Goal: Information Seeking & Learning: Learn about a topic

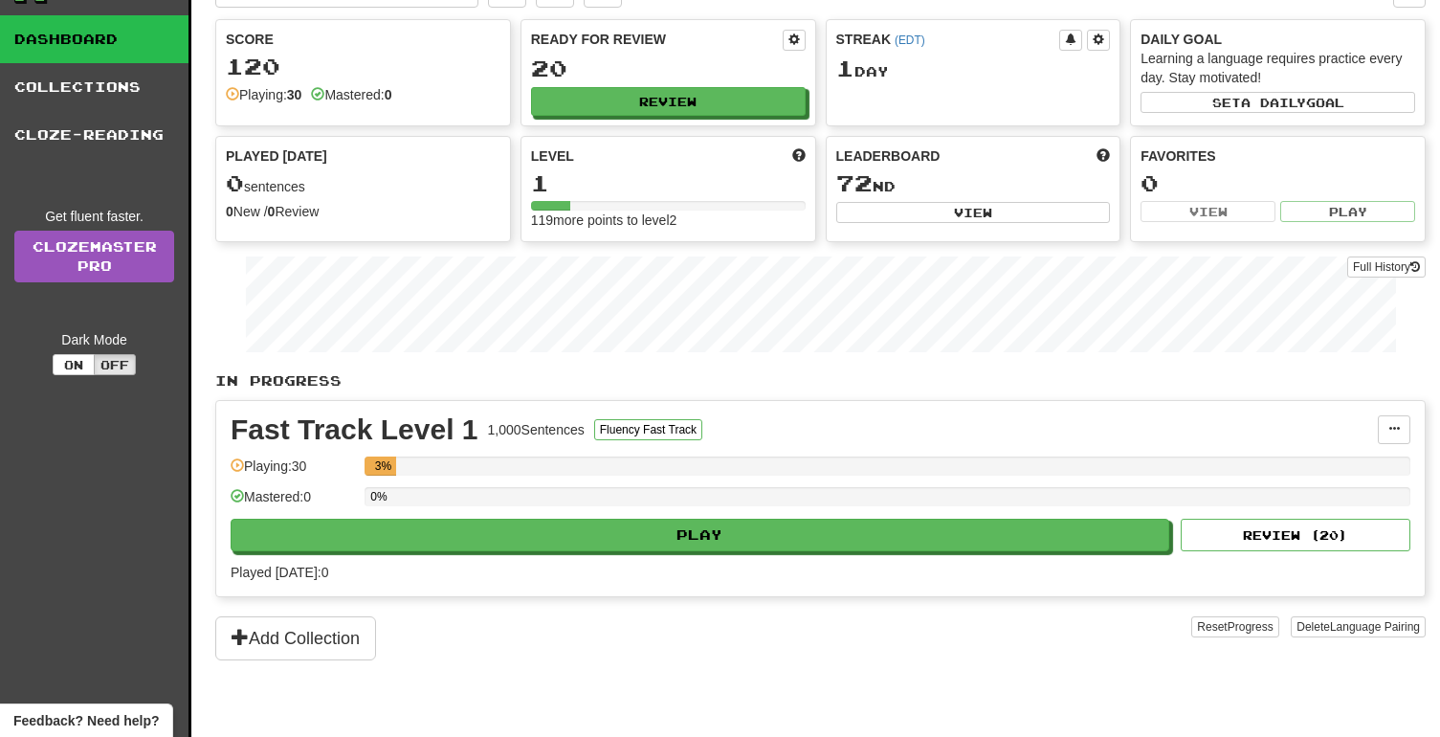
scroll to position [41, 0]
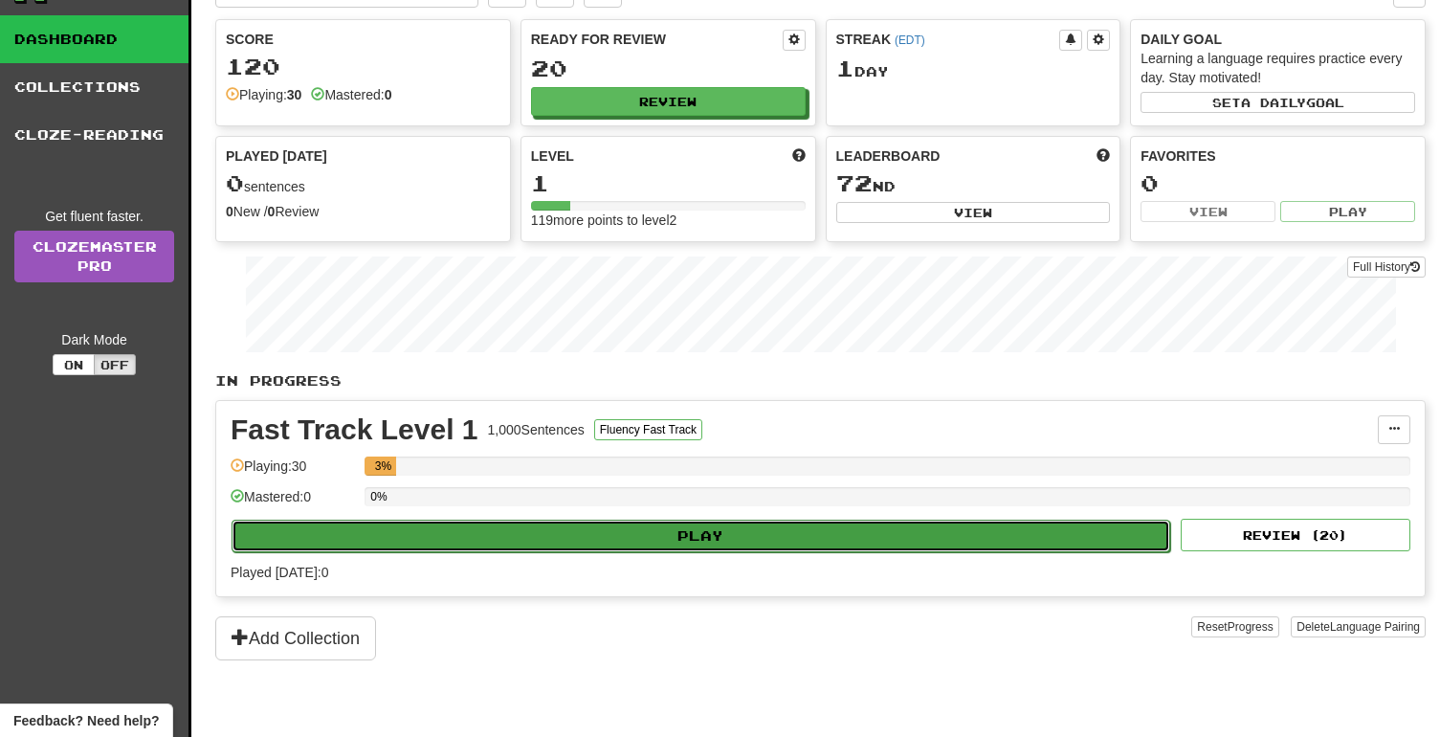
click at [473, 549] on button "Play" at bounding box center [701, 536] width 939 height 33
select select "**"
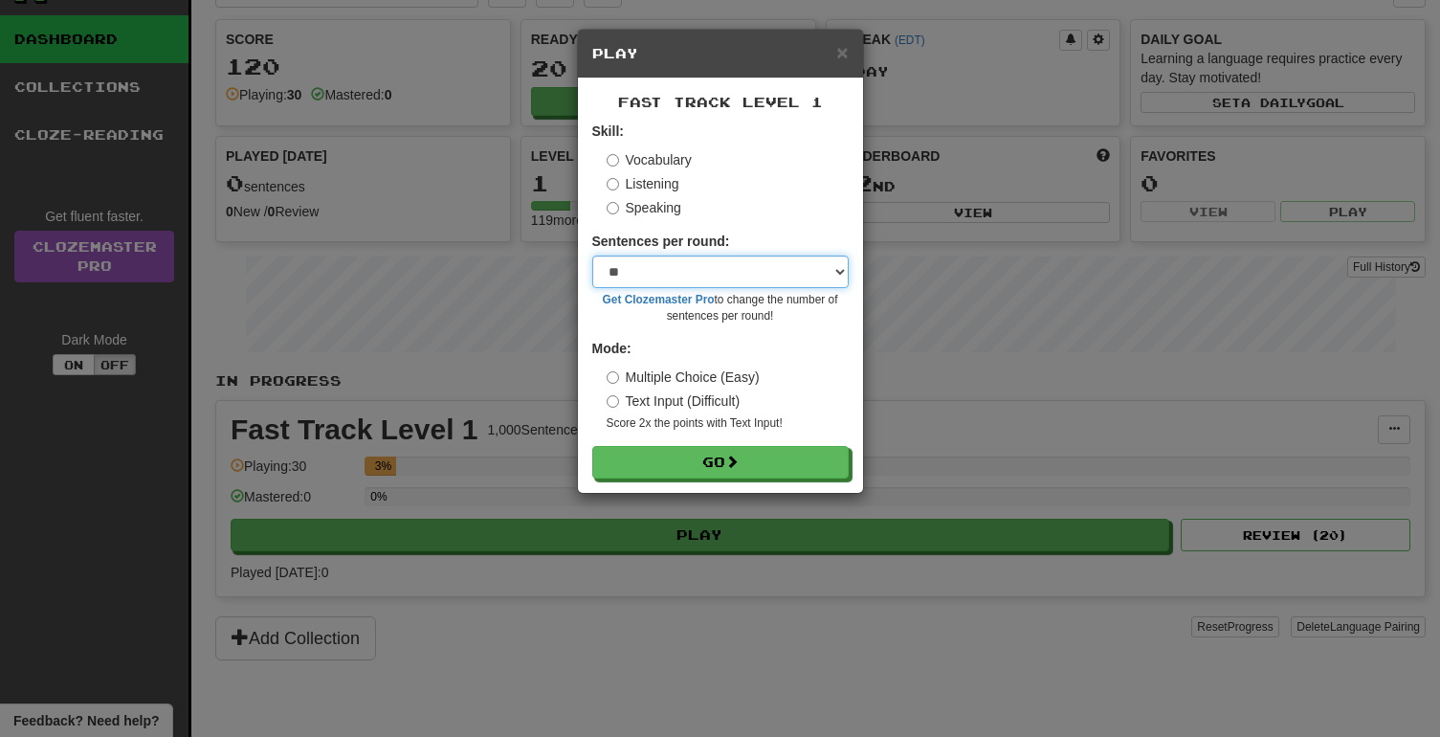
click at [715, 266] on select "* ** ** ** ** ** *** ********" at bounding box center [720, 271] width 256 height 33
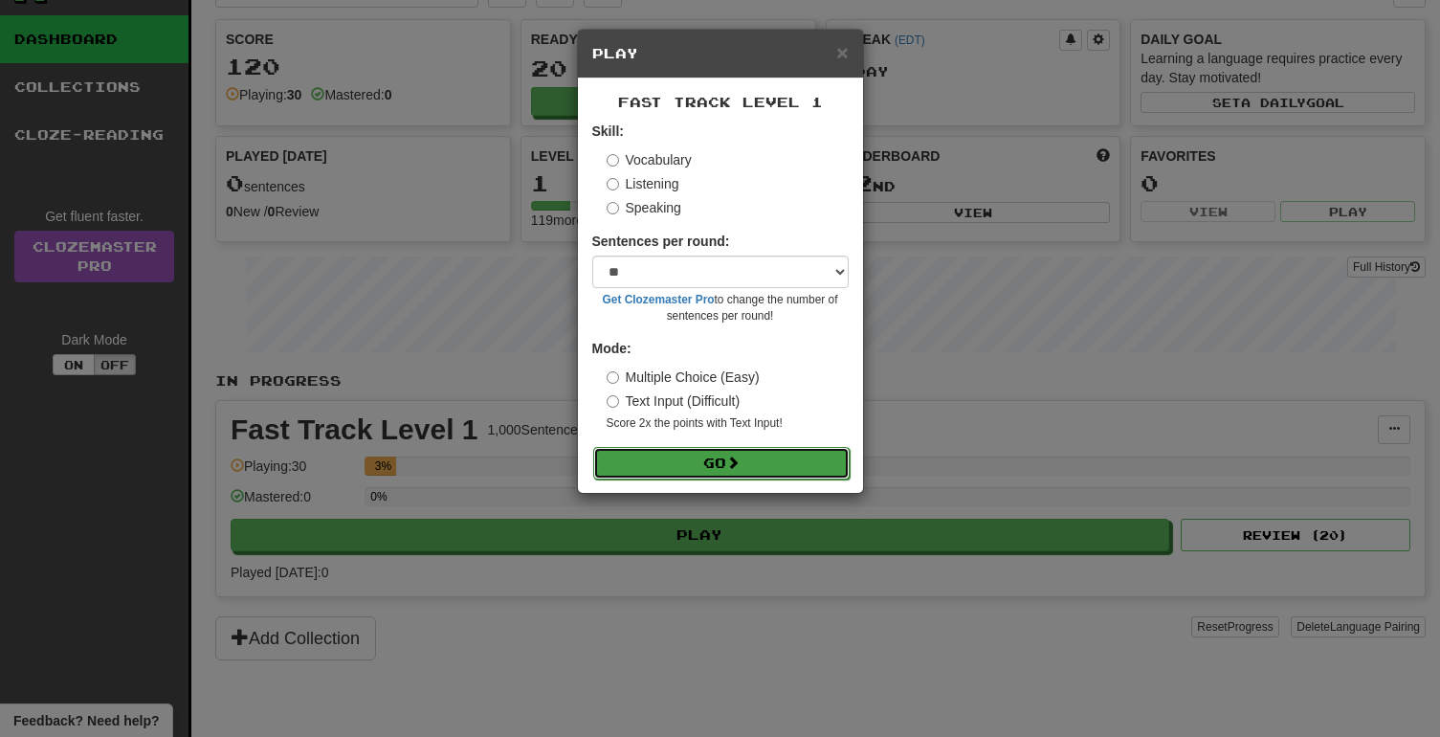
click at [704, 470] on button "Go" at bounding box center [721, 463] width 256 height 33
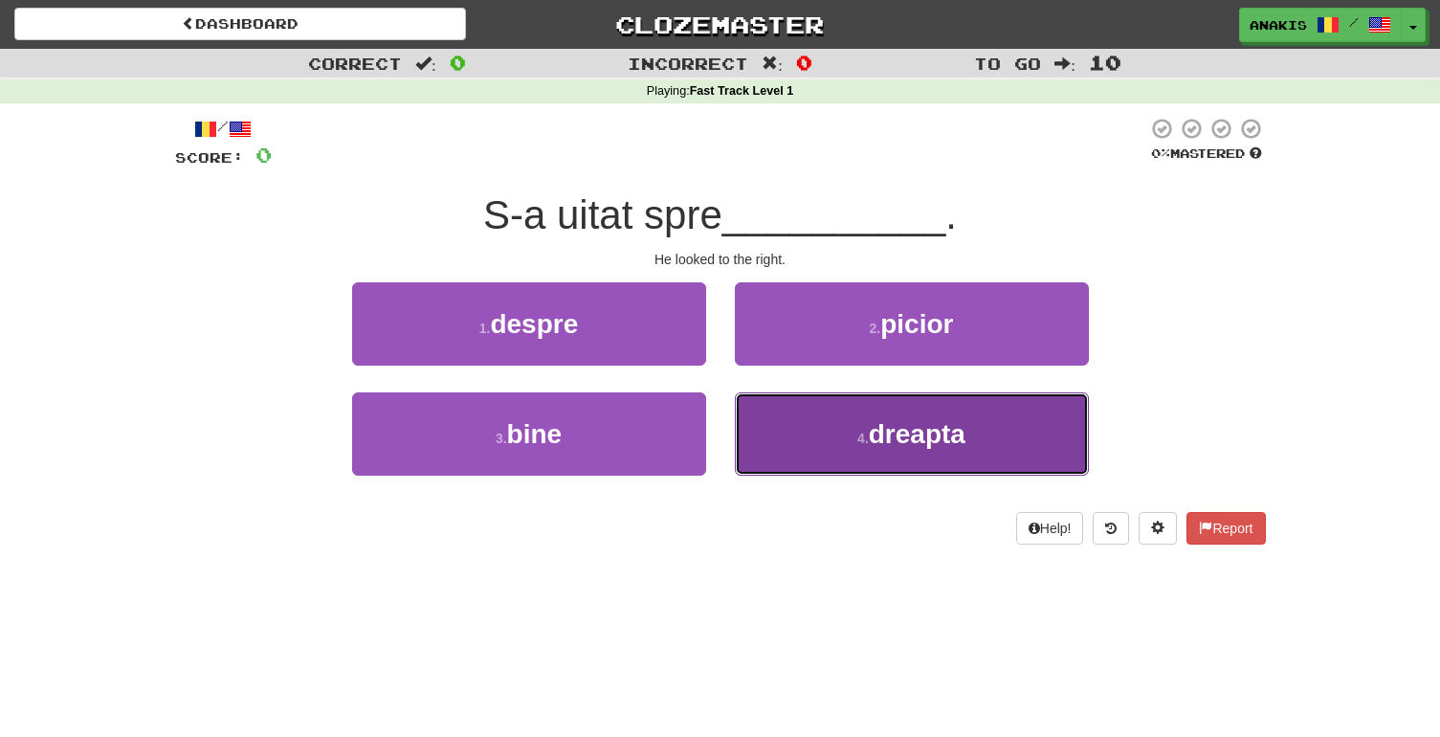
click at [768, 419] on button "4 . dreapta" at bounding box center [912, 433] width 354 height 83
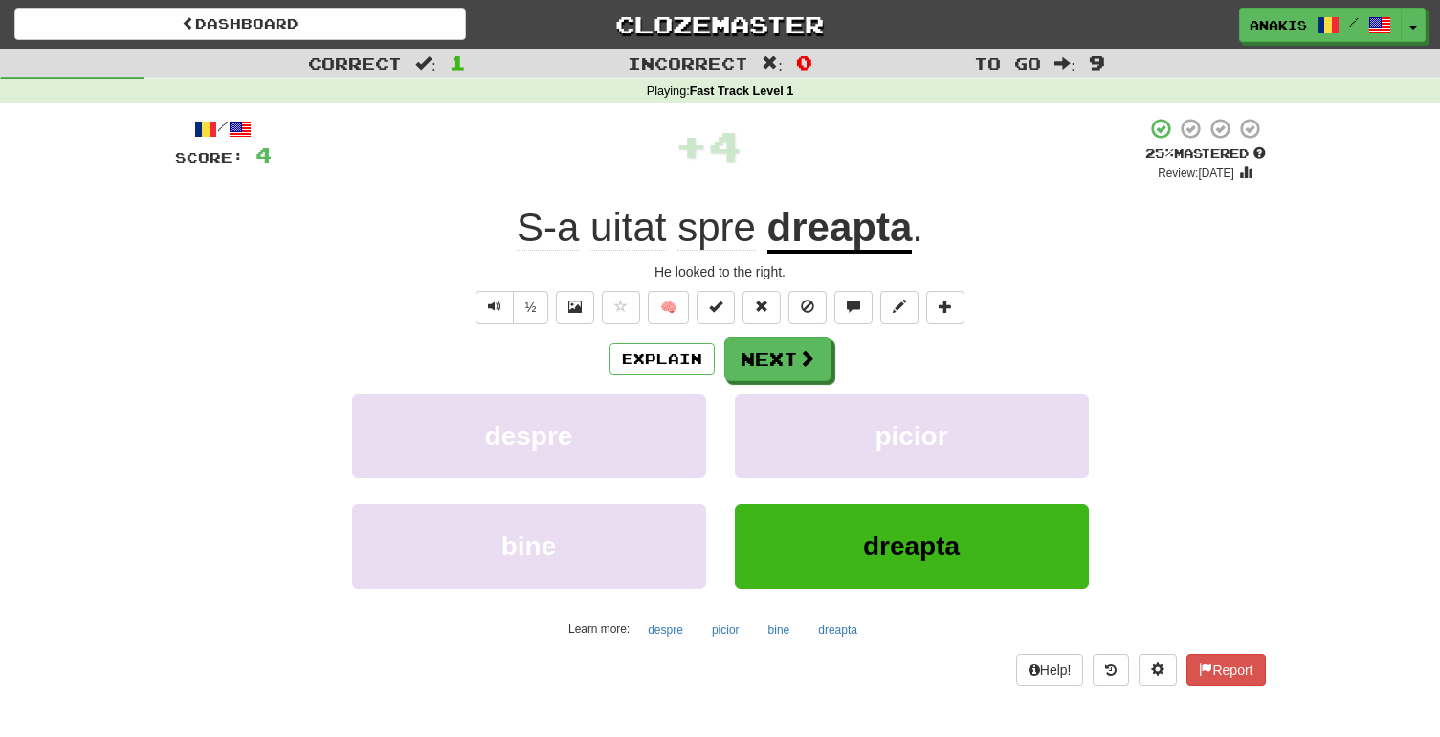
click at [822, 234] on u "dreapta" at bounding box center [839, 229] width 145 height 49
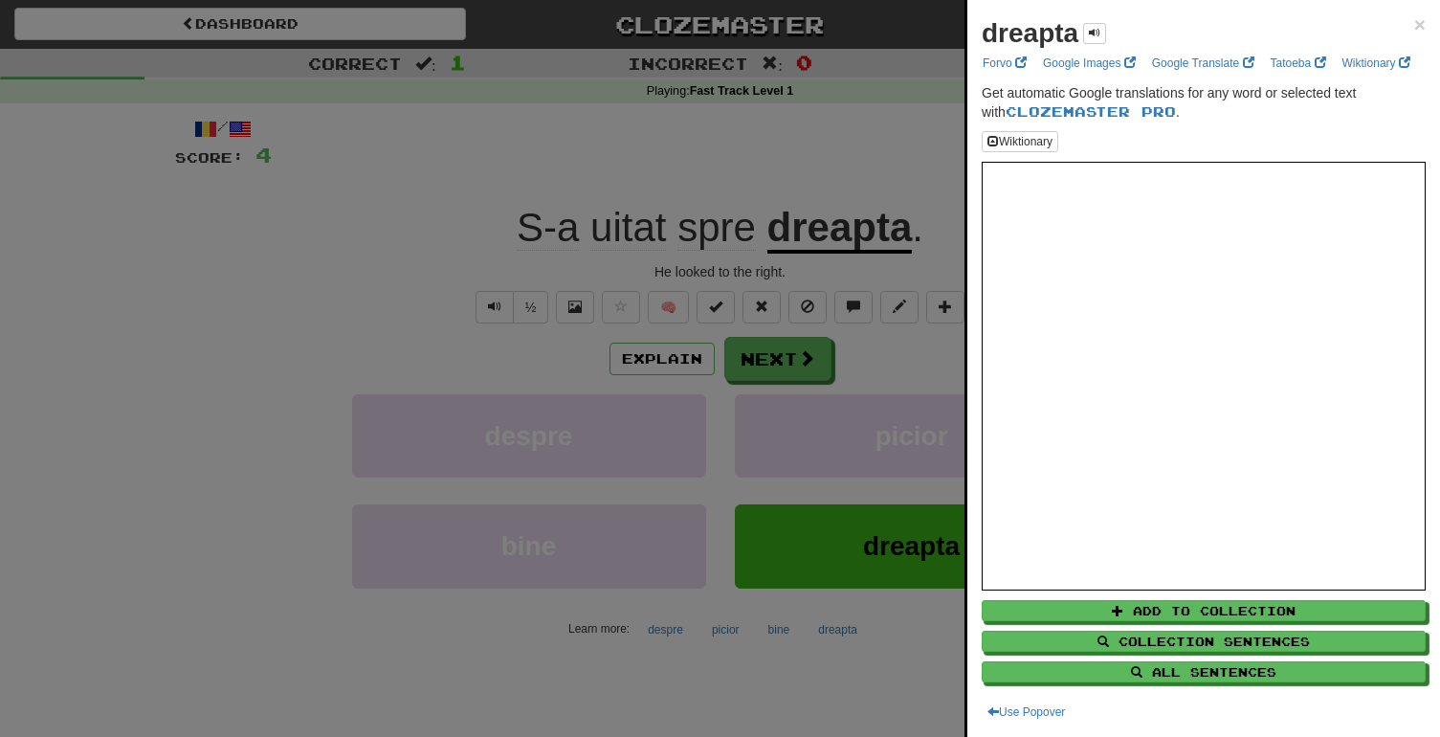
click at [880, 181] on div at bounding box center [720, 368] width 1440 height 737
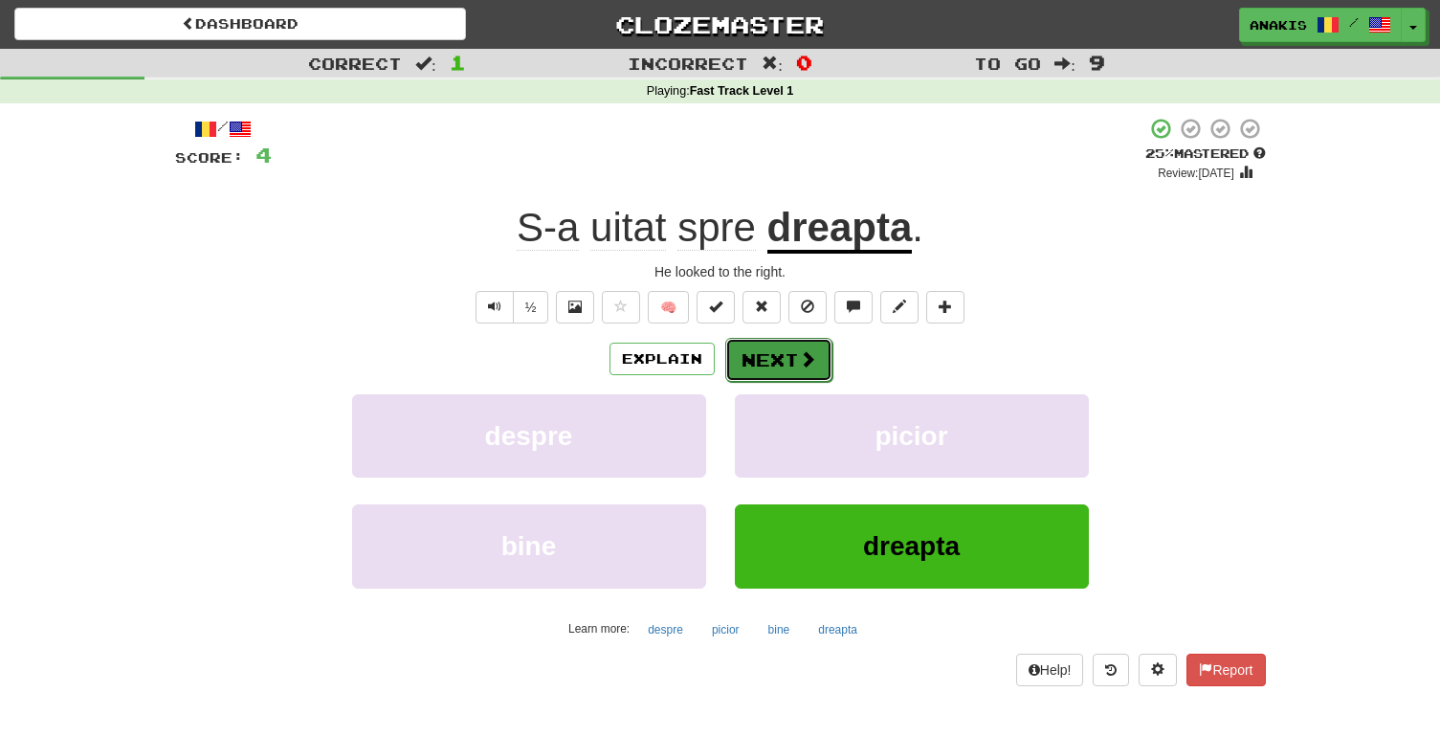
click at [793, 348] on button "Next" at bounding box center [778, 360] width 107 height 44
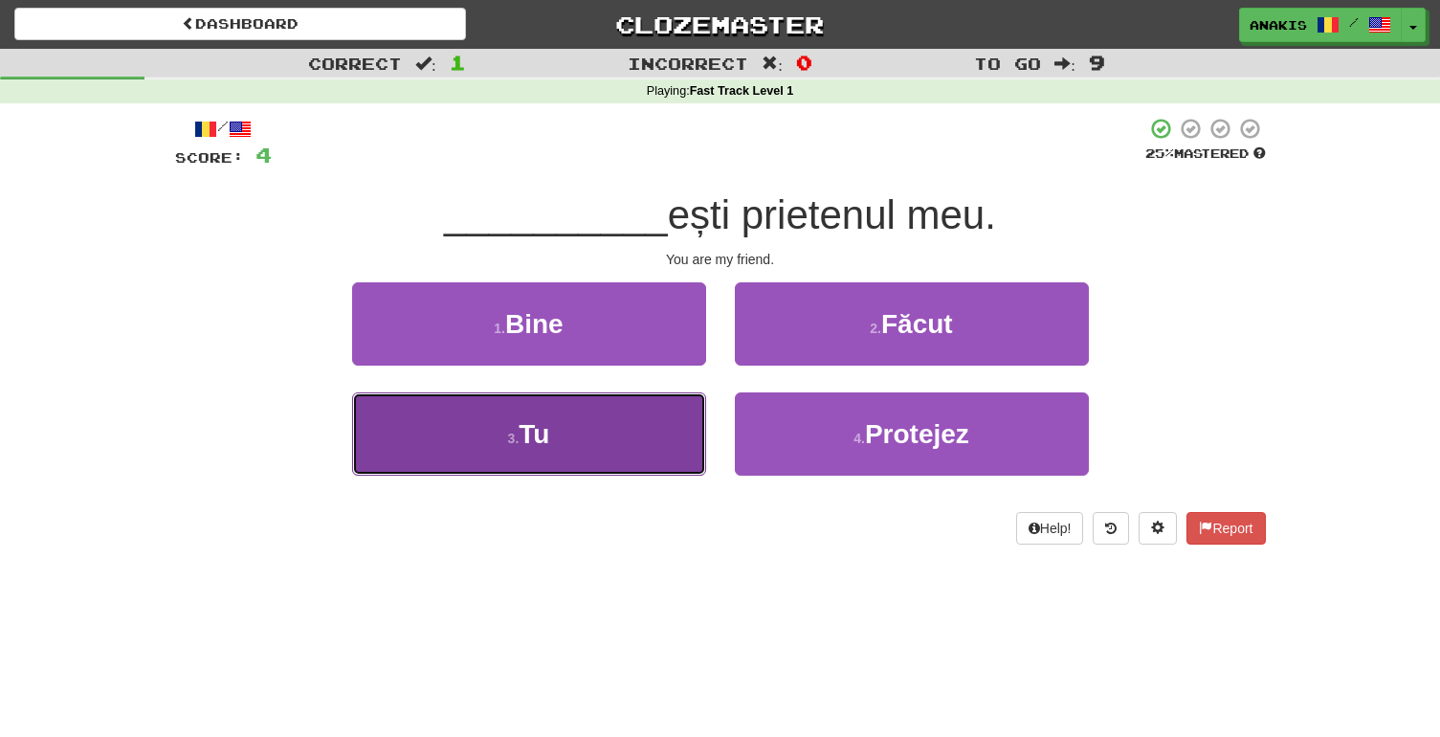
click at [653, 424] on button "3 . Tu" at bounding box center [529, 433] width 354 height 83
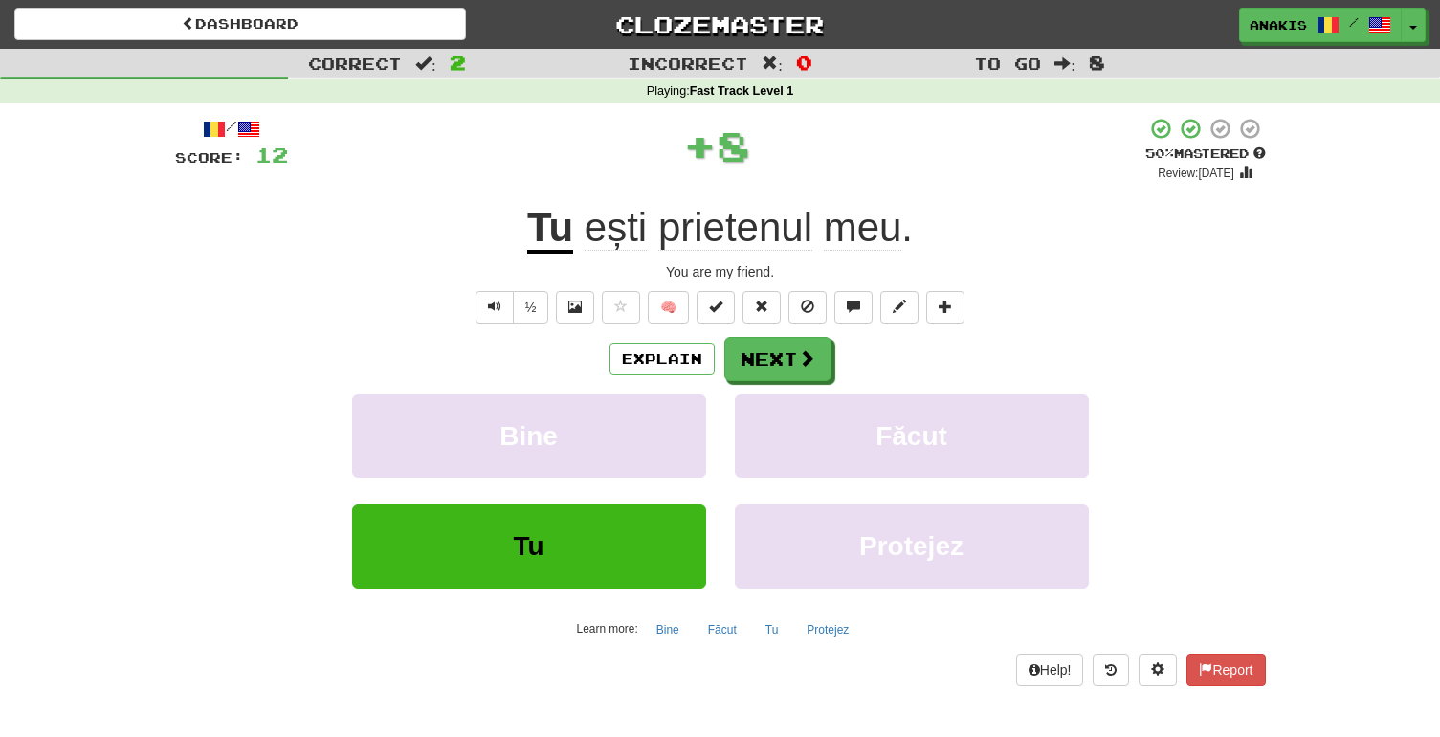
click at [548, 230] on u "Tu" at bounding box center [550, 229] width 46 height 49
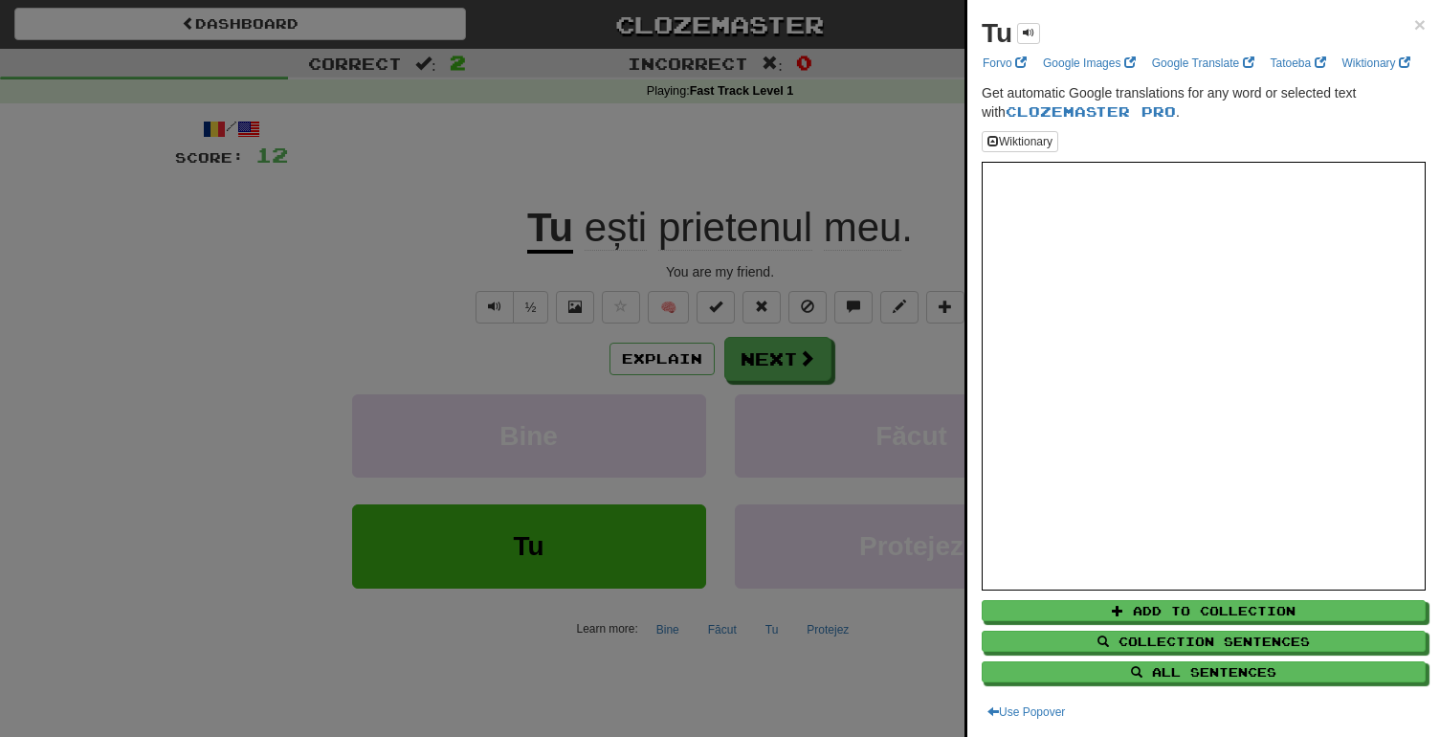
click at [838, 370] on div at bounding box center [720, 368] width 1440 height 737
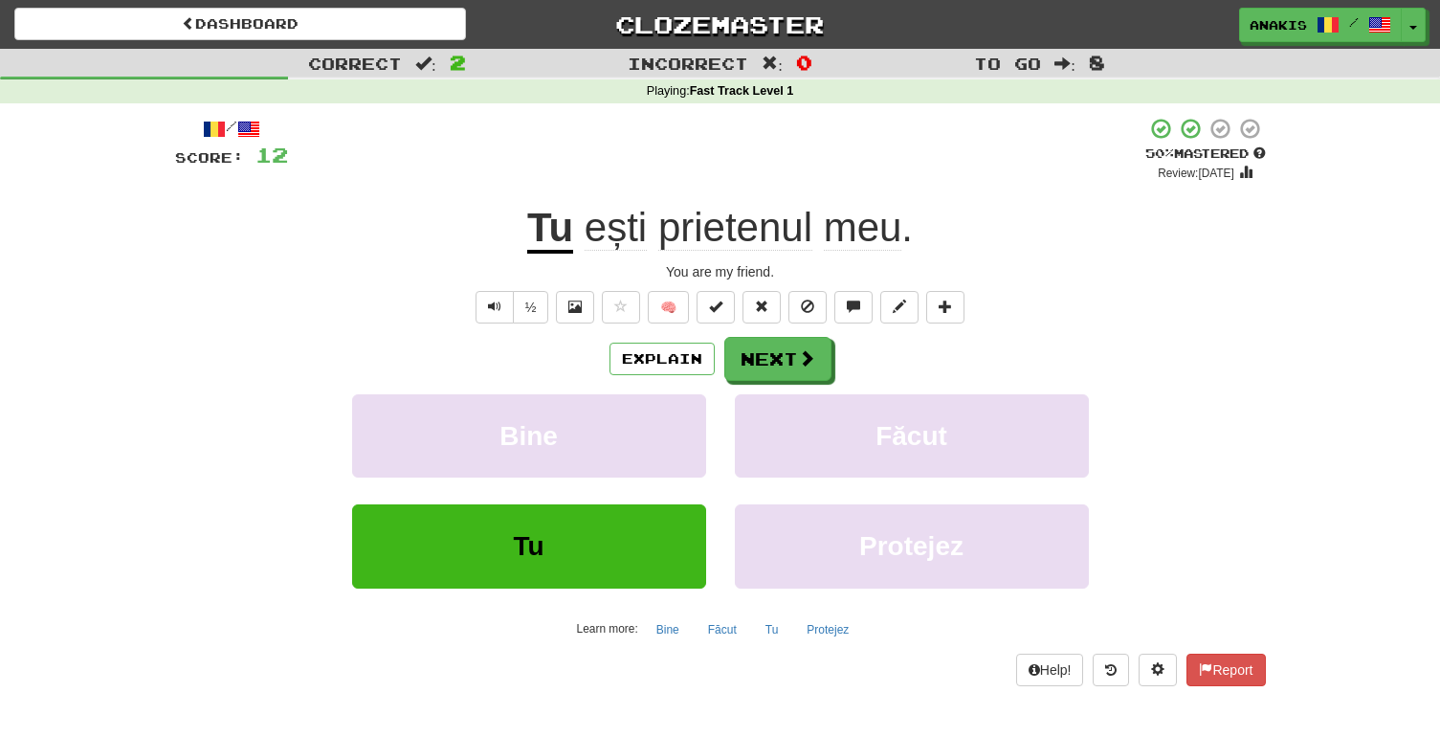
click at [557, 228] on u "Tu" at bounding box center [550, 229] width 46 height 49
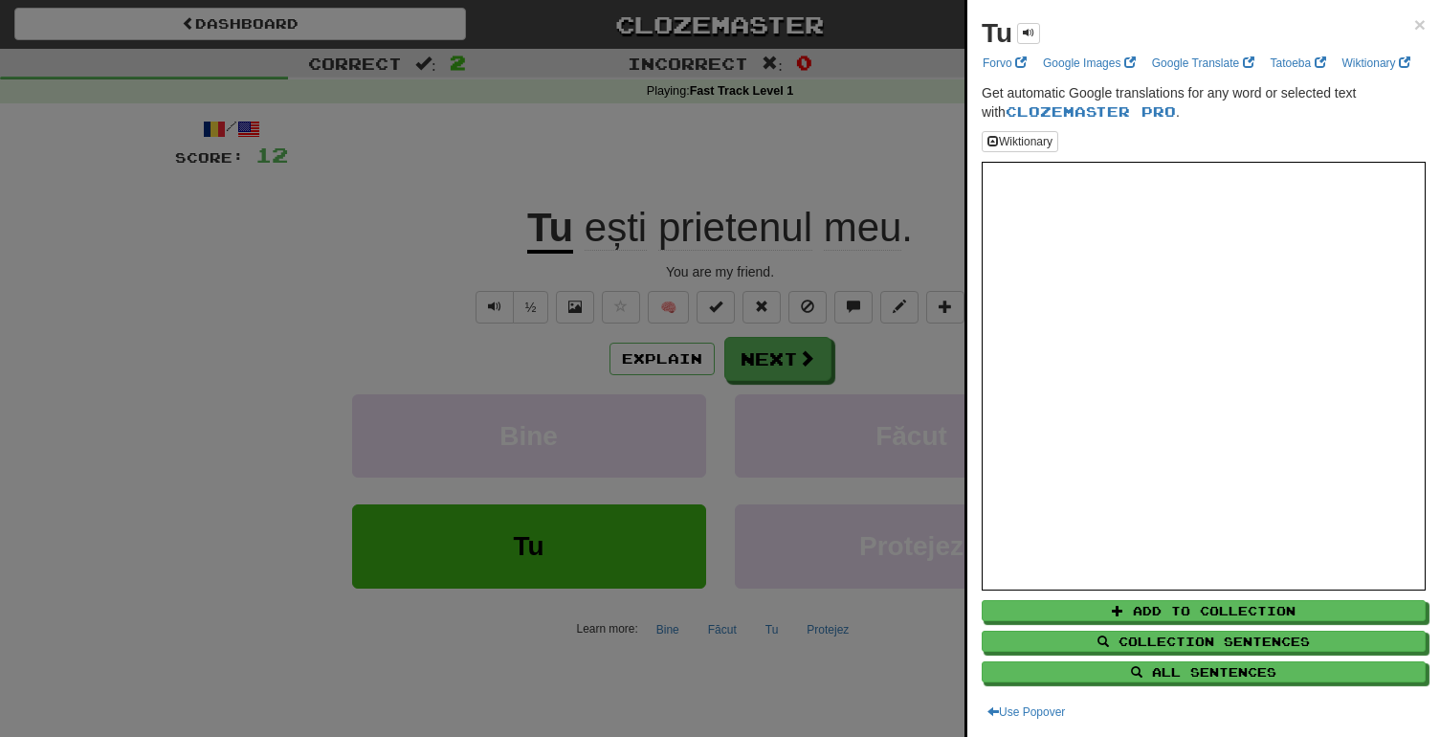
click at [789, 350] on div at bounding box center [720, 368] width 1440 height 737
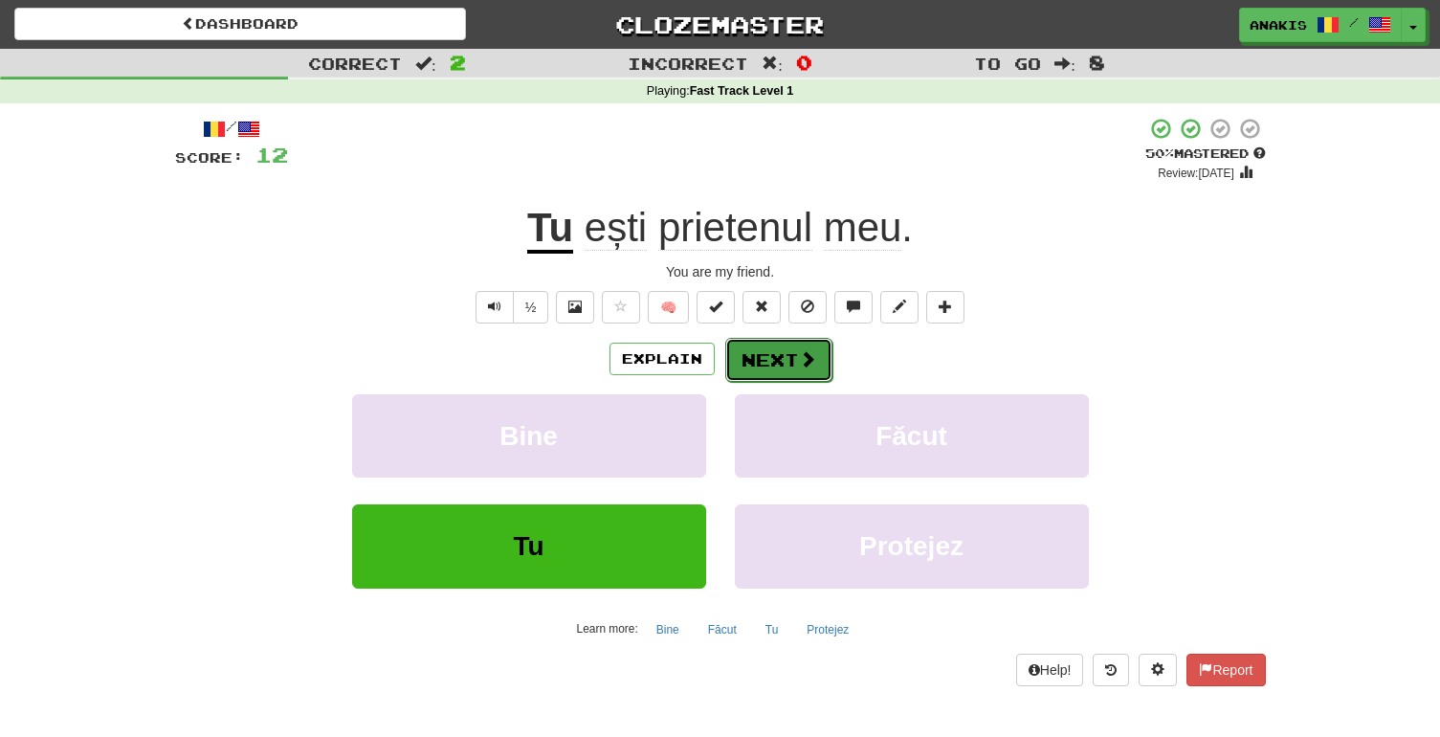
click at [788, 365] on button "Next" at bounding box center [778, 360] width 107 height 44
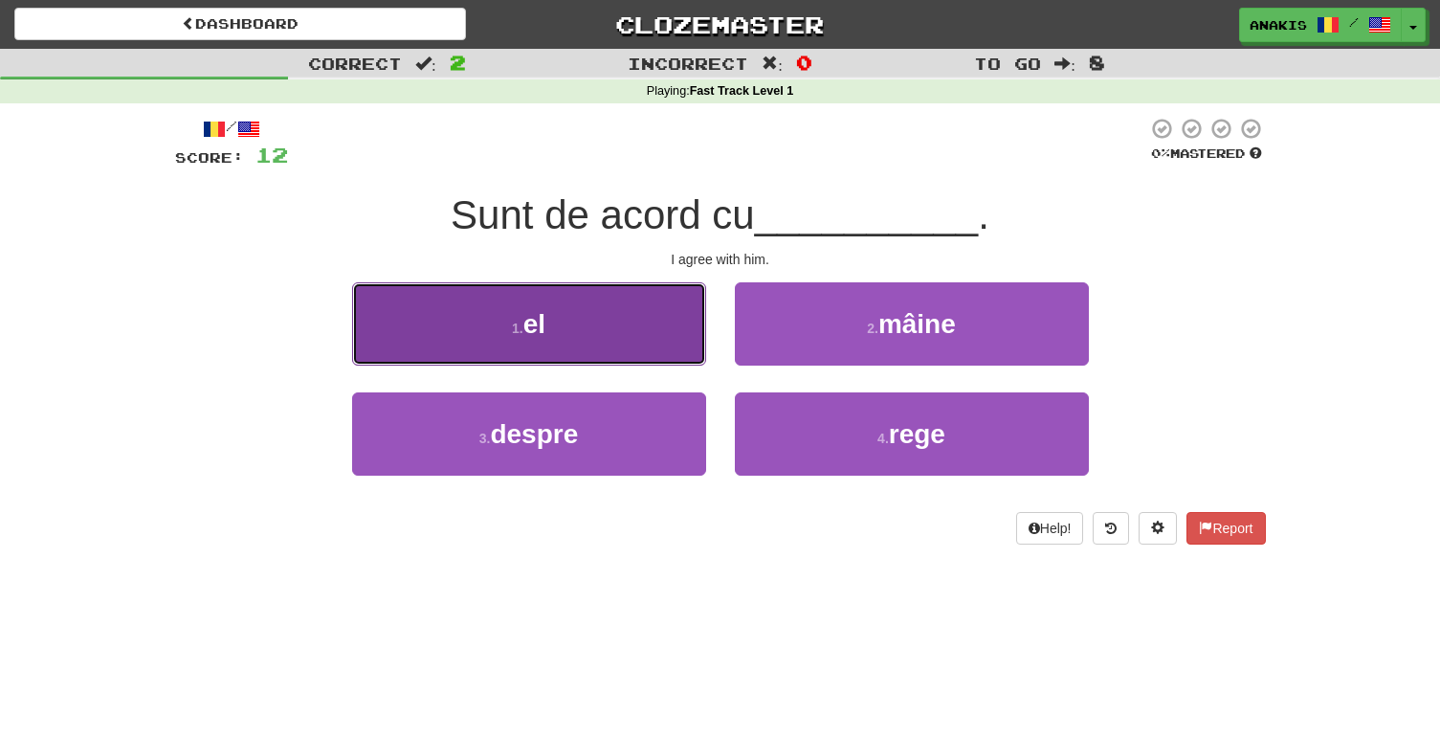
click at [653, 341] on button "1 . el" at bounding box center [529, 323] width 354 height 83
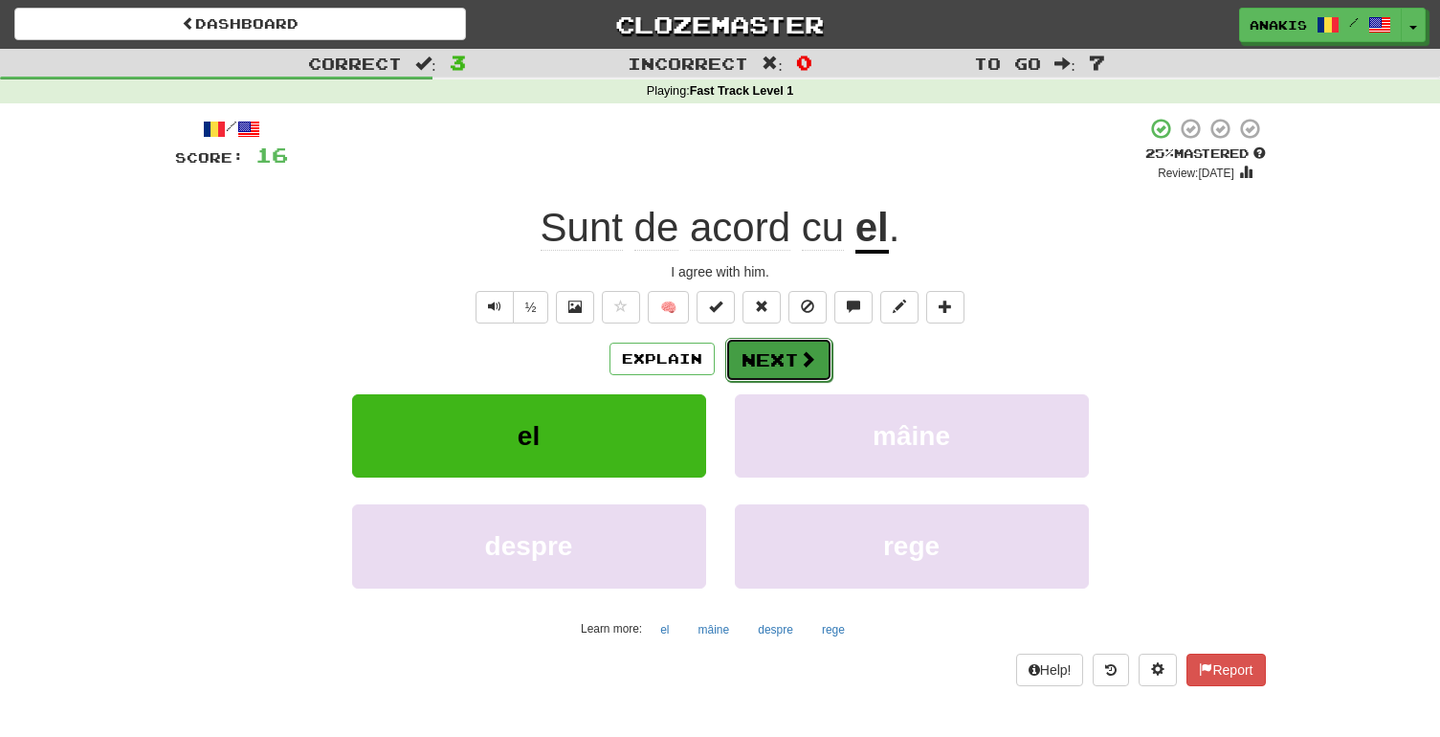
click at [781, 354] on button "Next" at bounding box center [778, 360] width 107 height 44
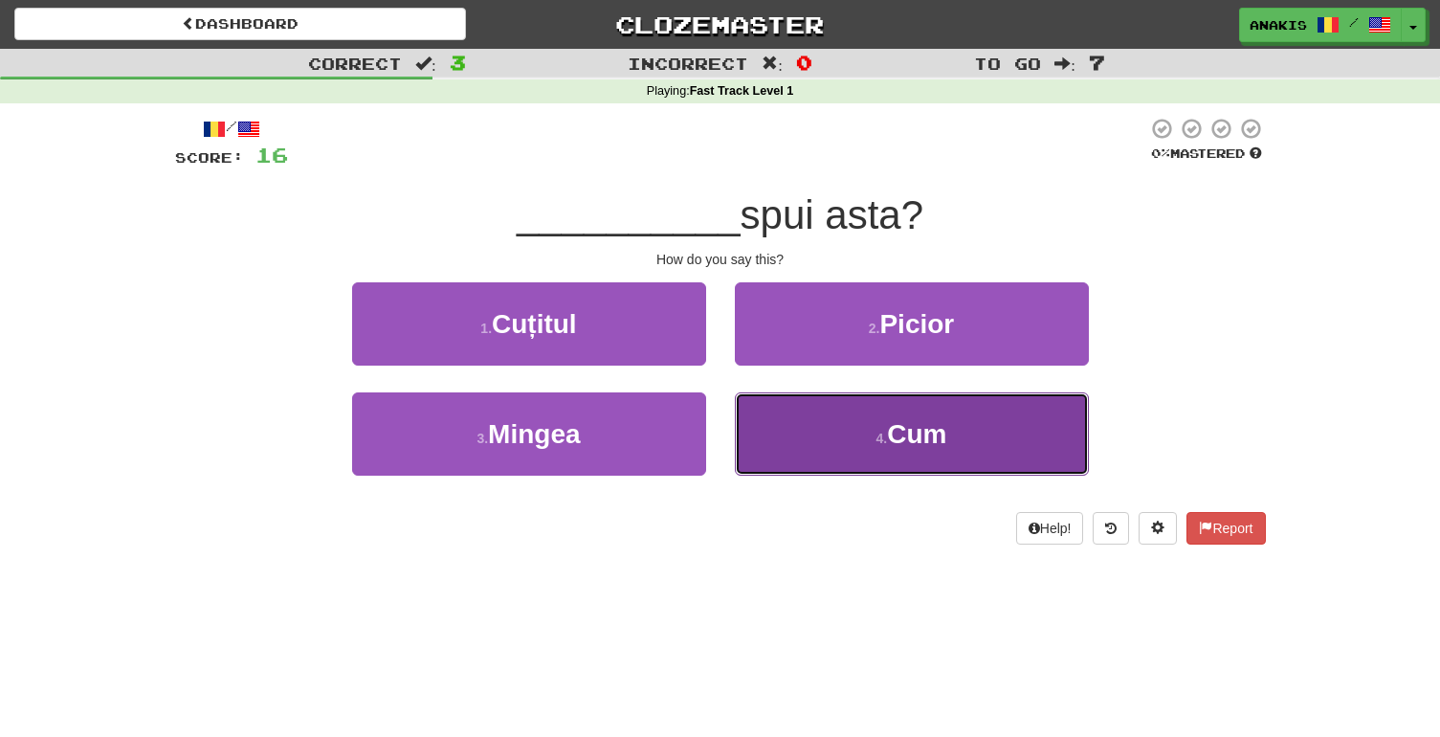
click at [766, 428] on button "4 . Cum" at bounding box center [912, 433] width 354 height 83
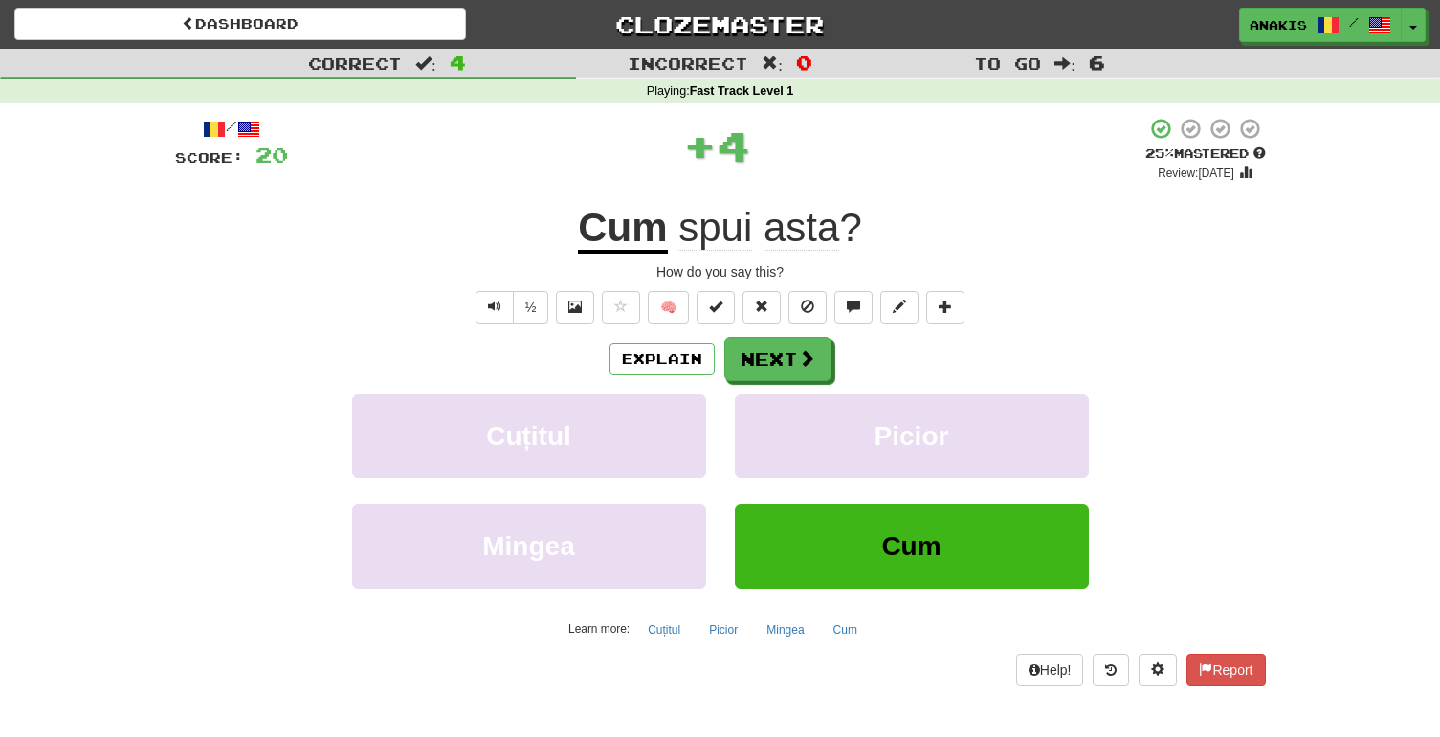
click at [625, 226] on u "Cum" at bounding box center [622, 229] width 89 height 49
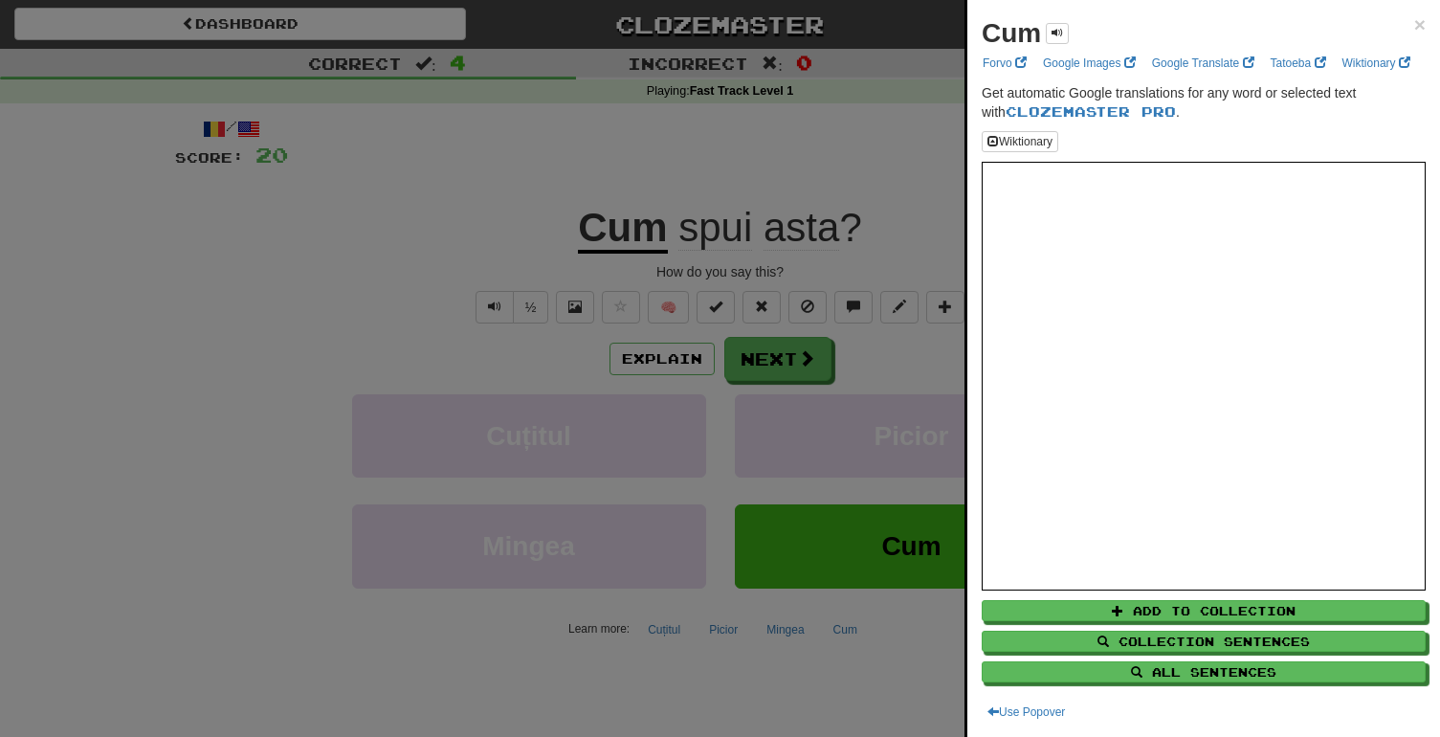
click at [890, 215] on div at bounding box center [720, 368] width 1440 height 737
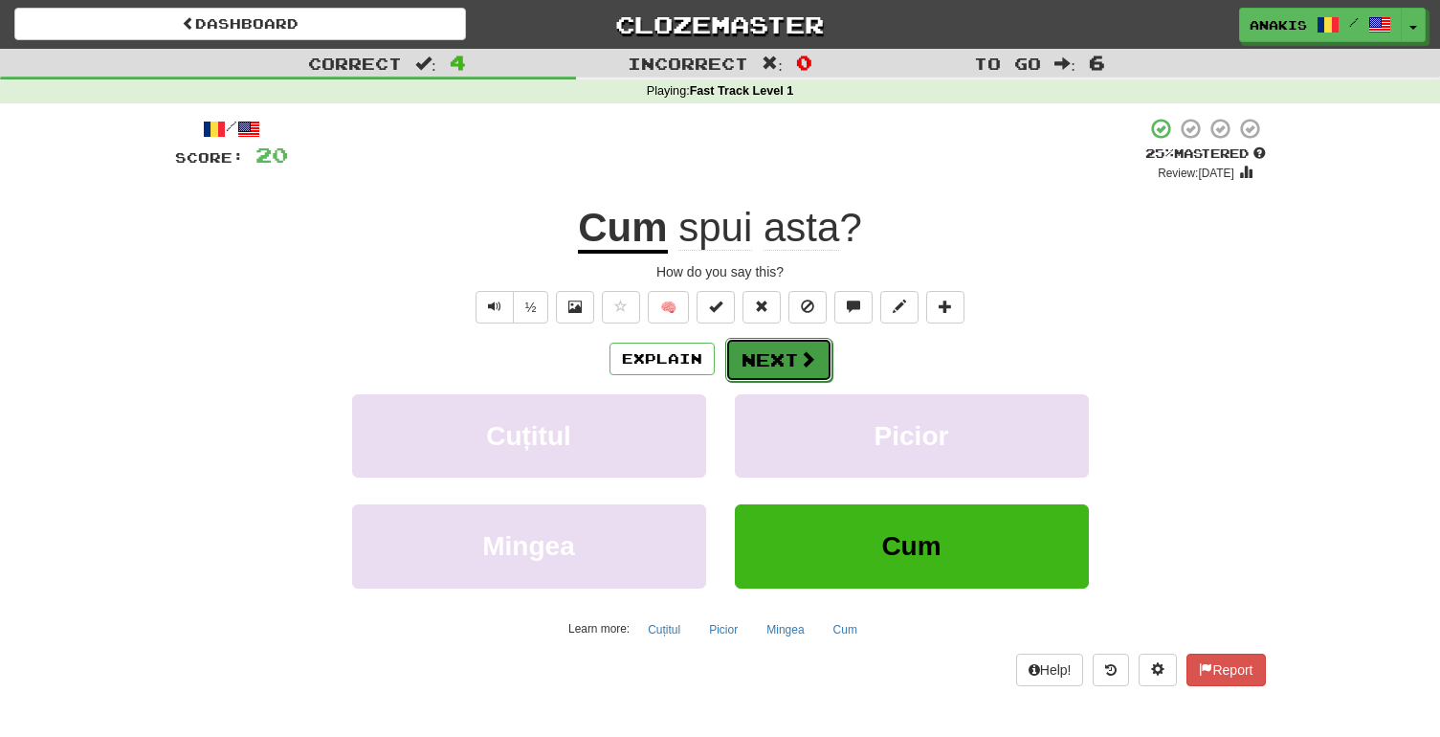
click at [770, 370] on button "Next" at bounding box center [778, 360] width 107 height 44
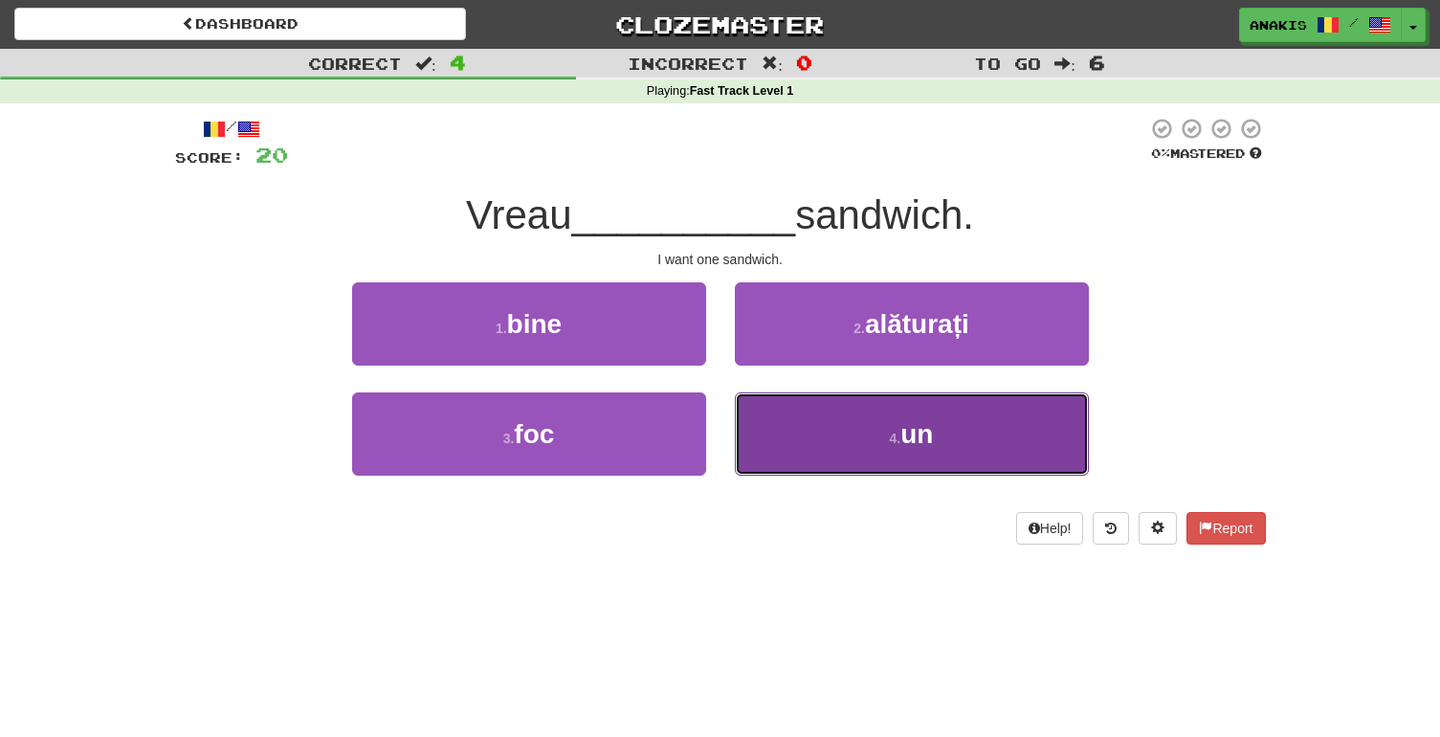
click at [798, 453] on button "4 . un" at bounding box center [912, 433] width 354 height 83
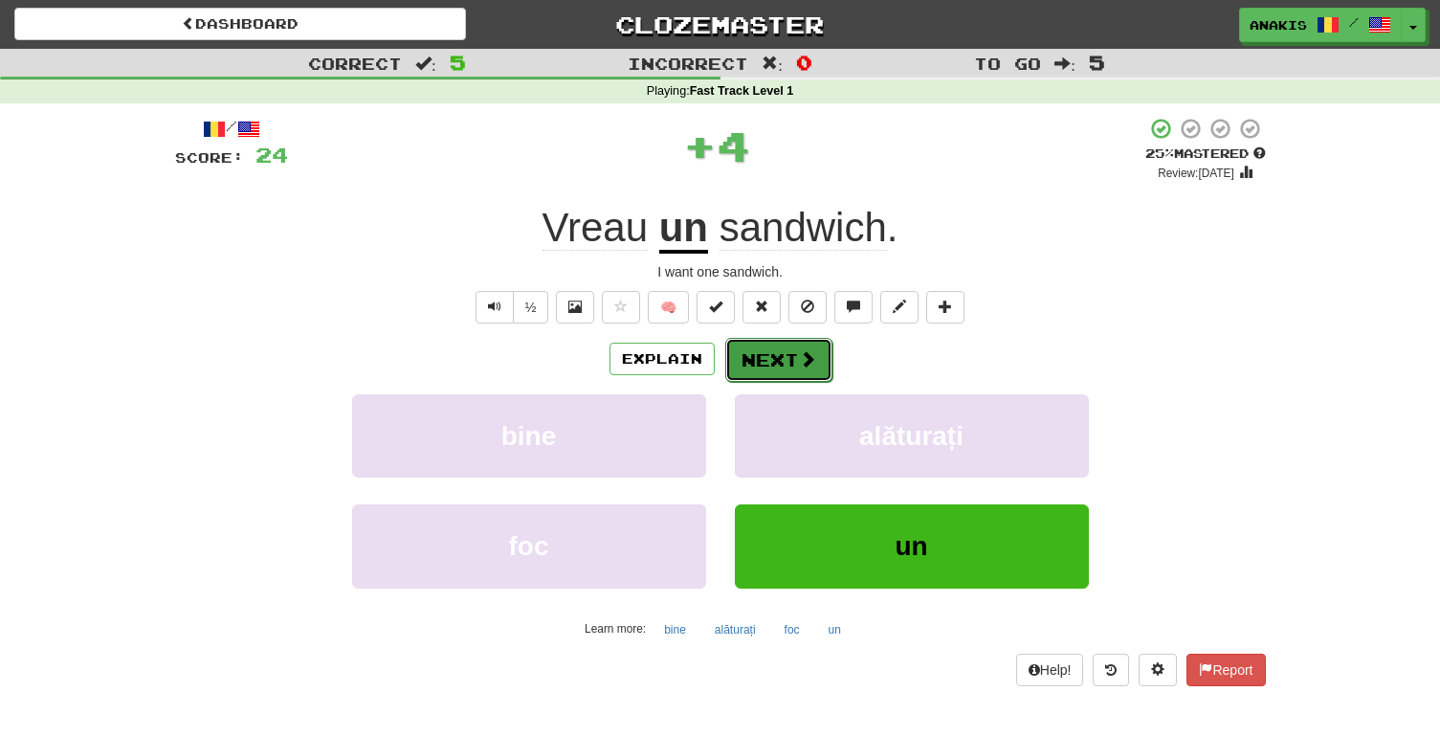
click at [746, 350] on button "Next" at bounding box center [778, 360] width 107 height 44
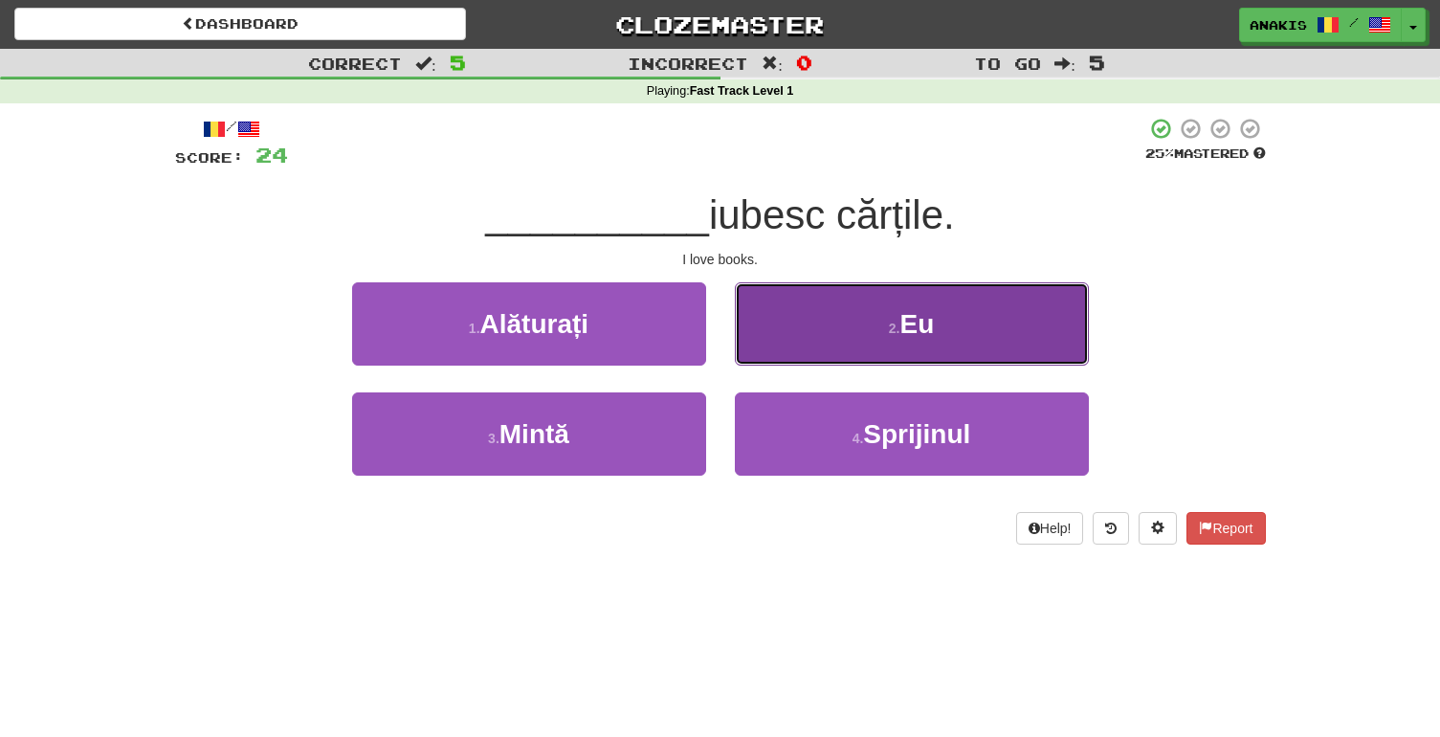
click at [751, 329] on button "2 . Eu" at bounding box center [912, 323] width 354 height 83
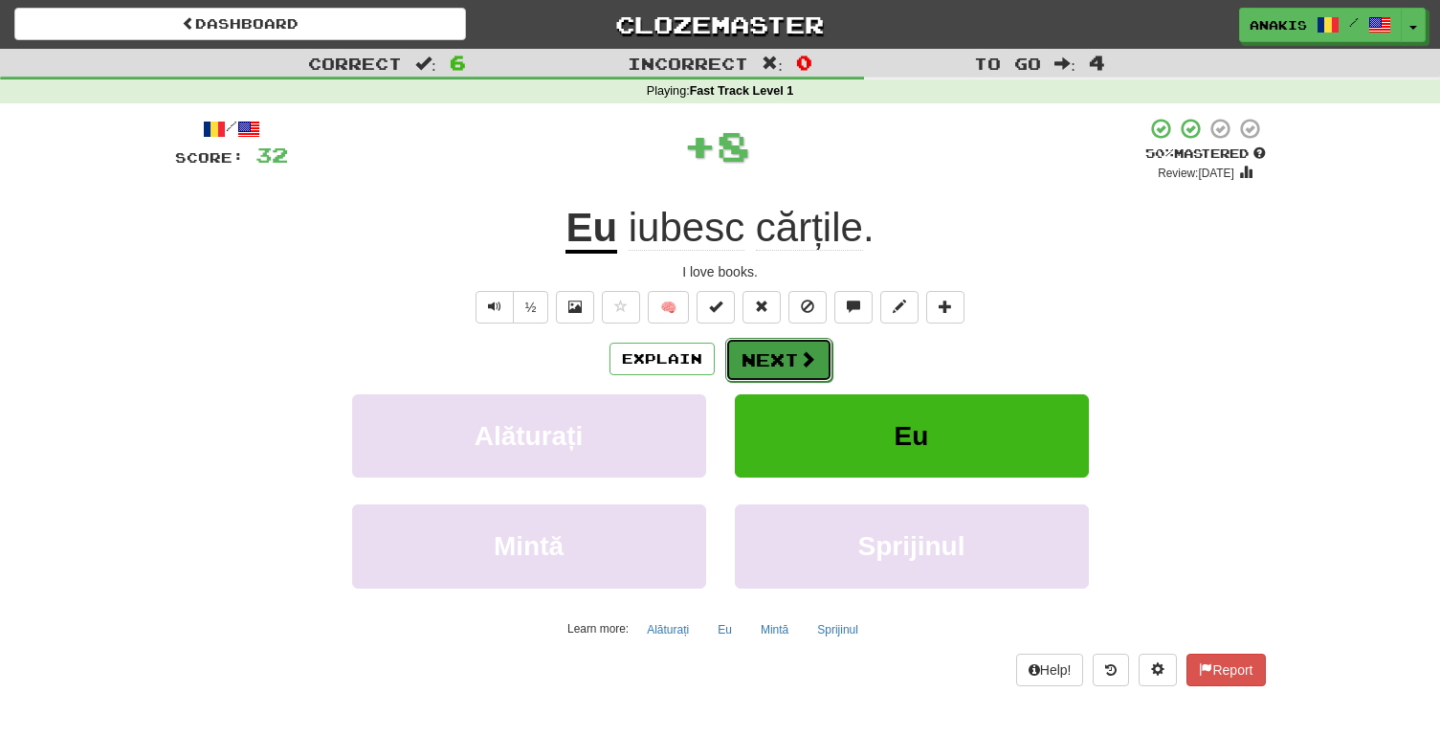
click at [755, 362] on button "Next" at bounding box center [778, 360] width 107 height 44
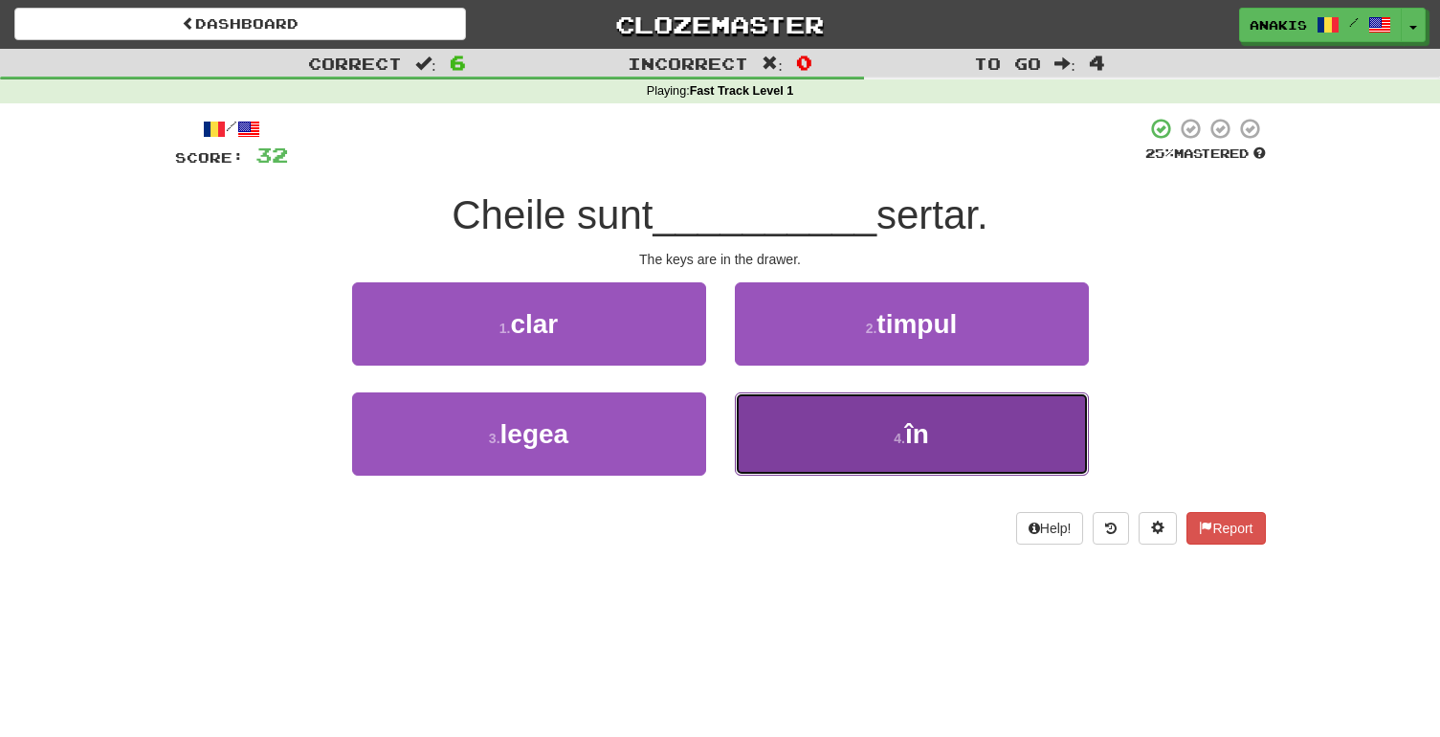
click at [770, 423] on button "4 . în" at bounding box center [912, 433] width 354 height 83
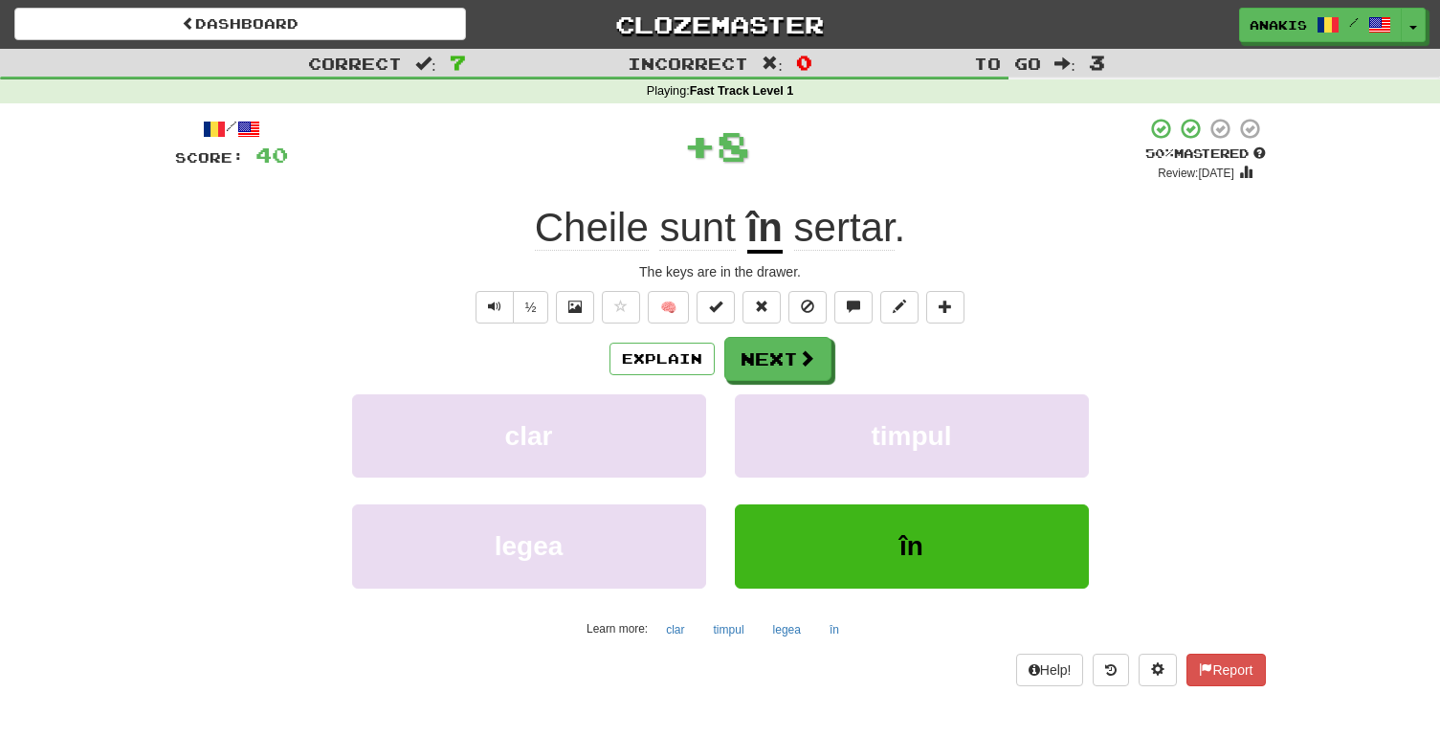
click at [770, 236] on u "în" at bounding box center [764, 229] width 35 height 49
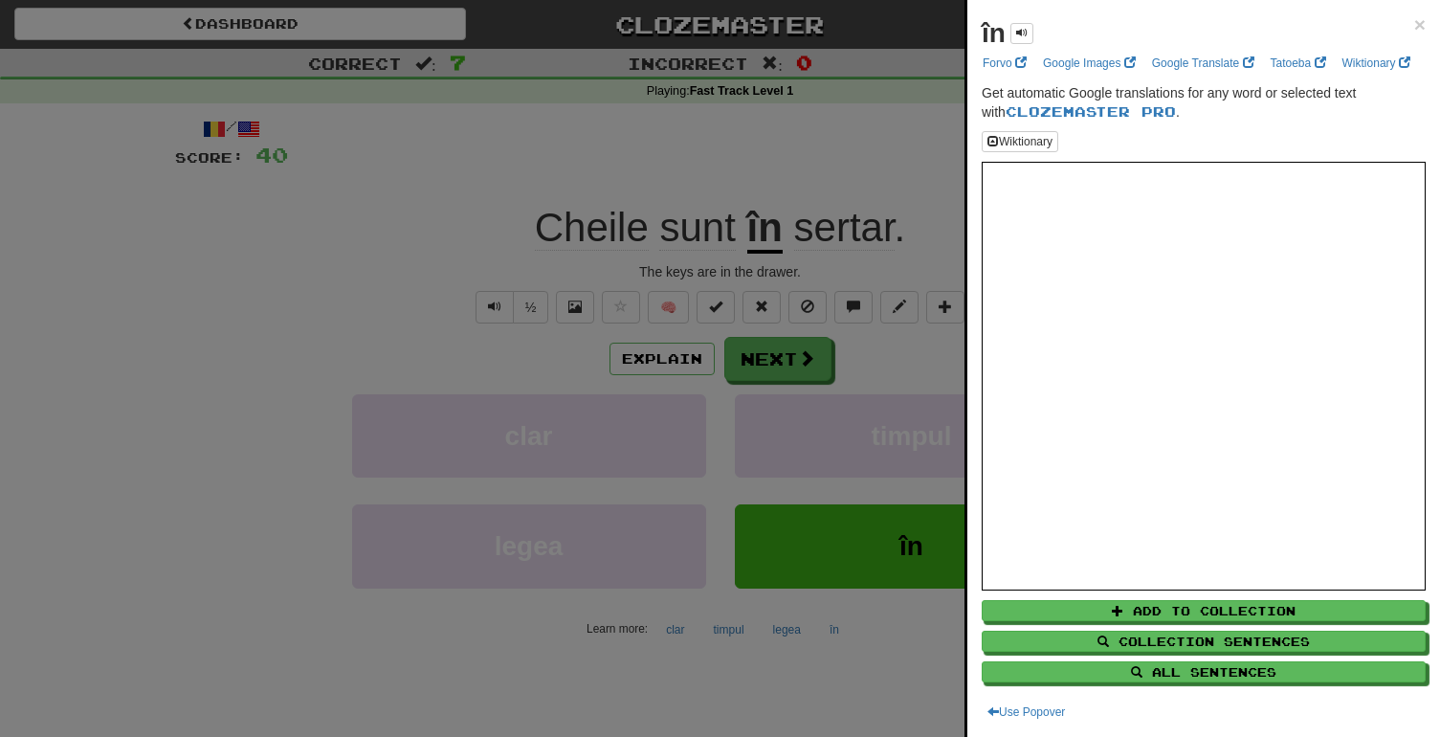
click at [914, 353] on div at bounding box center [720, 368] width 1440 height 737
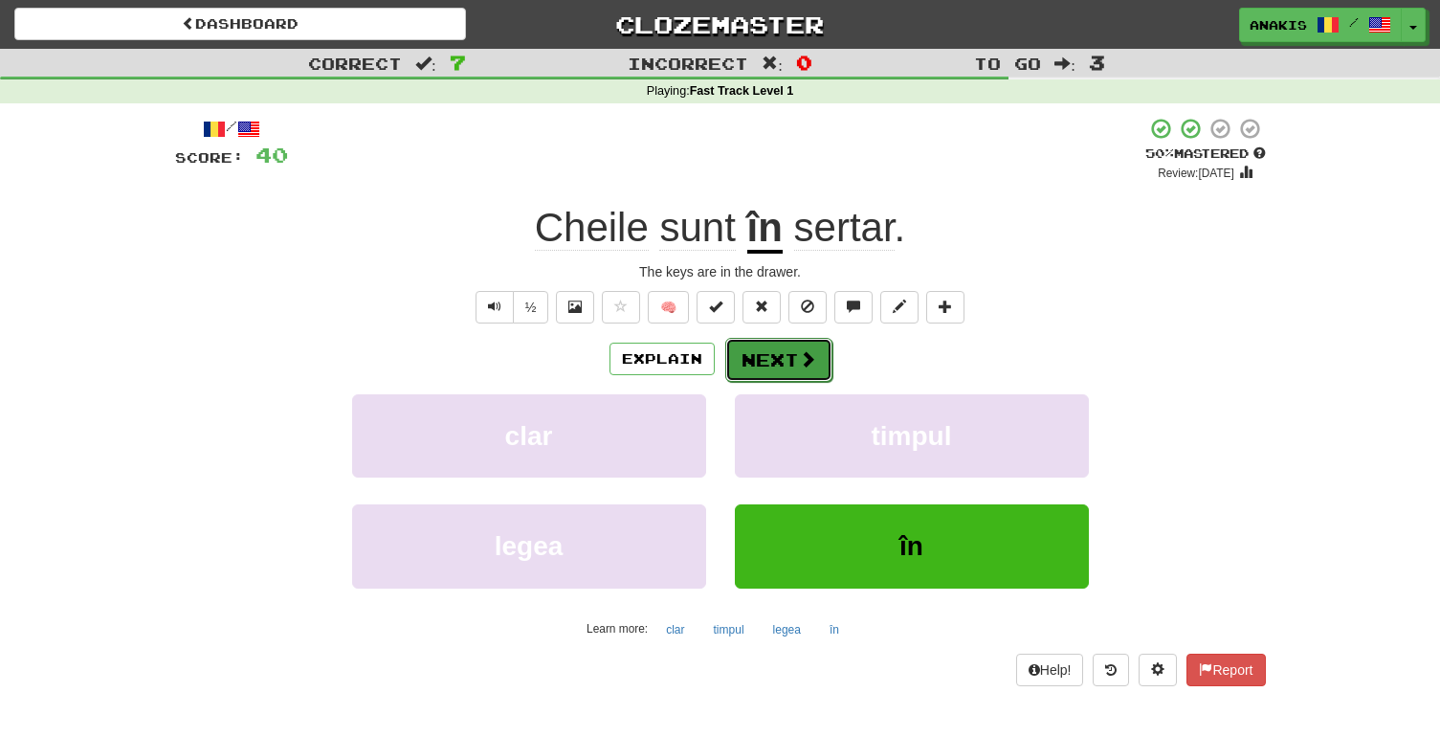
click at [809, 361] on span at bounding box center [807, 358] width 17 height 17
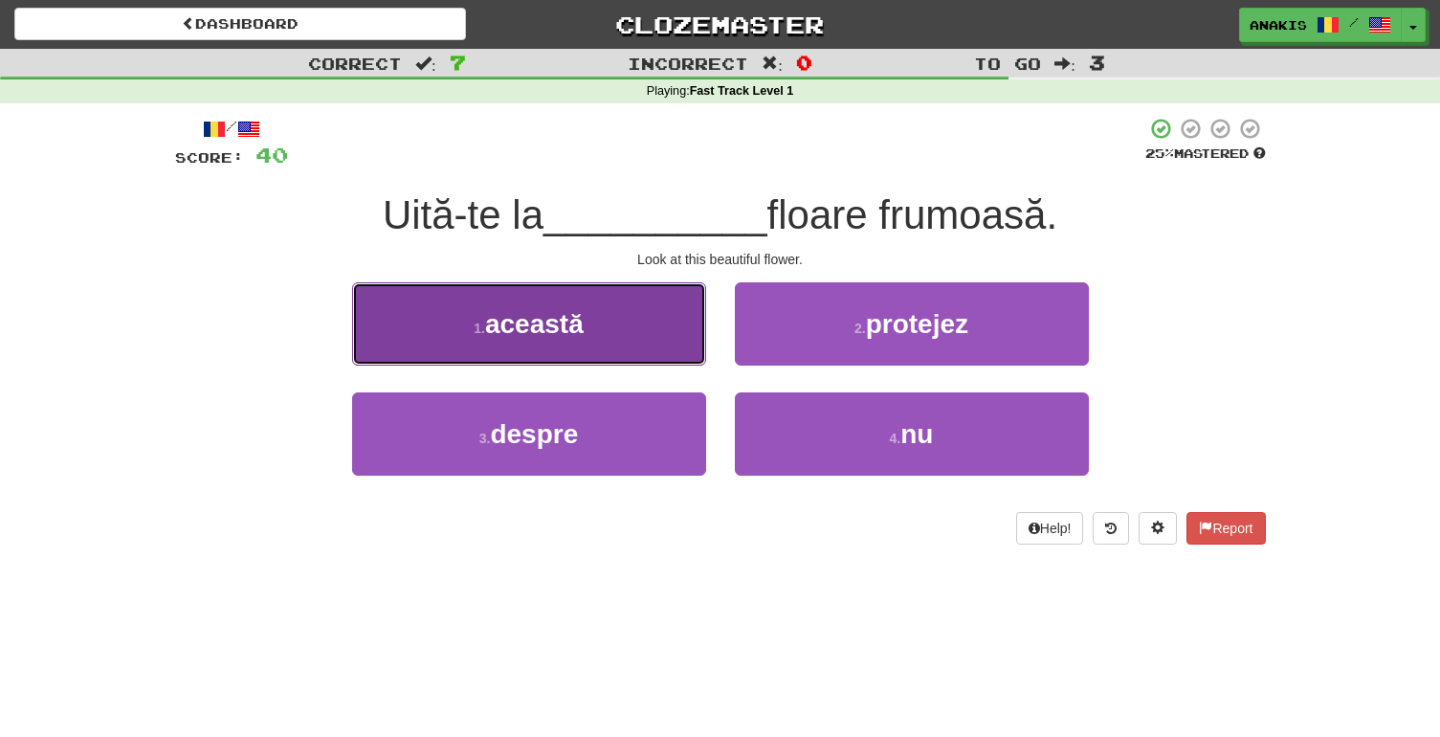
click at [677, 335] on button "1 . această" at bounding box center [529, 323] width 354 height 83
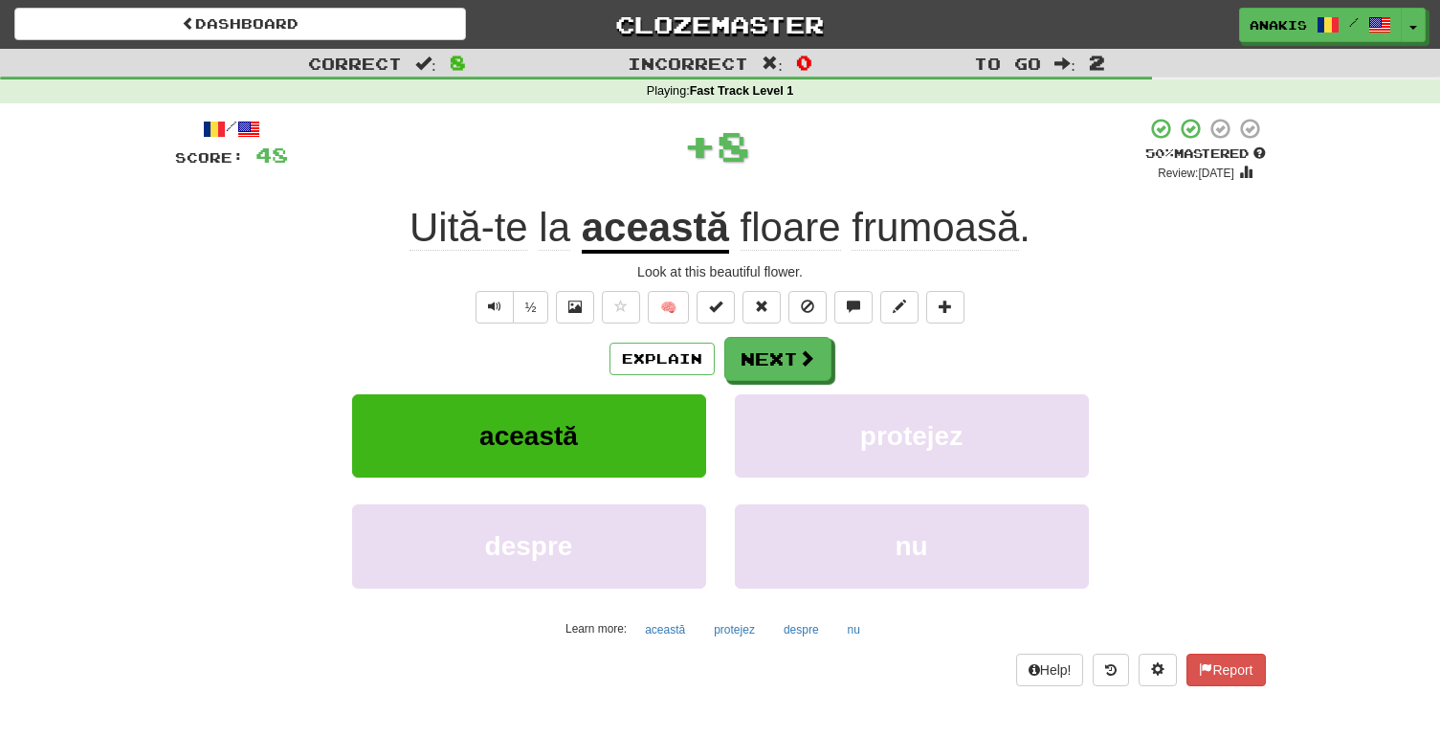
click at [653, 237] on u "această" at bounding box center [655, 229] width 147 height 49
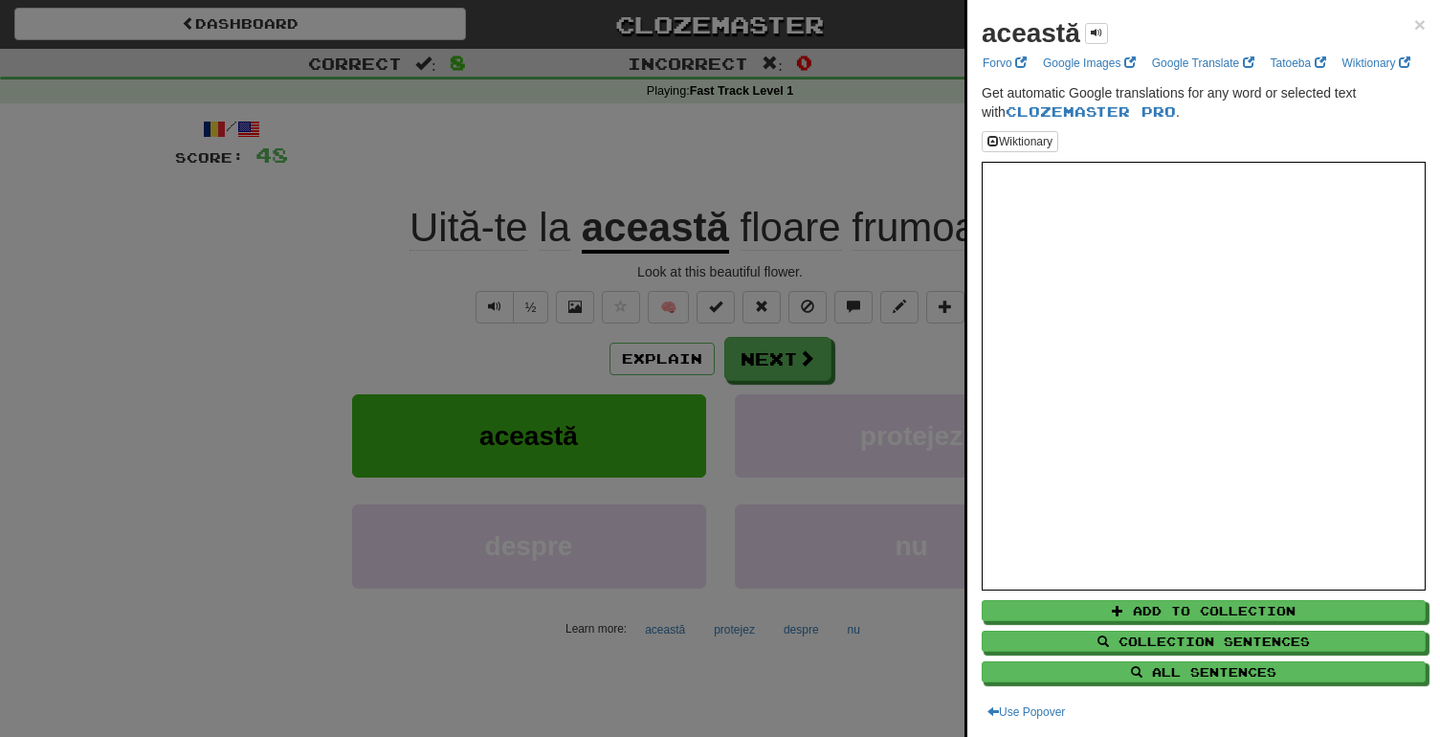
click at [896, 329] on div at bounding box center [720, 368] width 1440 height 737
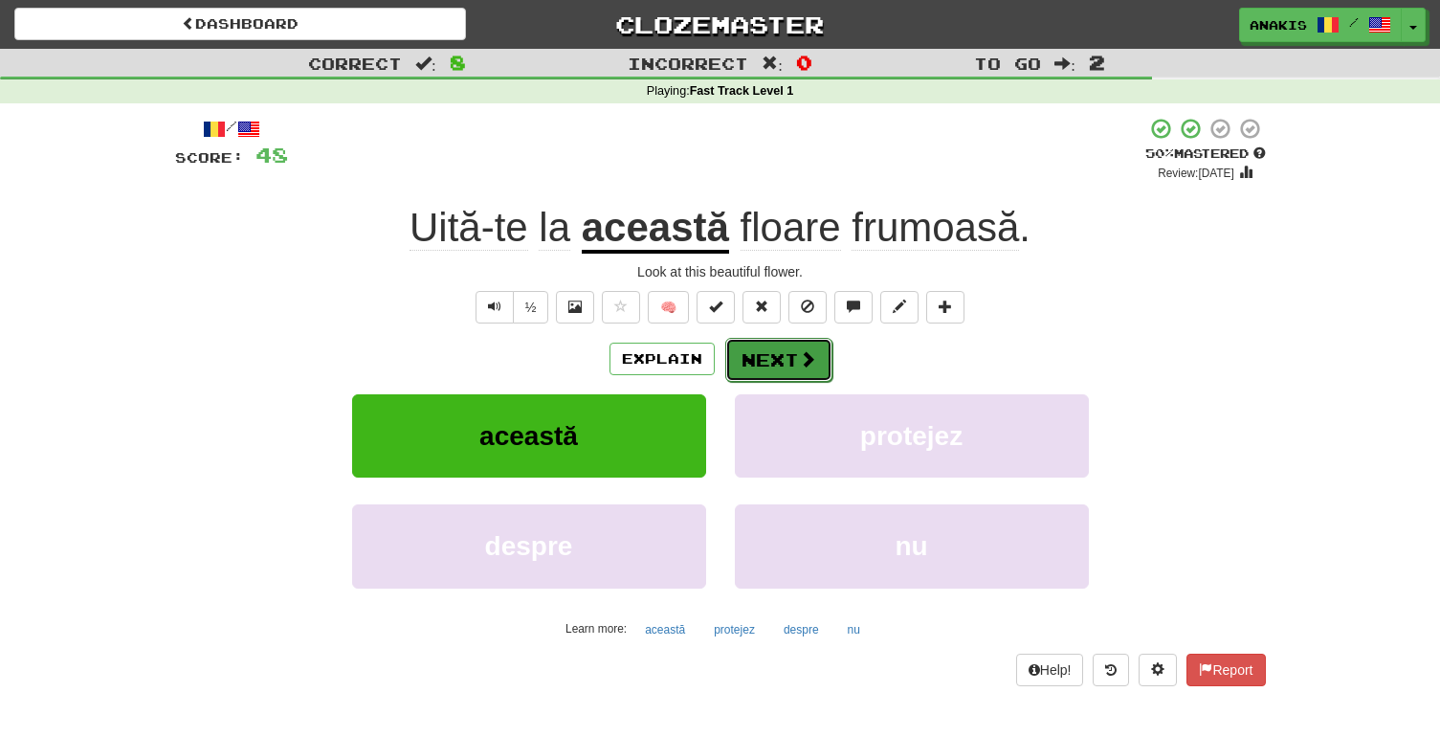
click at [804, 353] on span at bounding box center [807, 358] width 17 height 17
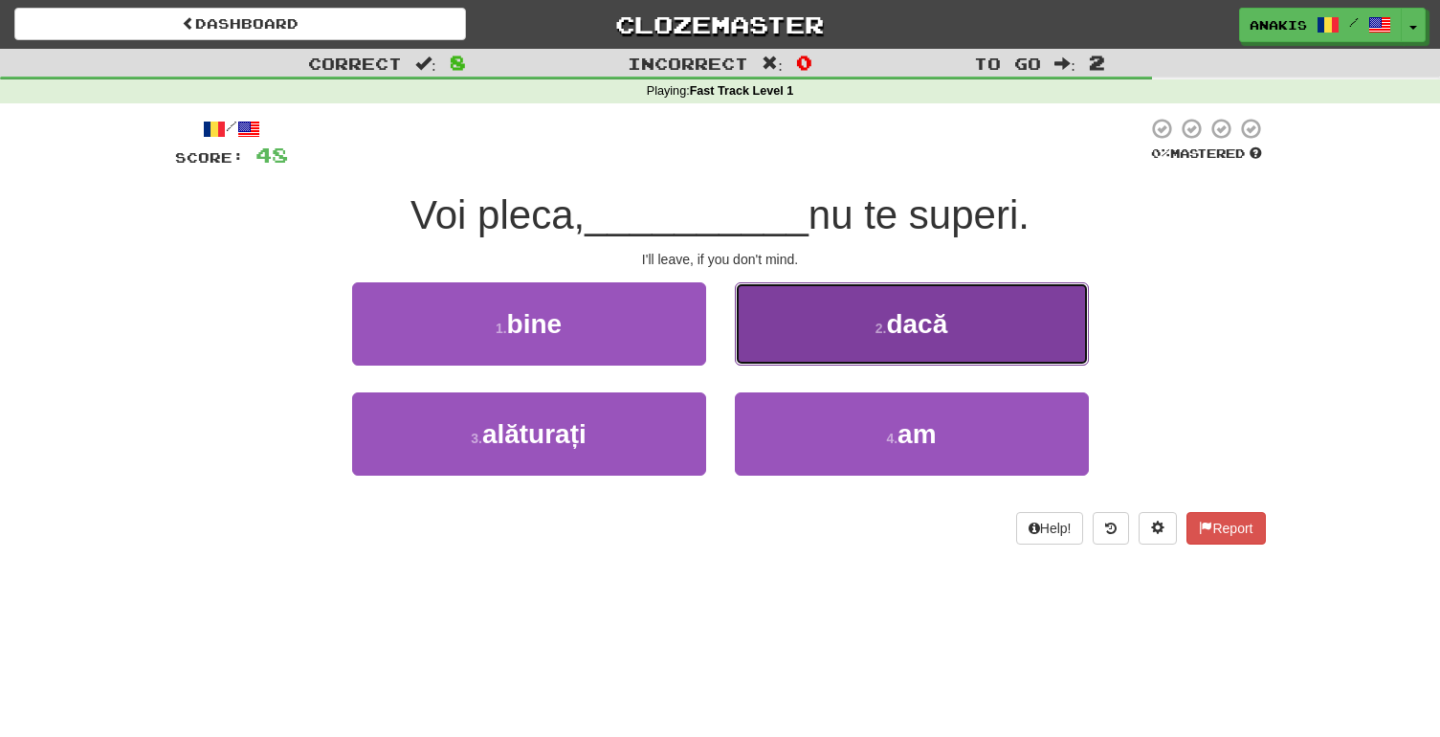
click at [891, 311] on span "dacă" at bounding box center [916, 324] width 61 height 30
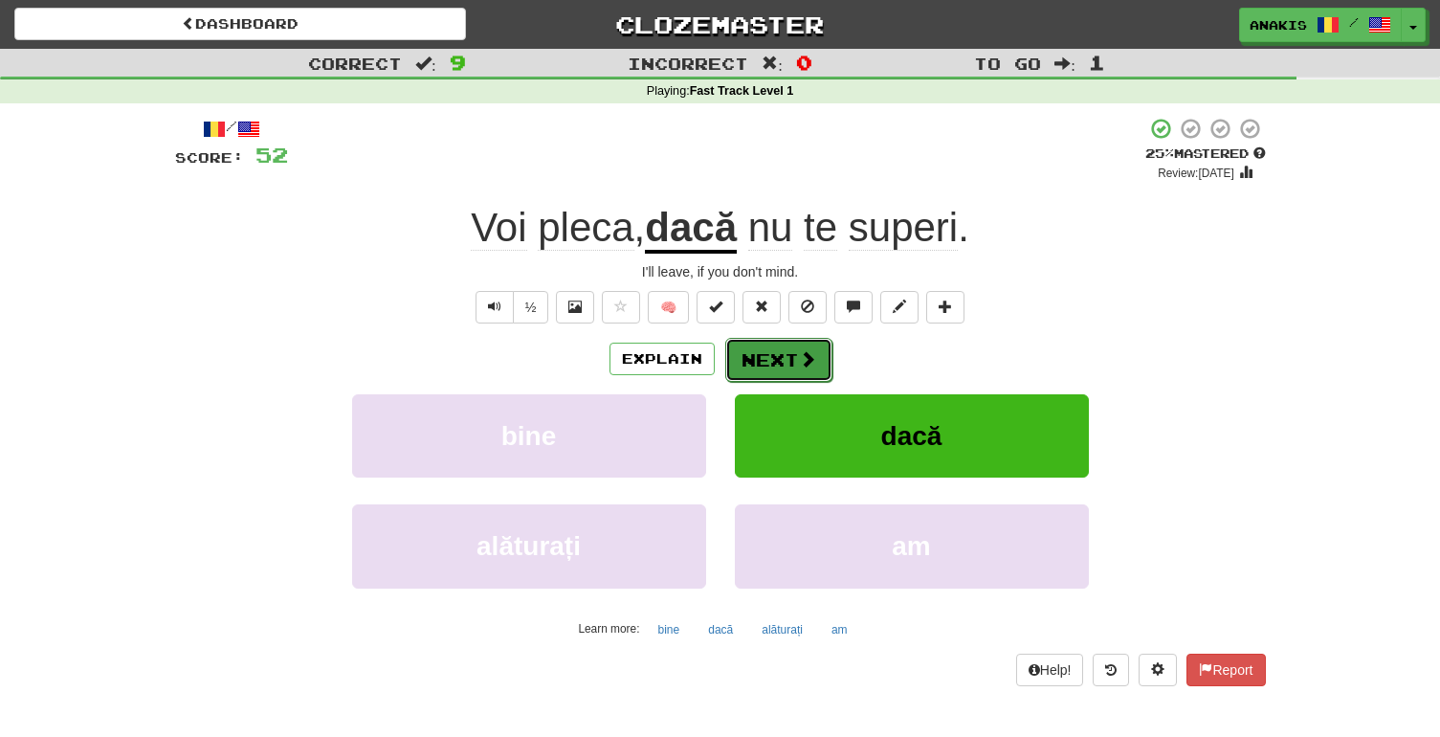
click at [807, 366] on span at bounding box center [807, 358] width 17 height 17
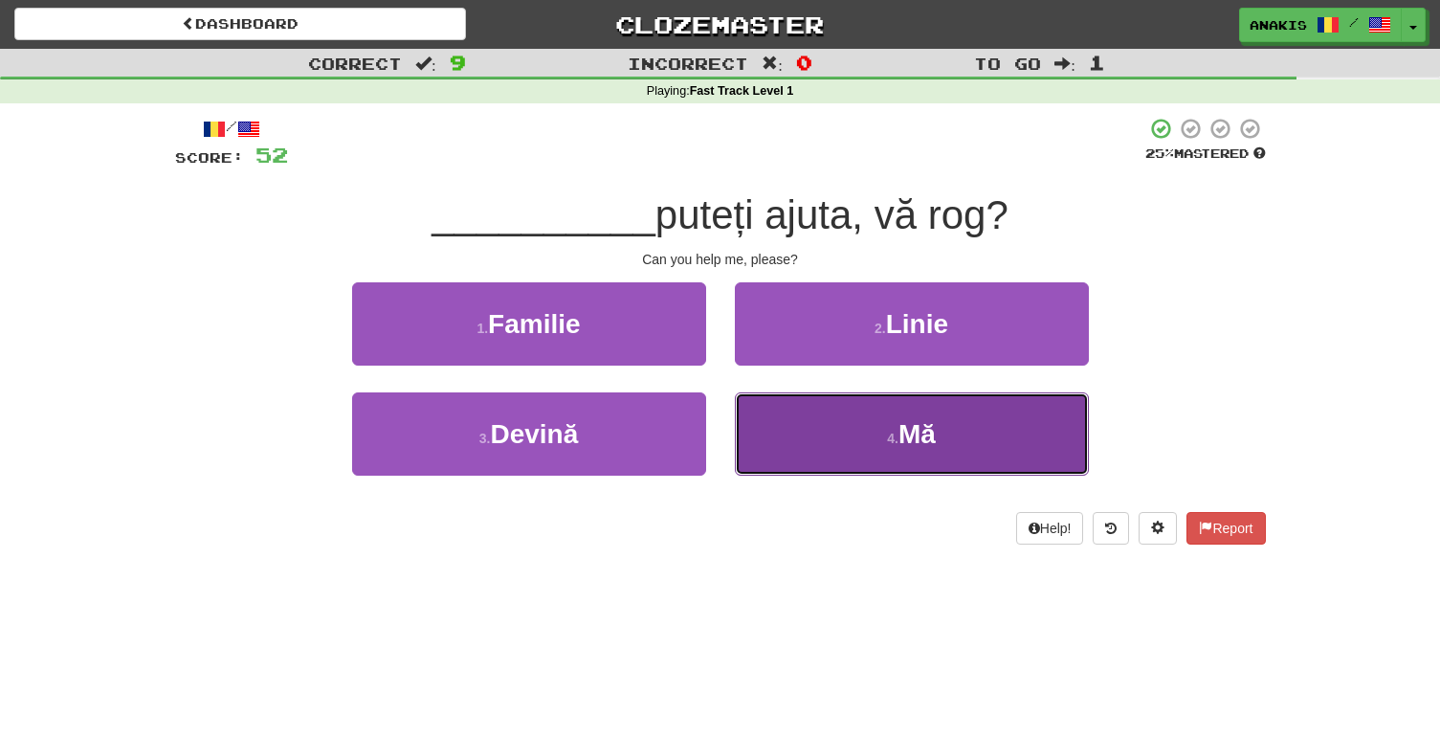
click at [767, 425] on button "4 . Mă" at bounding box center [912, 433] width 354 height 83
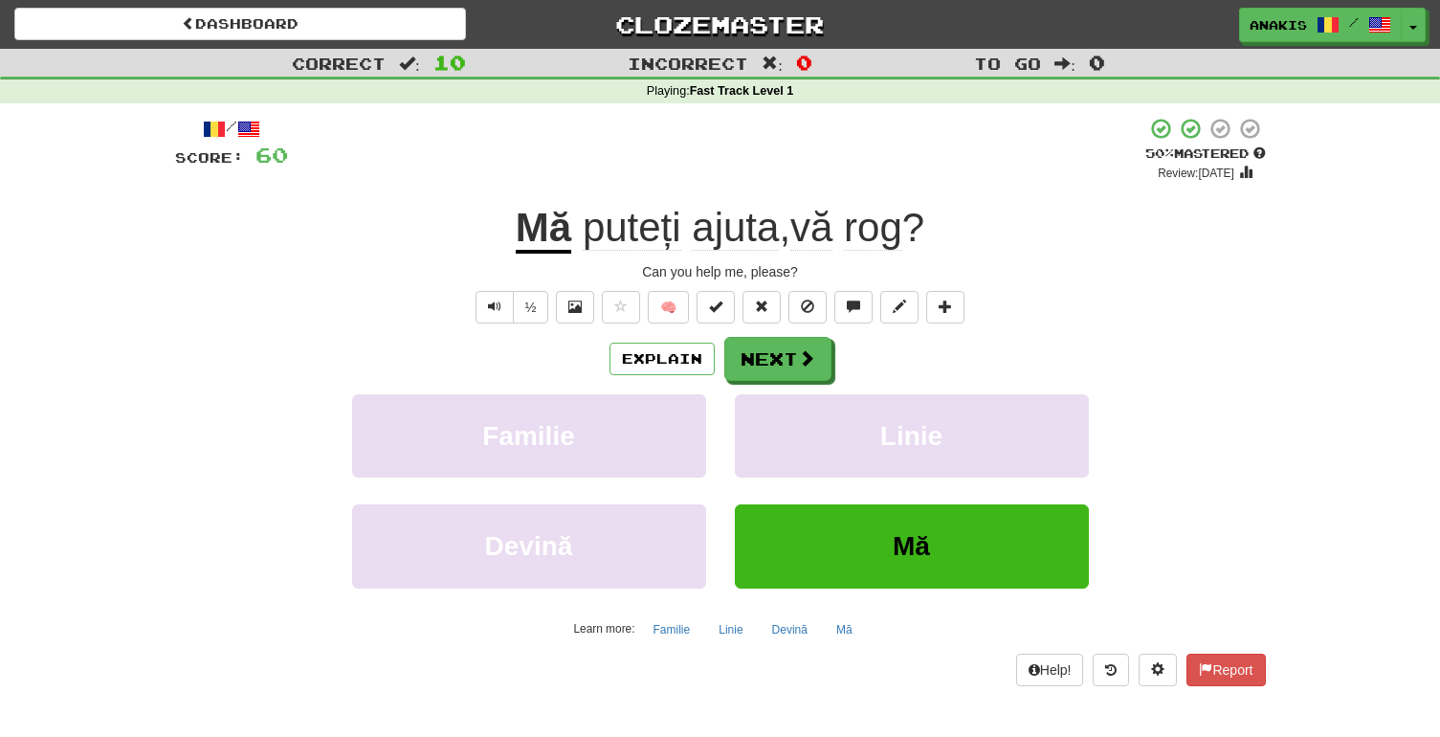
click at [560, 231] on u "Mă" at bounding box center [544, 229] width 56 height 49
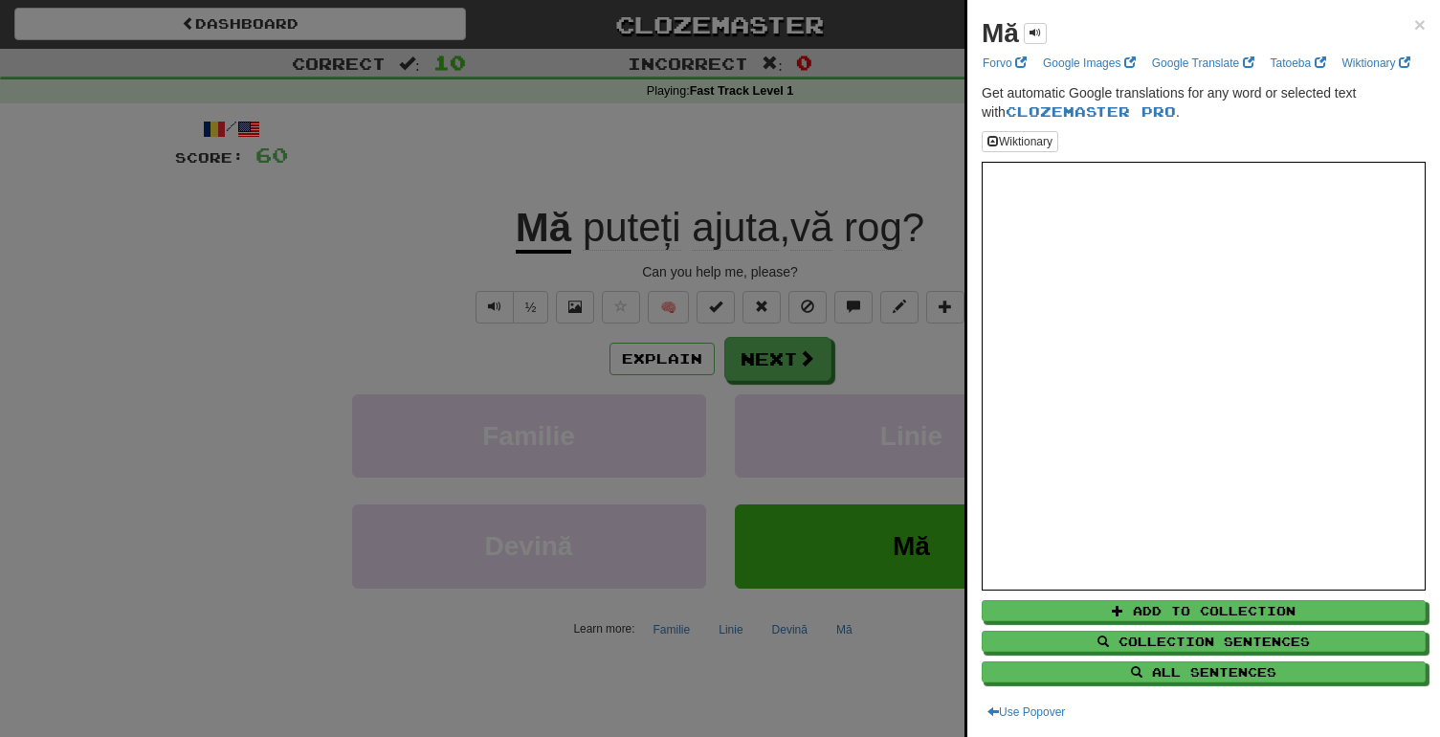
click at [611, 183] on div at bounding box center [720, 368] width 1440 height 737
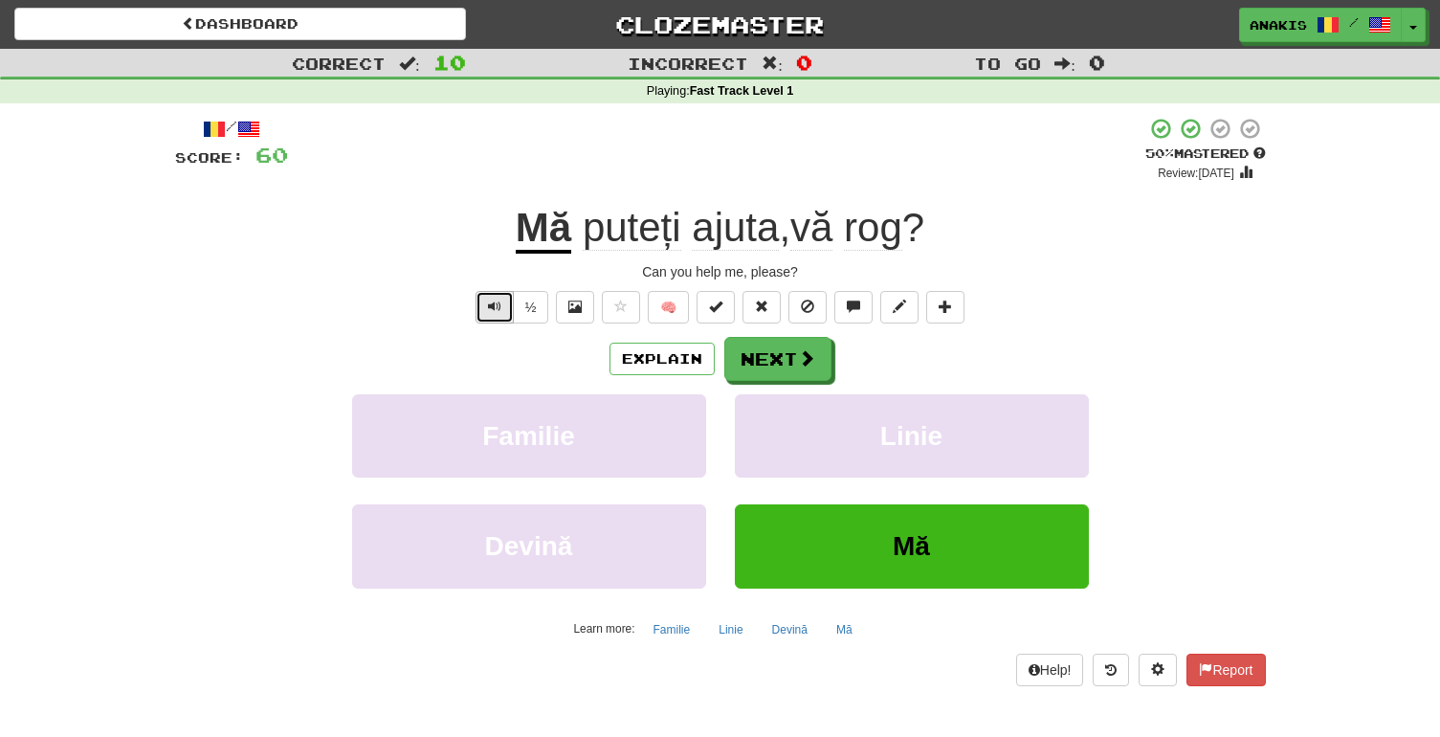
click at [492, 300] on span "Text-to-speech controls" at bounding box center [494, 306] width 13 height 13
click at [771, 368] on button "Next" at bounding box center [778, 360] width 107 height 44
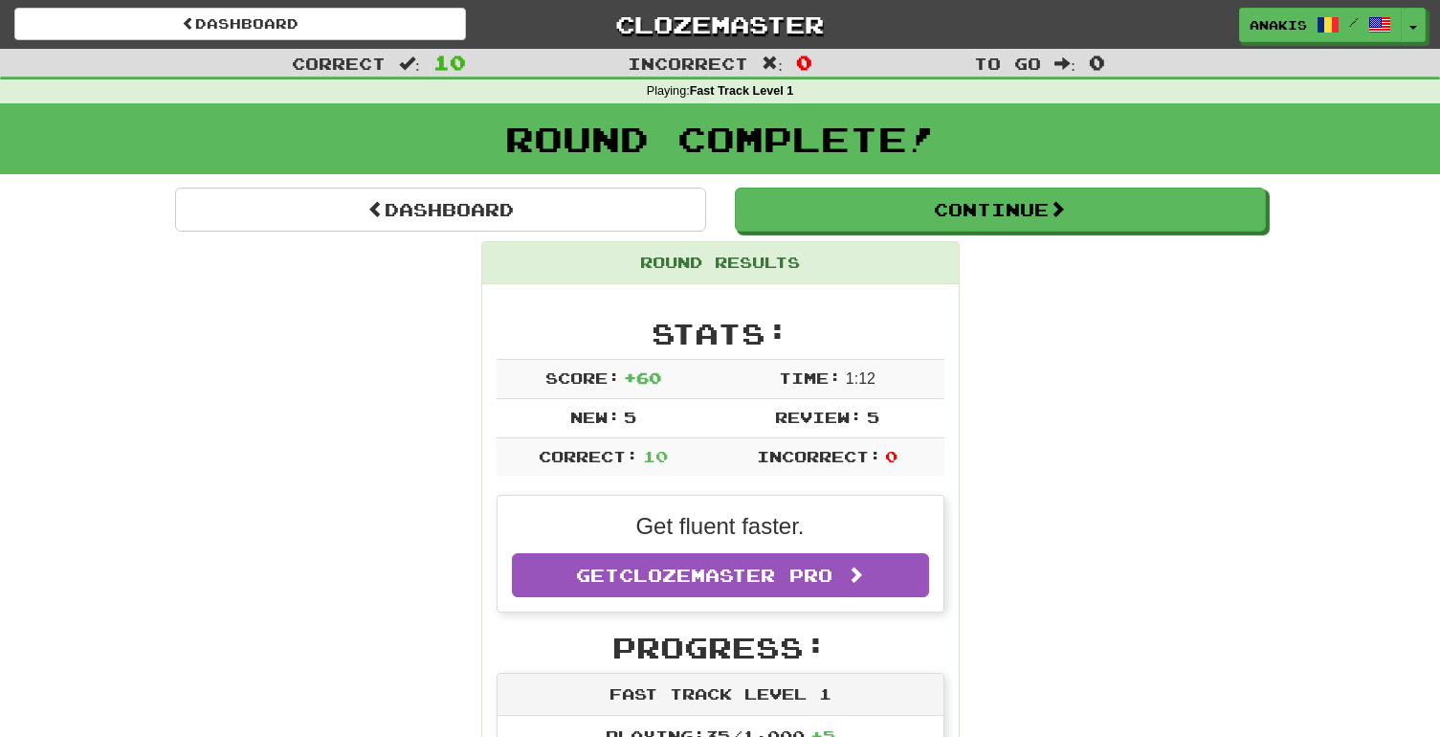
scroll to position [9, 0]
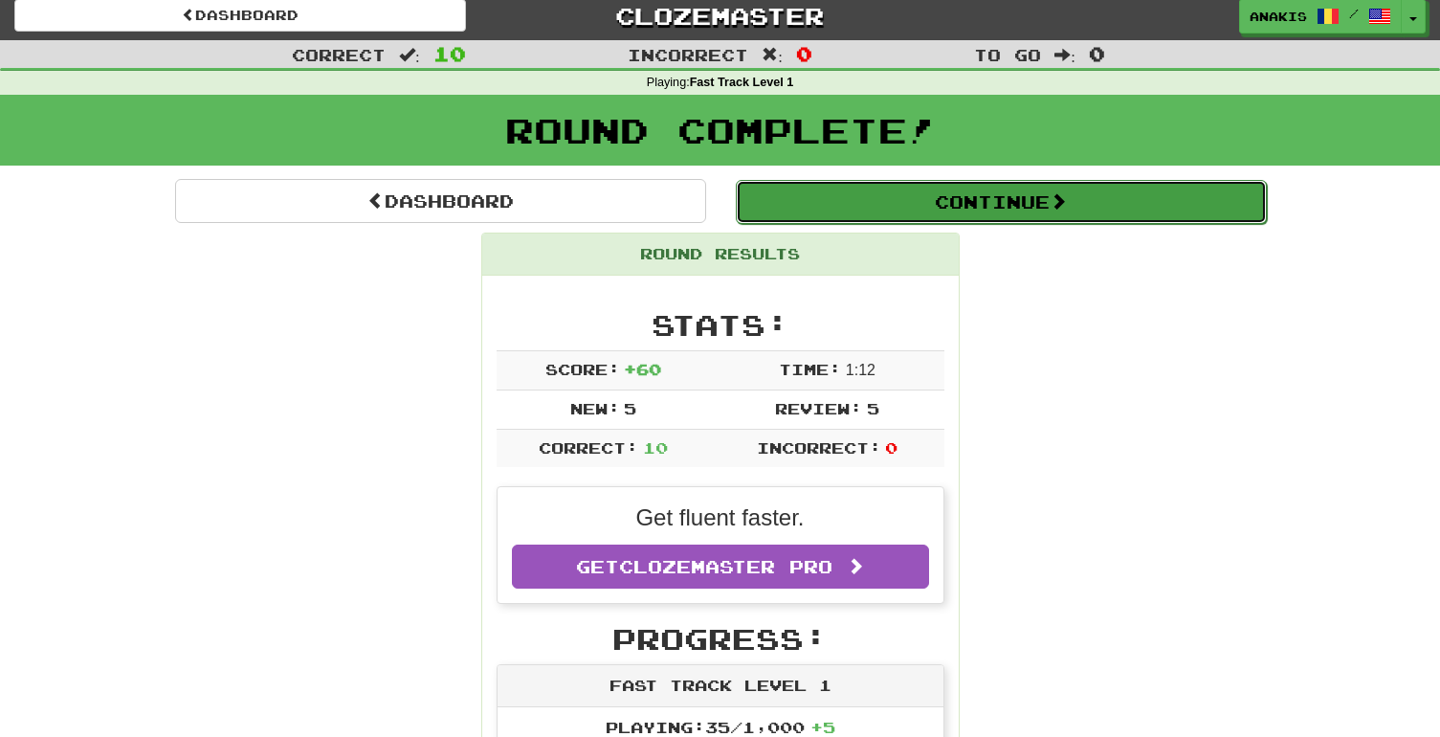
click at [965, 213] on button "Continue" at bounding box center [1001, 202] width 531 height 44
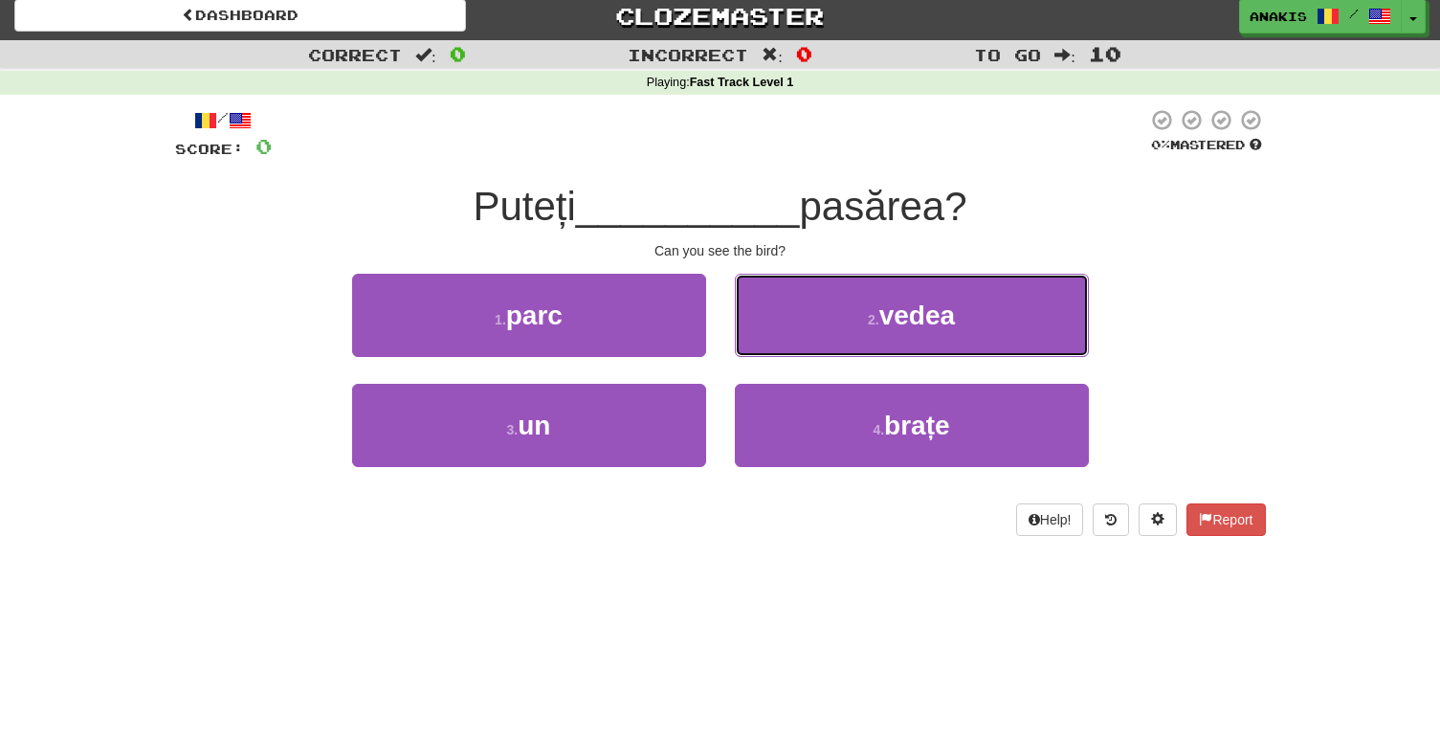
click at [793, 319] on button "2 . vedea" at bounding box center [912, 315] width 354 height 83
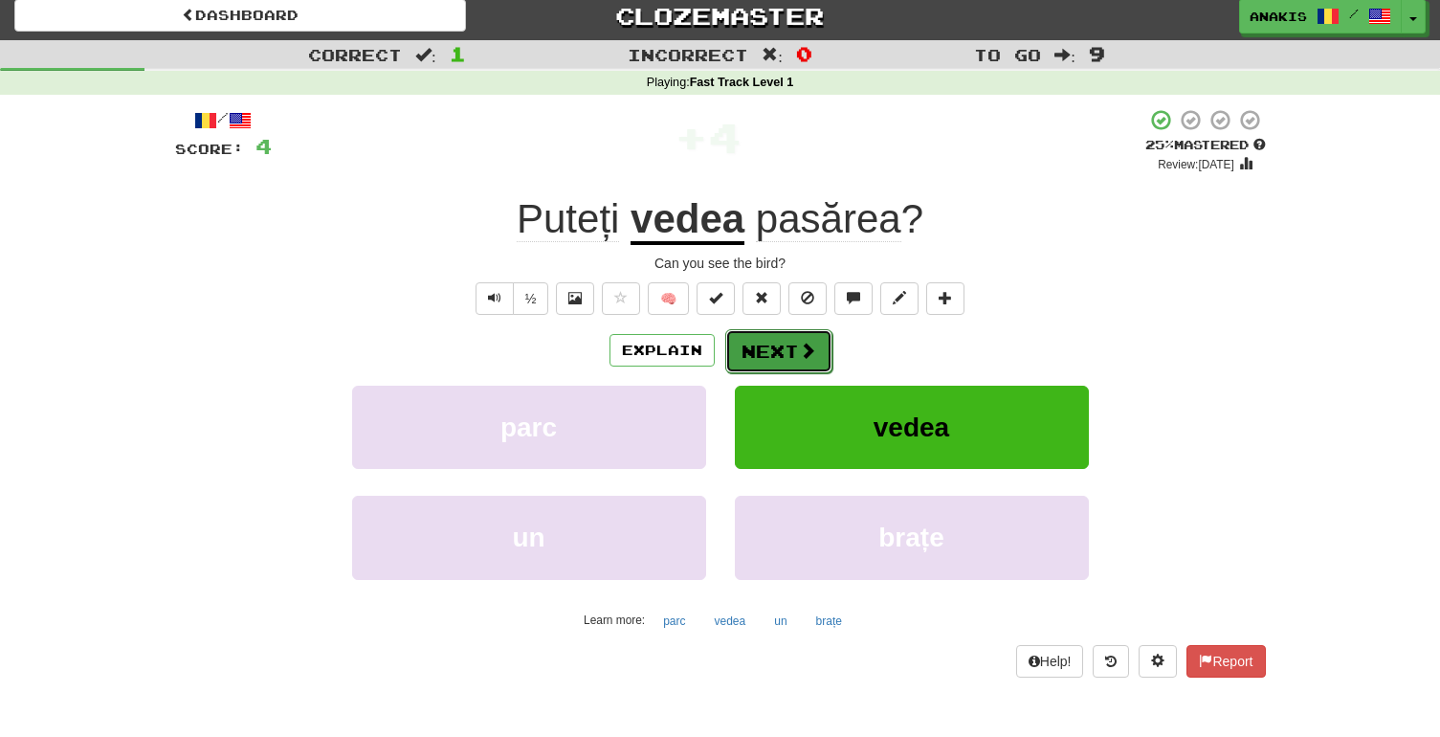
click at [788, 349] on button "Next" at bounding box center [778, 351] width 107 height 44
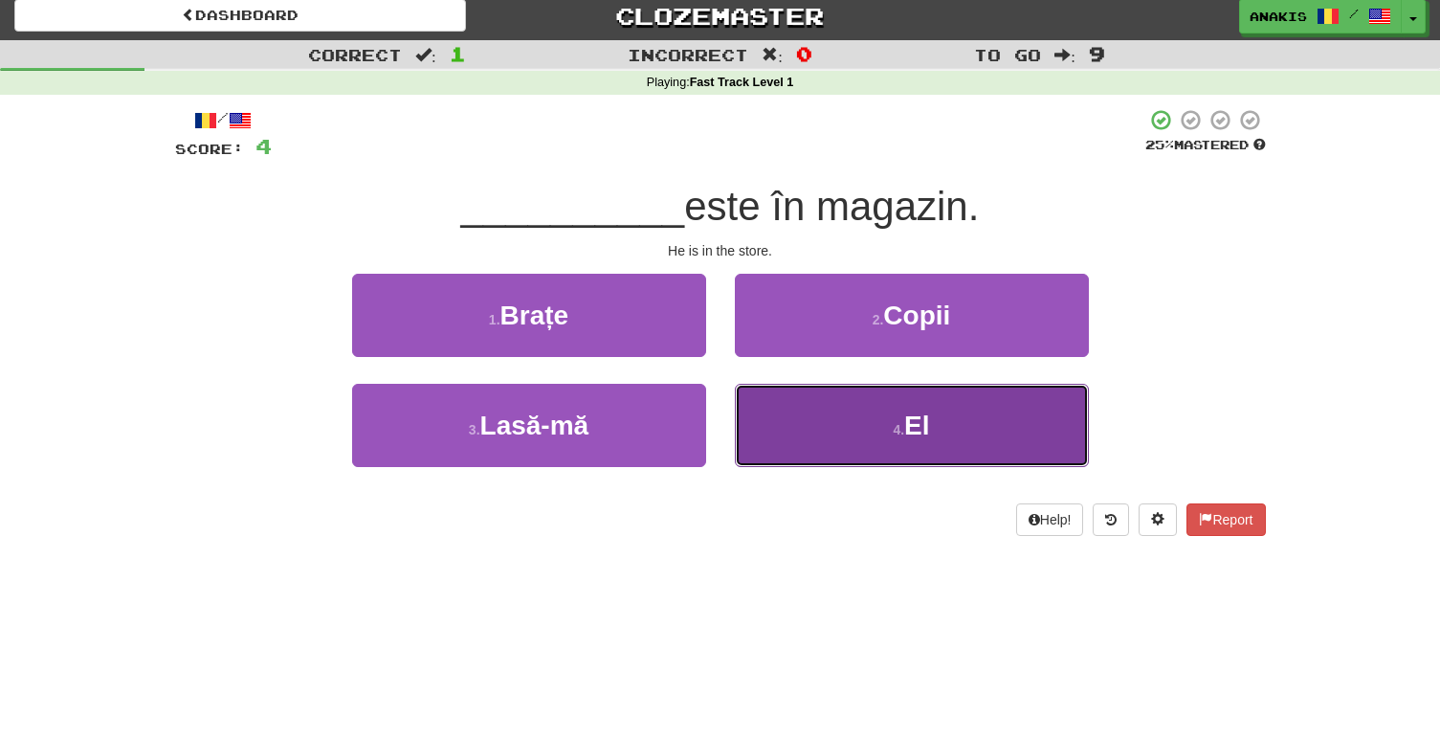
click at [815, 431] on button "4 . El" at bounding box center [912, 425] width 354 height 83
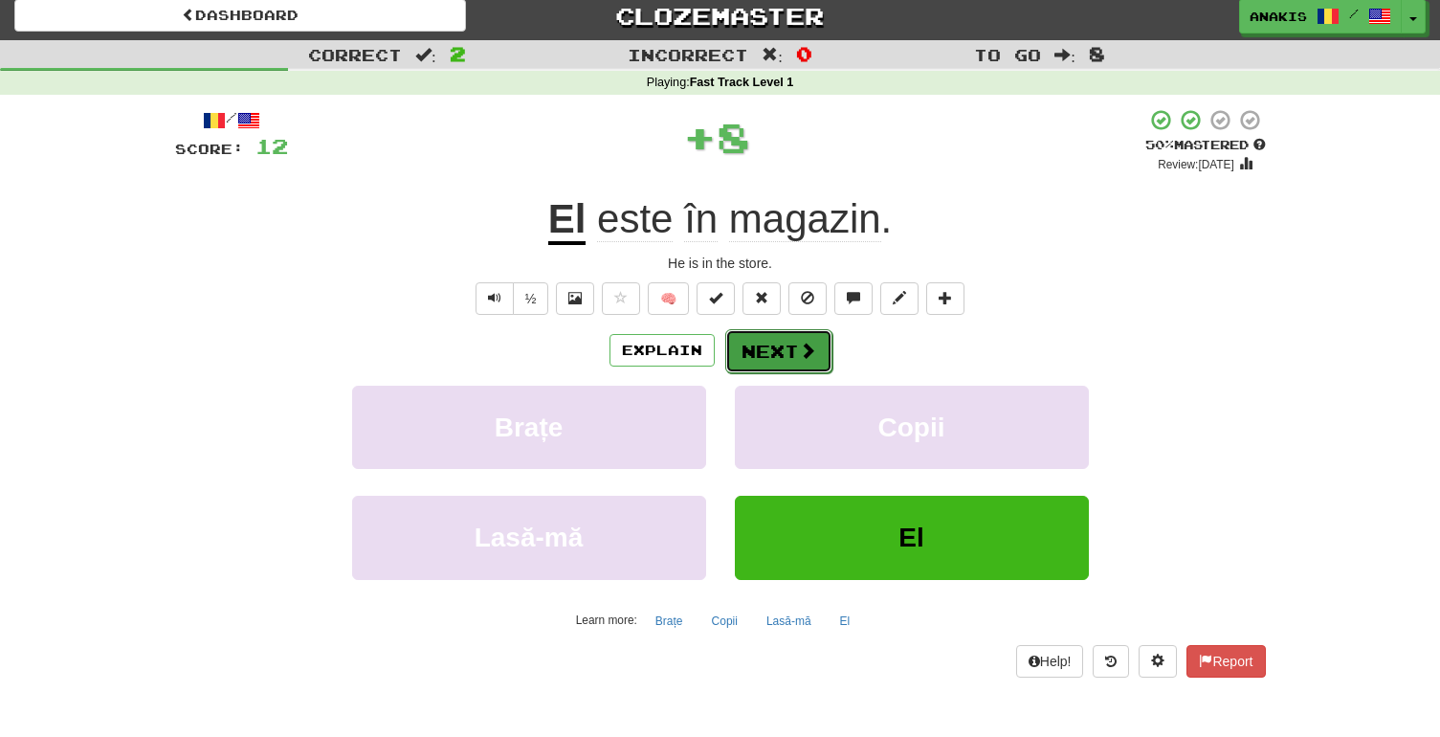
click at [792, 341] on button "Next" at bounding box center [778, 351] width 107 height 44
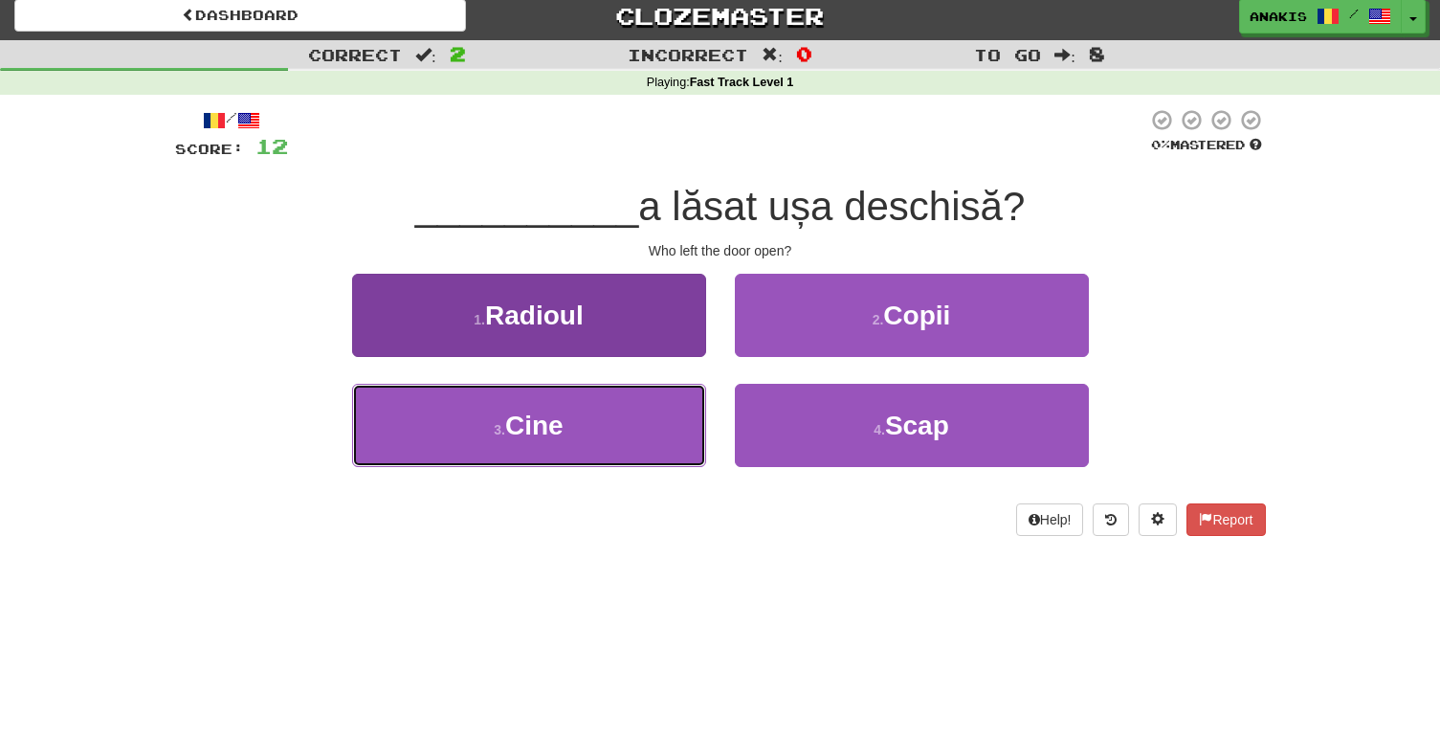
click at [682, 426] on button "3 . Cine" at bounding box center [529, 425] width 354 height 83
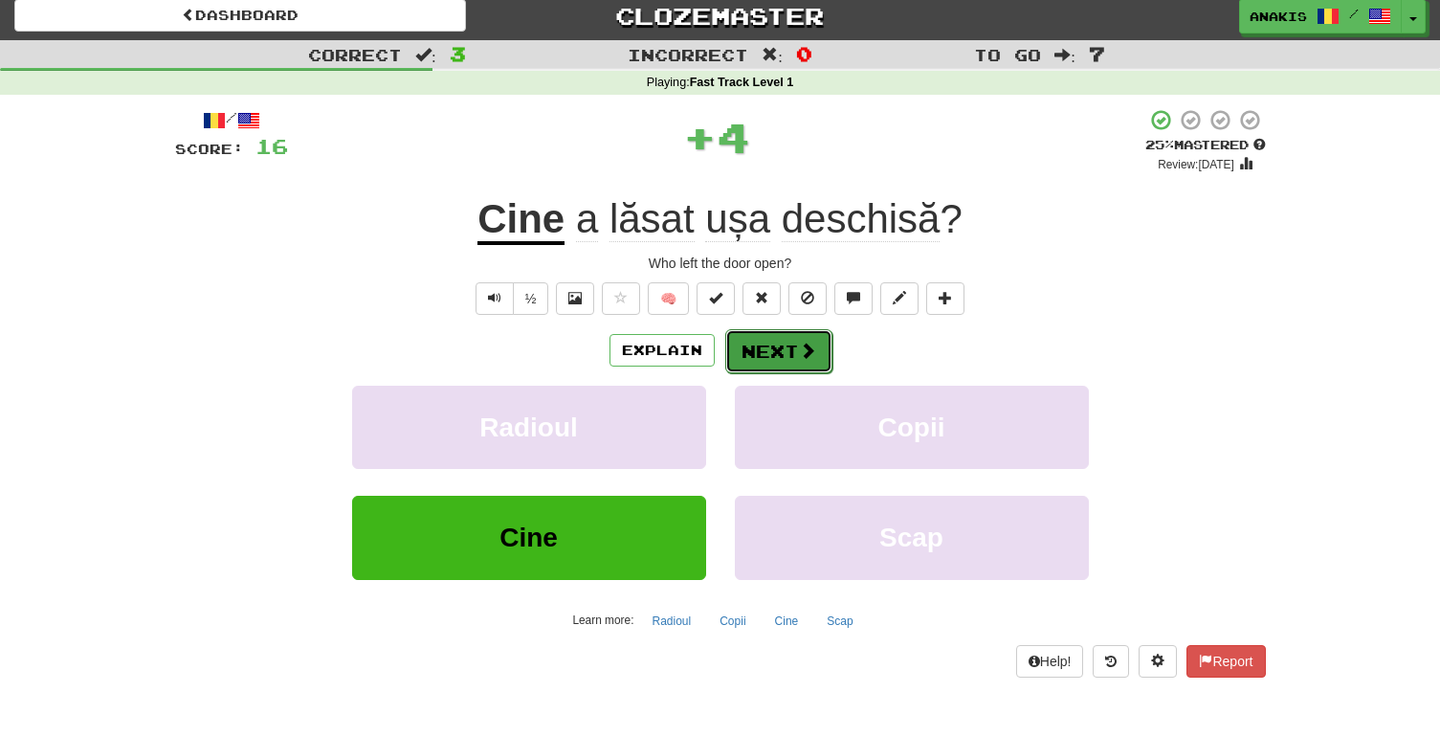
click at [777, 347] on button "Next" at bounding box center [778, 351] width 107 height 44
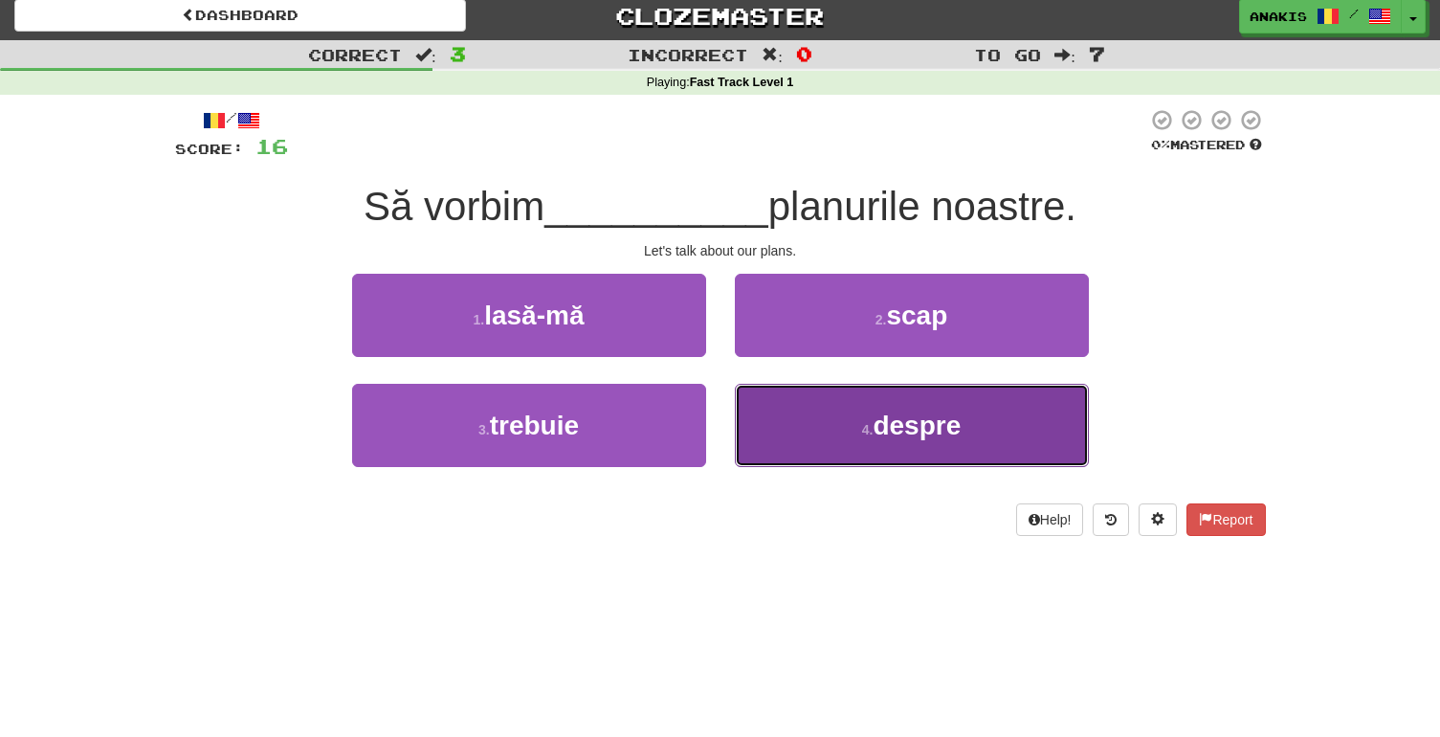
click at [754, 426] on button "4 . despre" at bounding box center [912, 425] width 354 height 83
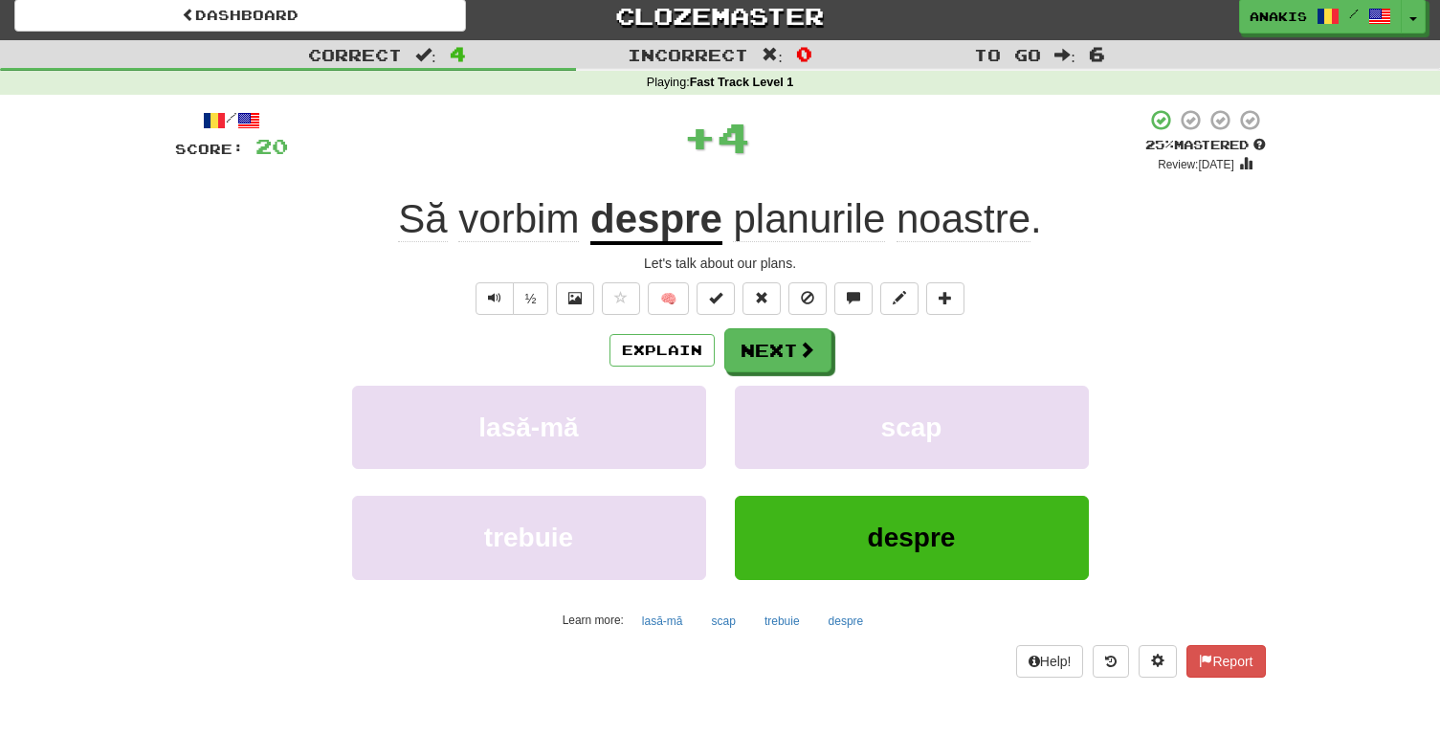
click at [659, 221] on u "despre" at bounding box center [656, 220] width 132 height 49
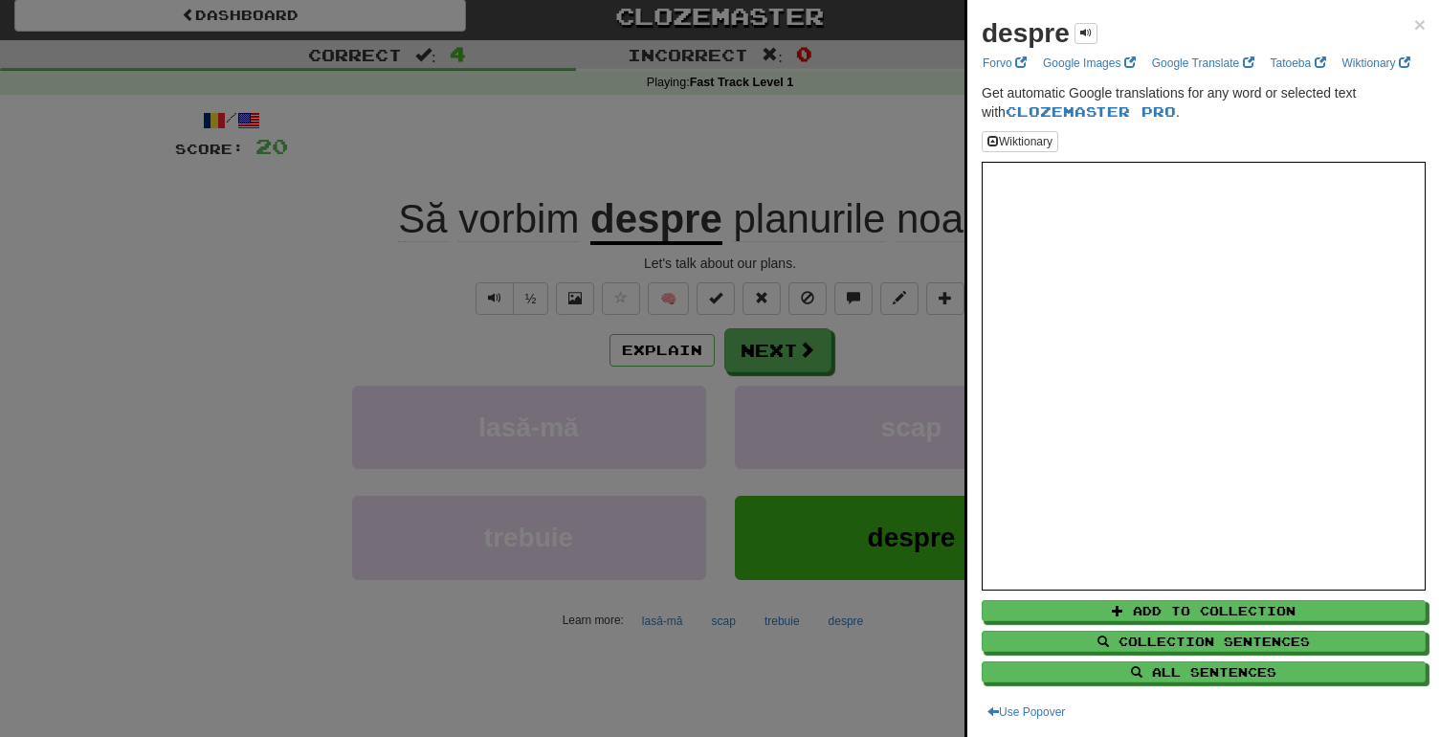
scroll to position [15, 0]
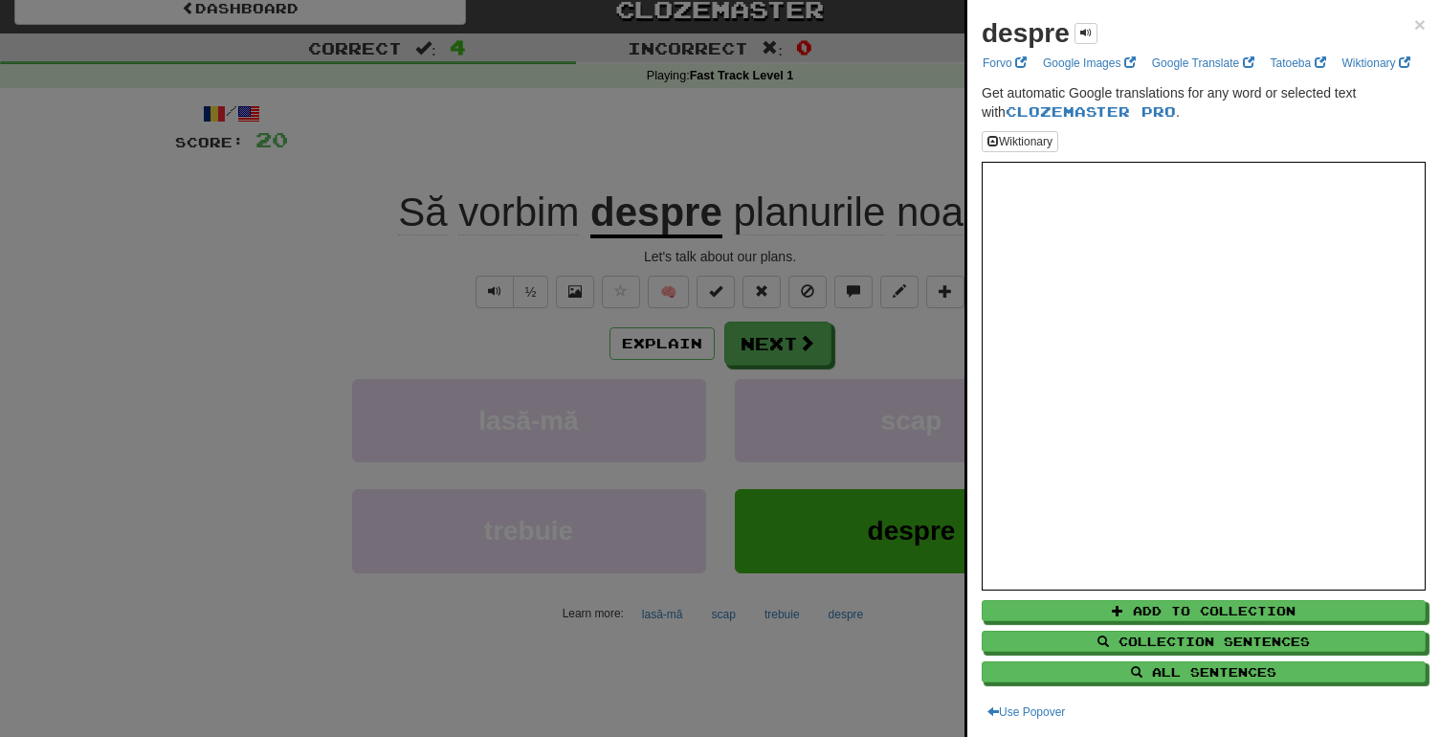
click at [877, 330] on div at bounding box center [720, 368] width 1440 height 737
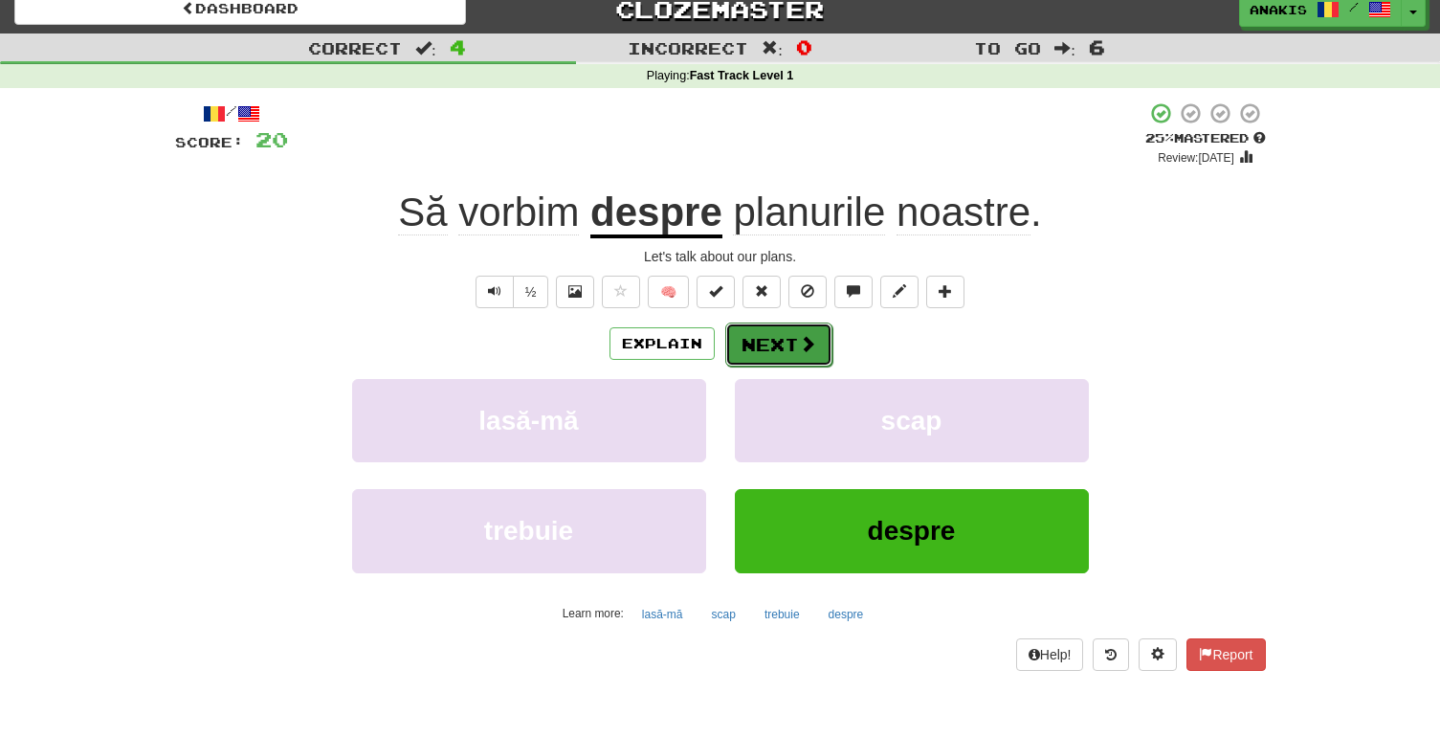
click at [819, 338] on button "Next" at bounding box center [778, 344] width 107 height 44
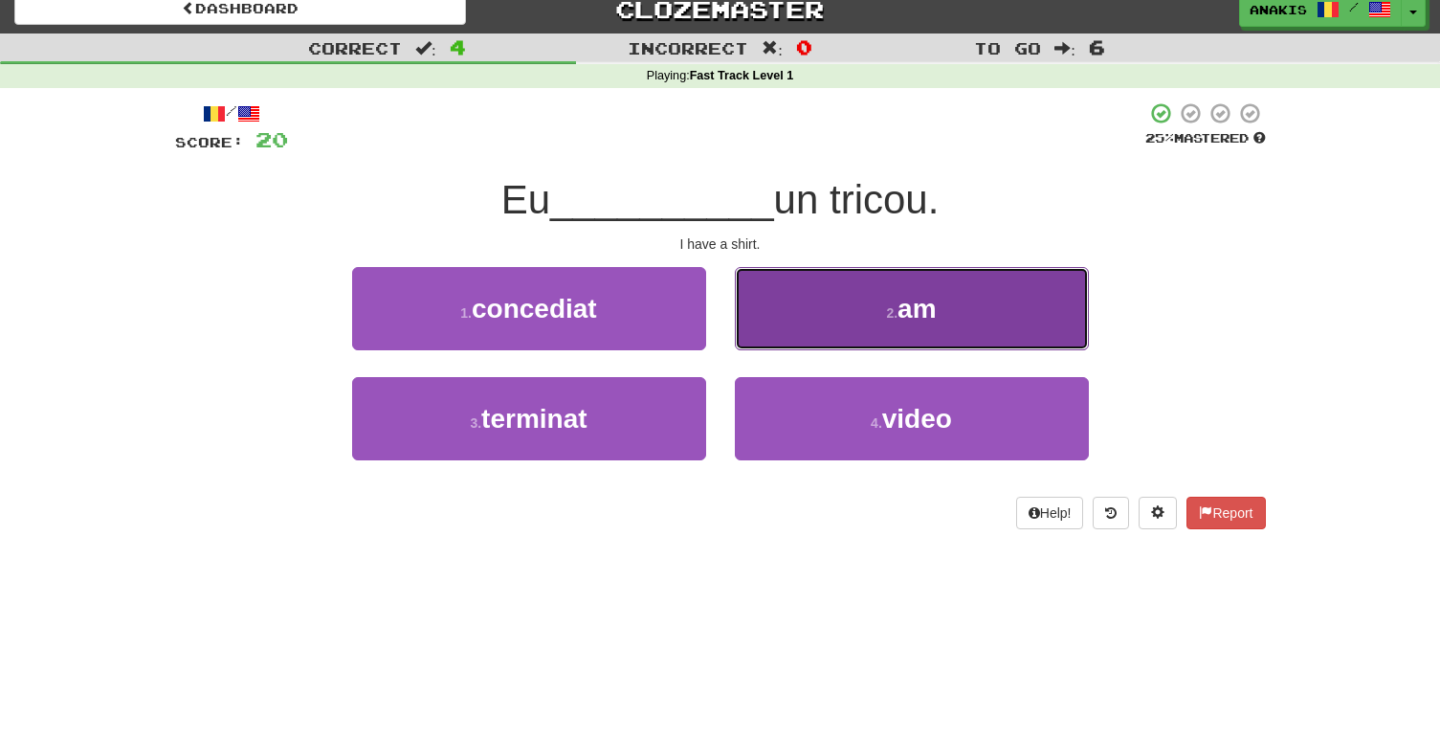
click at [751, 310] on button "2 . am" at bounding box center [912, 308] width 354 height 83
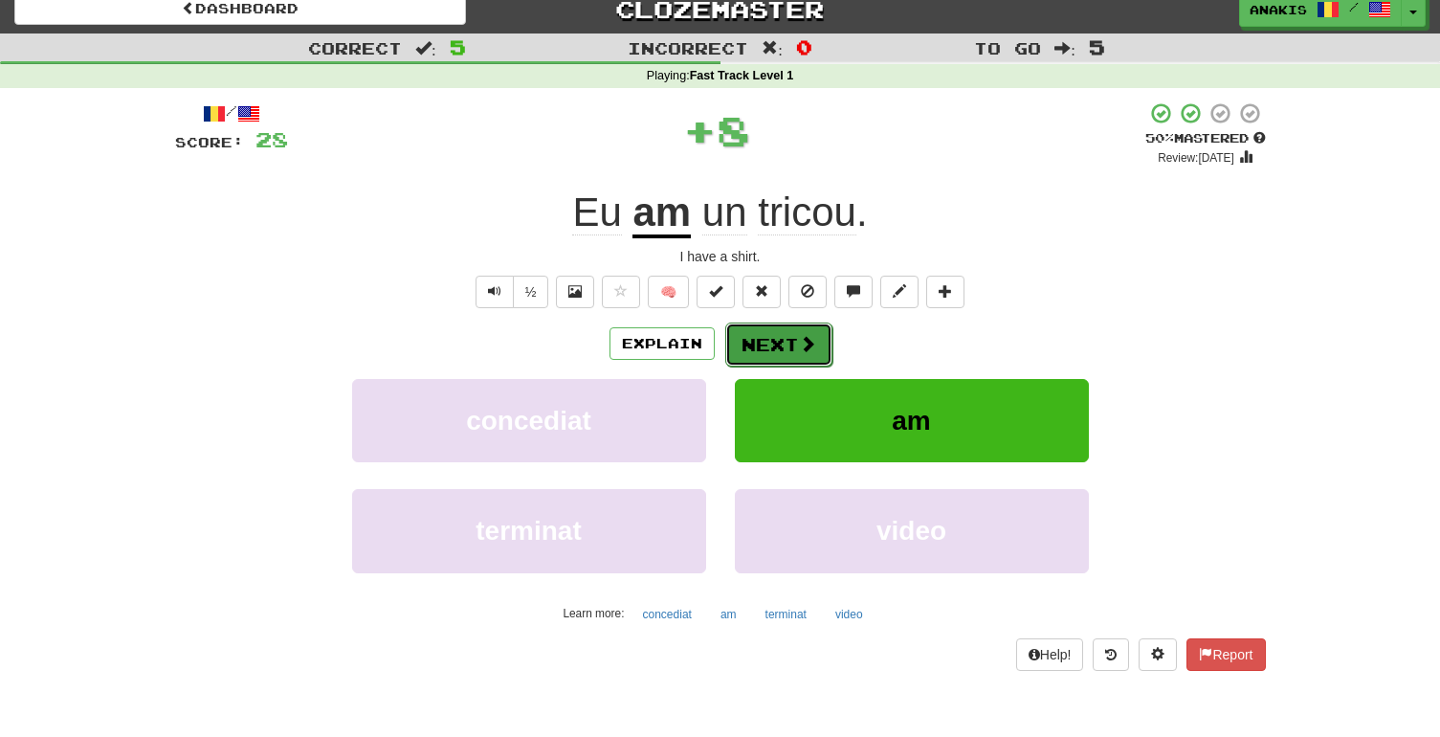
click at [760, 342] on button "Next" at bounding box center [778, 344] width 107 height 44
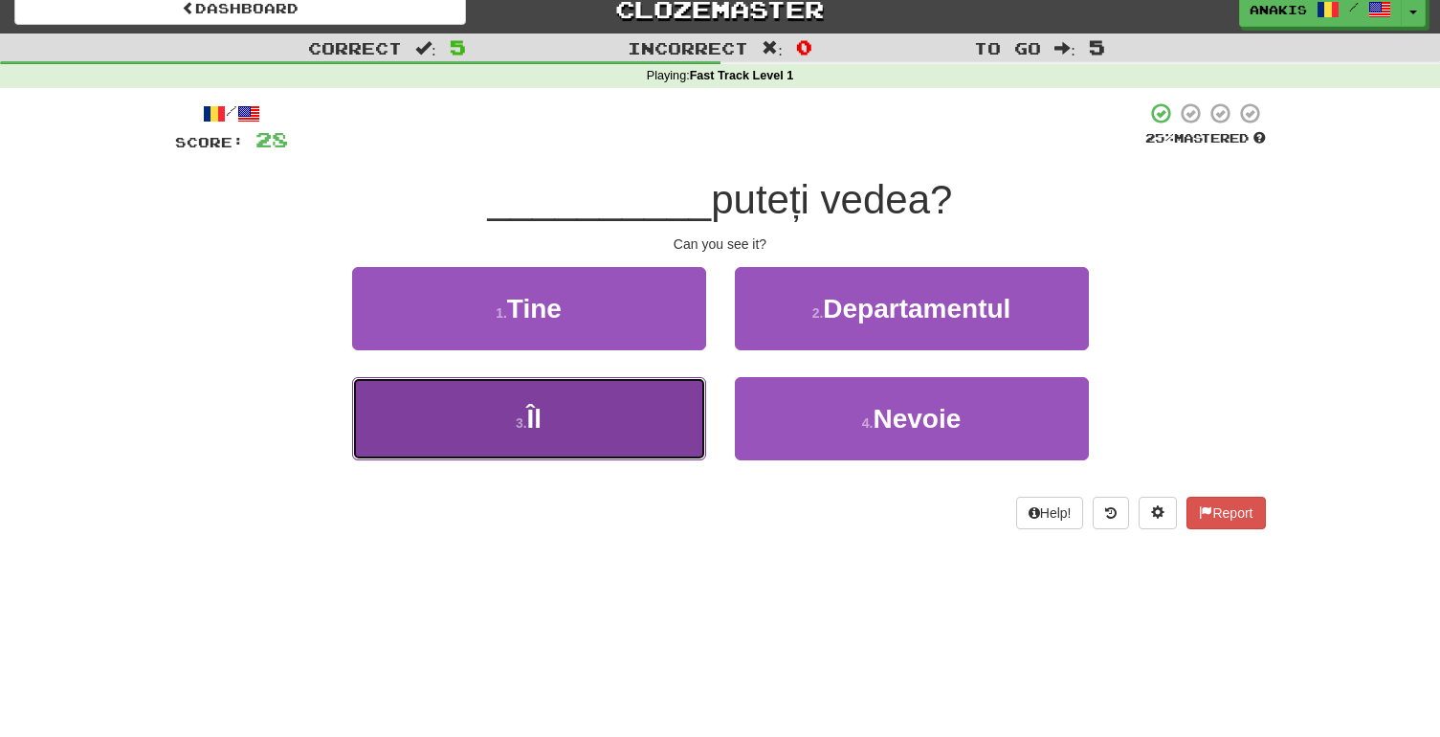
click at [659, 395] on button "3 . Îl" at bounding box center [529, 418] width 354 height 83
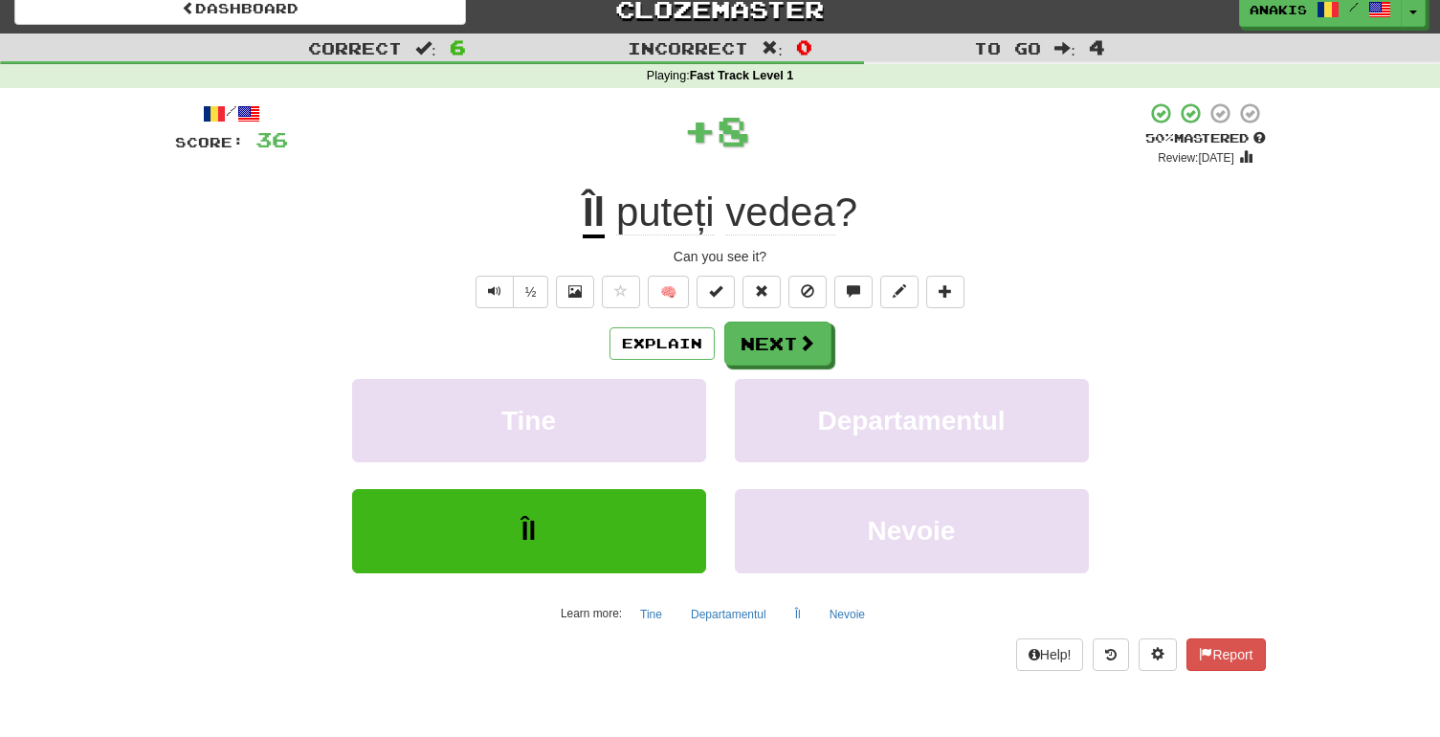
click at [590, 216] on u "Îl" at bounding box center [594, 213] width 22 height 49
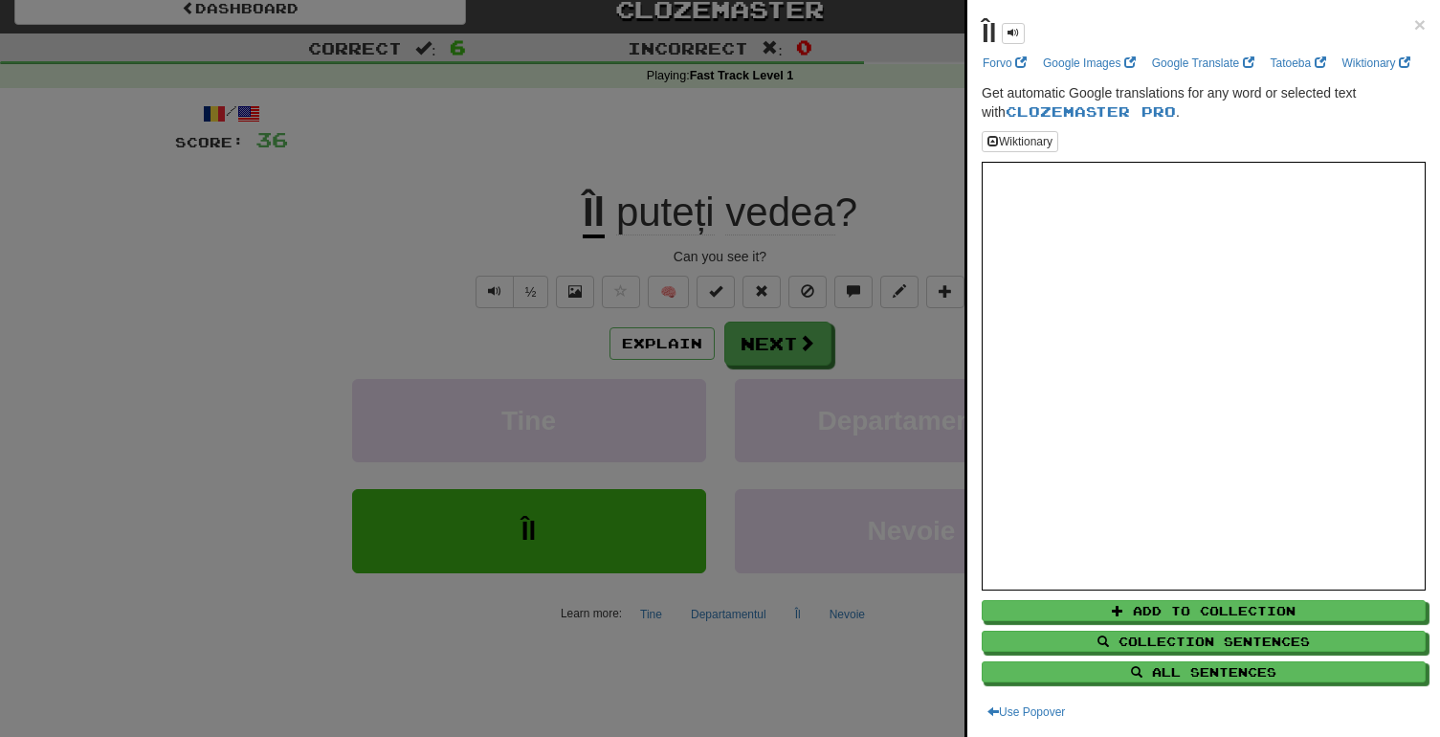
click at [899, 333] on div at bounding box center [720, 368] width 1440 height 737
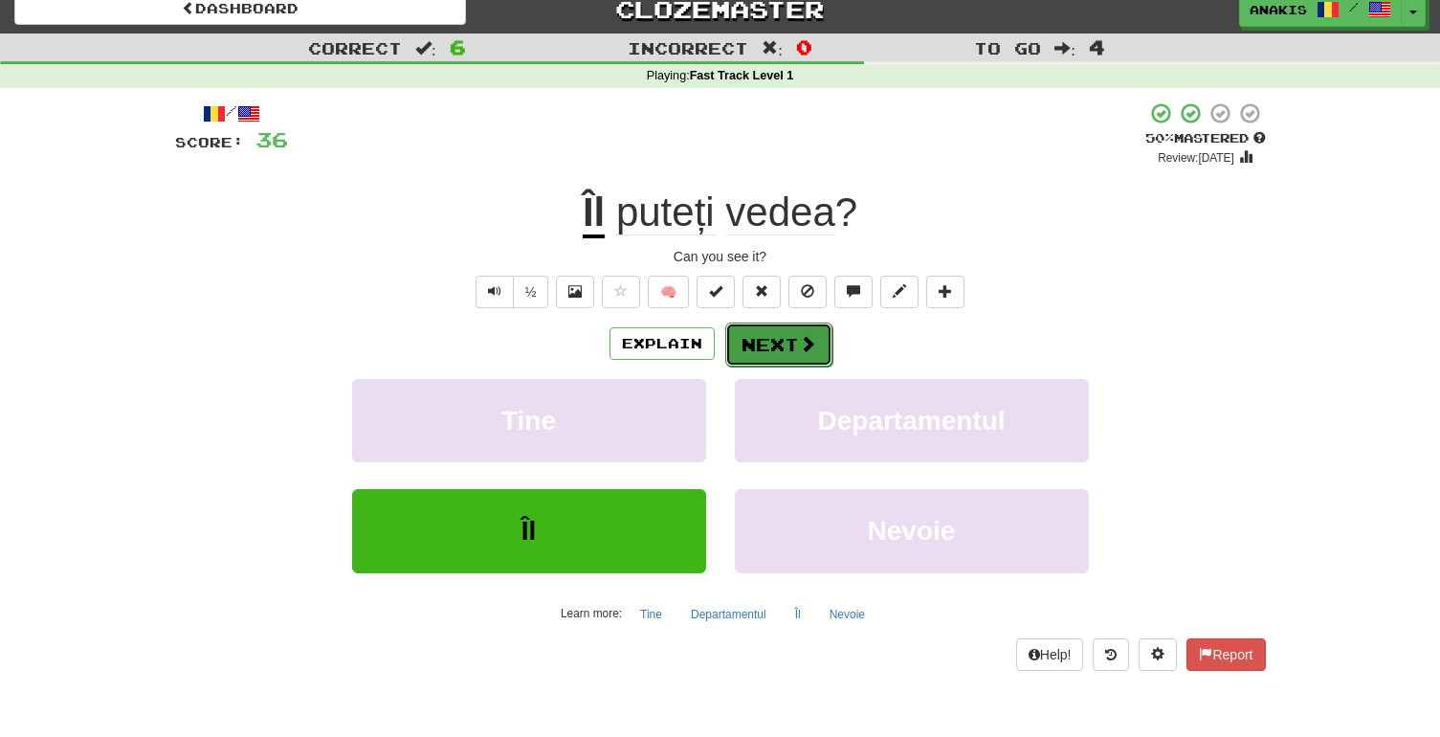
click at [804, 352] on span at bounding box center [807, 343] width 17 height 17
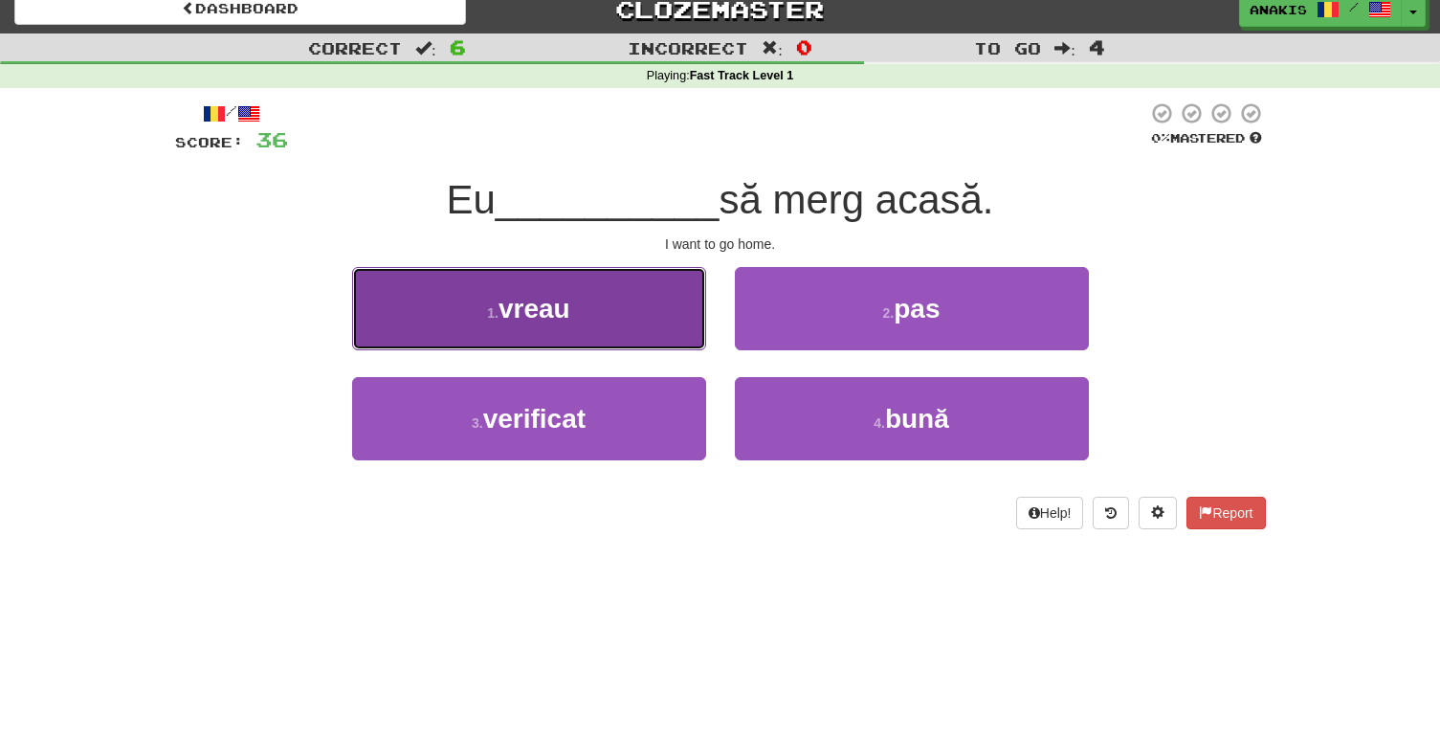
click at [653, 326] on button "1 . vreau" at bounding box center [529, 308] width 354 height 83
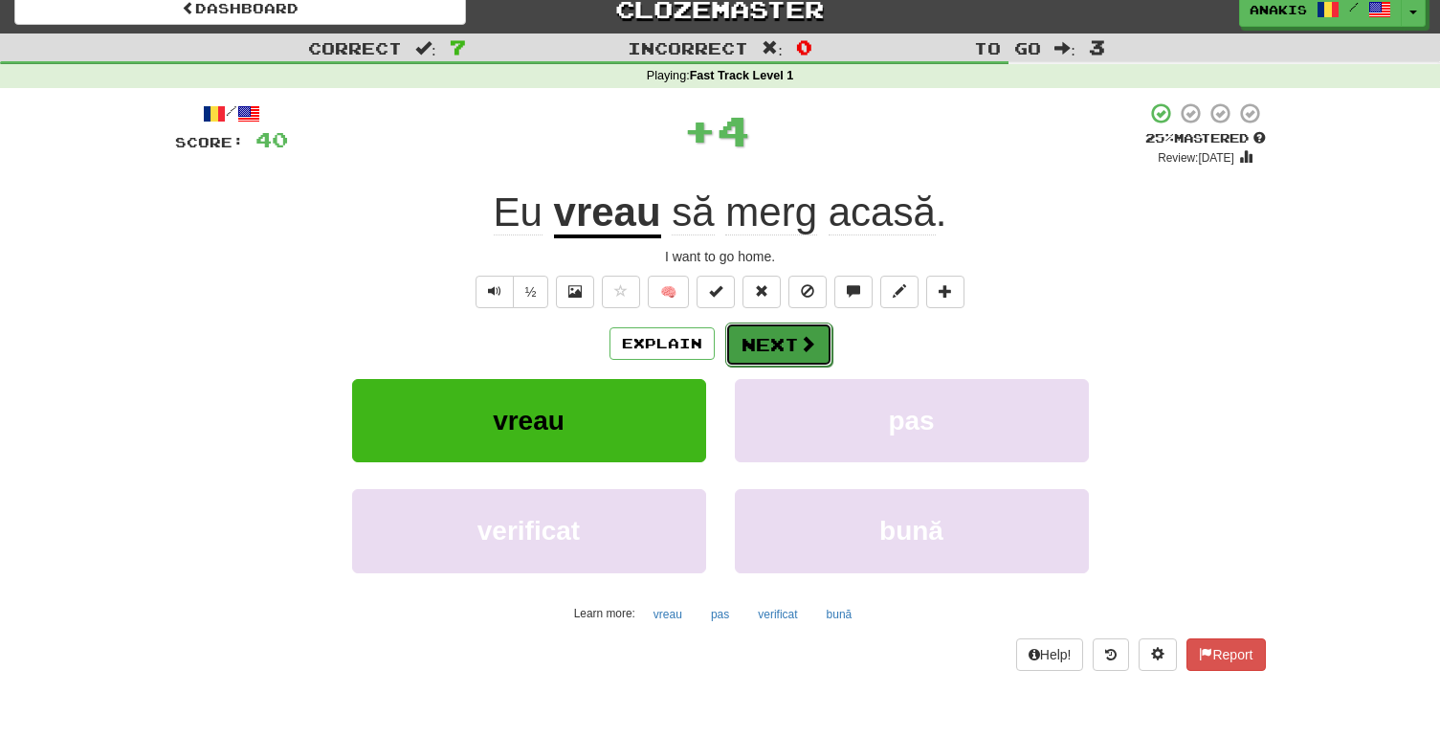
click at [753, 350] on button "Next" at bounding box center [778, 344] width 107 height 44
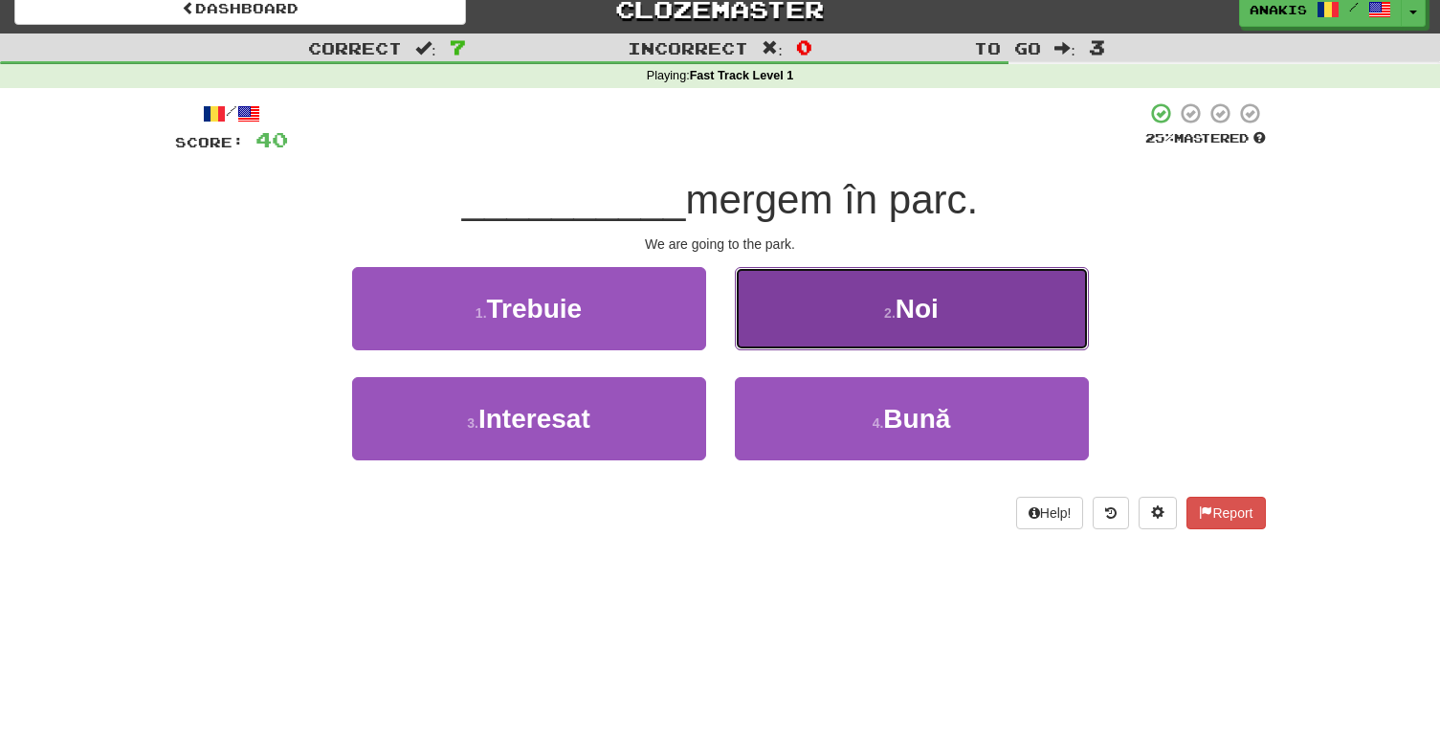
click at [799, 295] on button "2 . [GEOGRAPHIC_DATA]" at bounding box center [912, 308] width 354 height 83
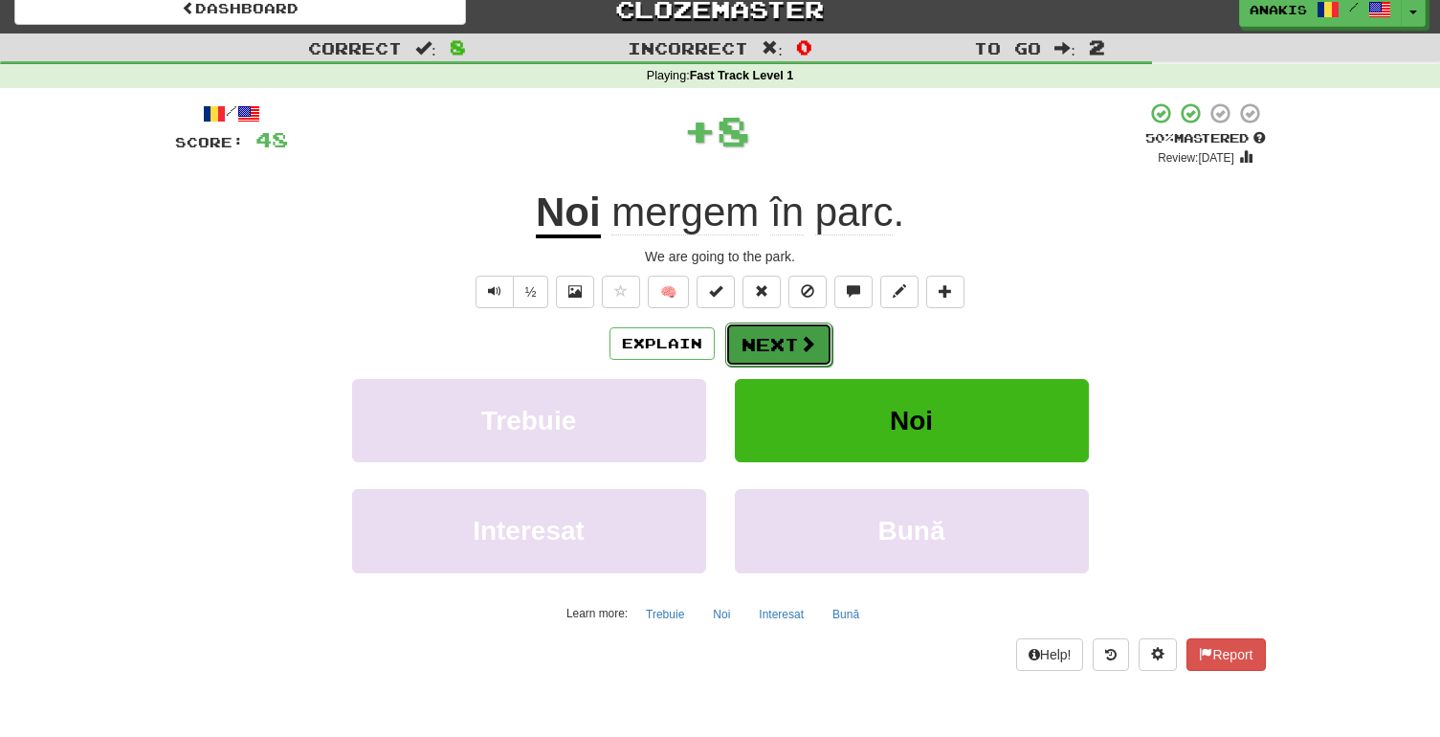
click at [766, 340] on button "Next" at bounding box center [778, 344] width 107 height 44
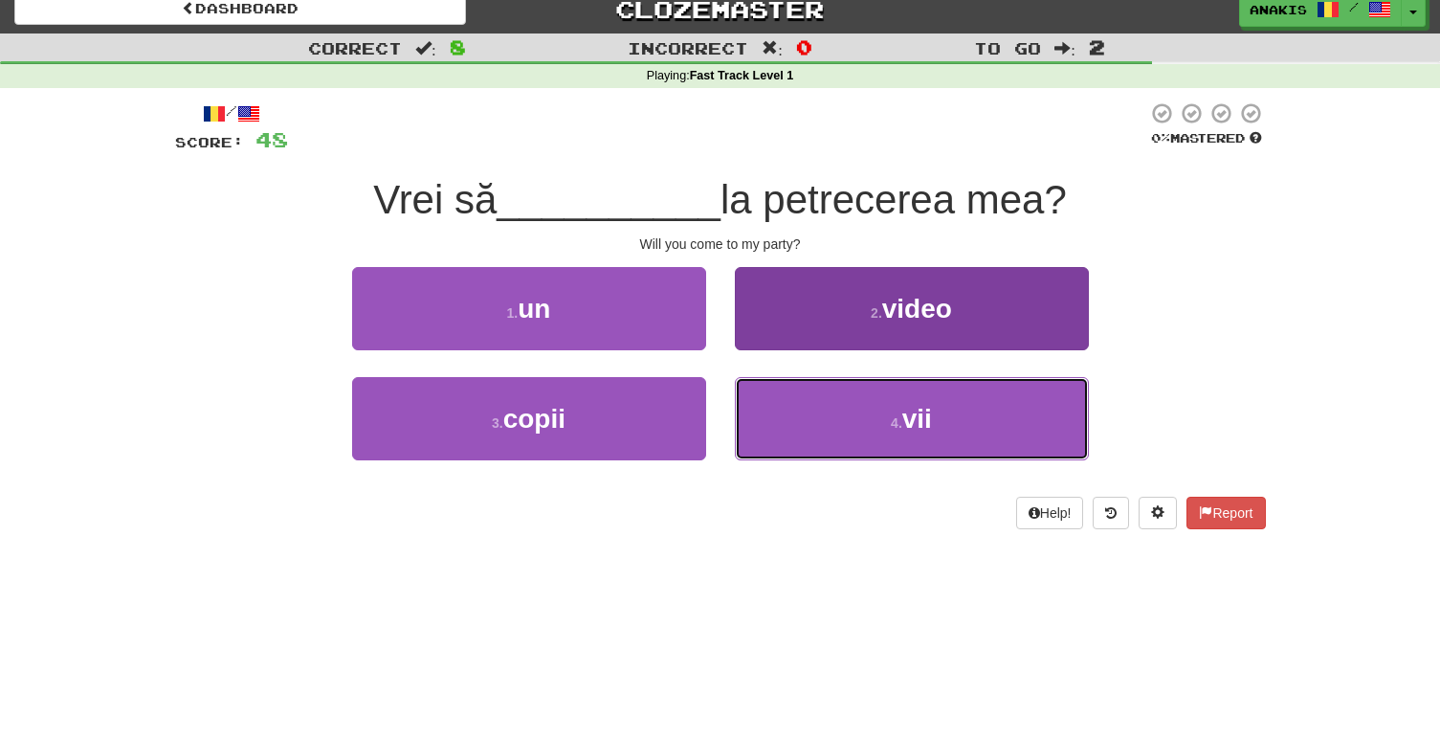
click at [768, 418] on button "4 . vii" at bounding box center [912, 418] width 354 height 83
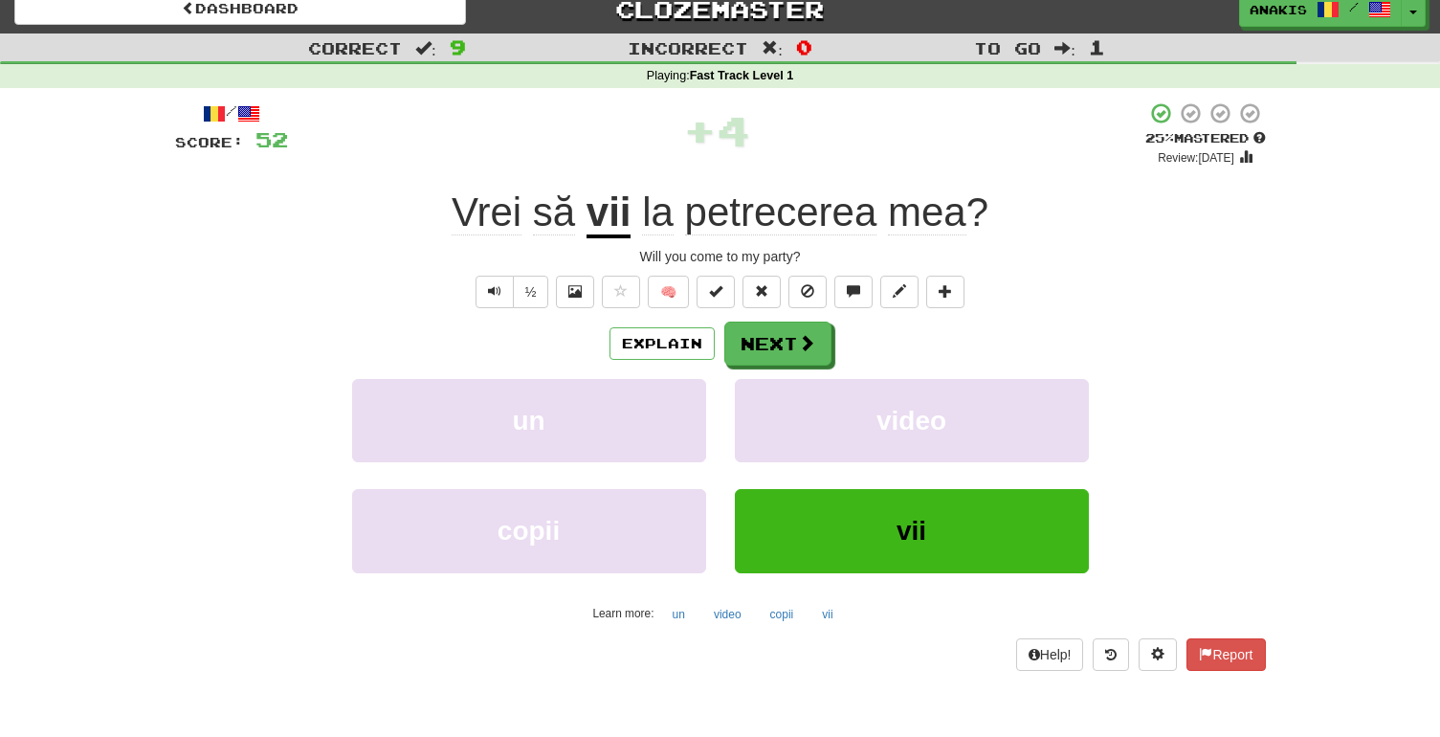
click at [589, 209] on u "vii" at bounding box center [609, 213] width 45 height 49
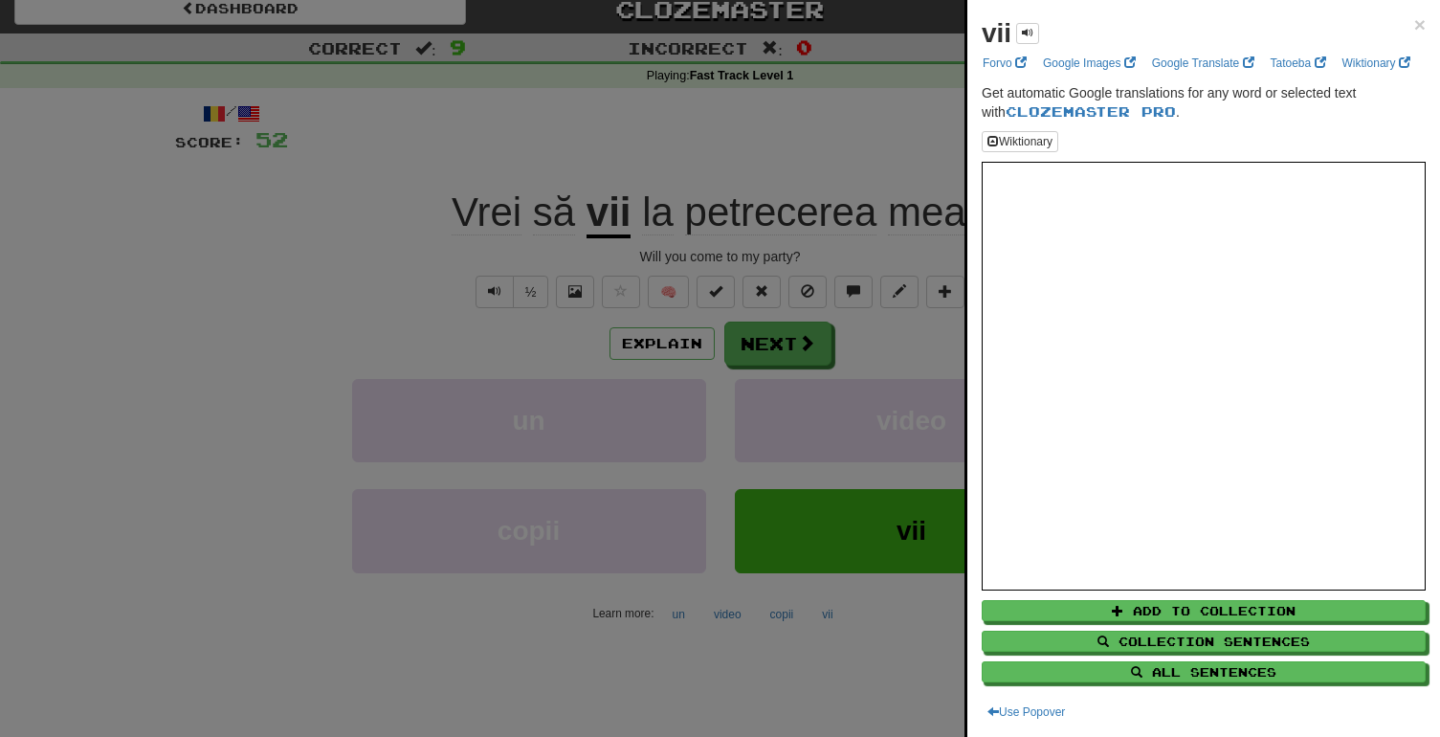
click at [922, 331] on div at bounding box center [720, 368] width 1440 height 737
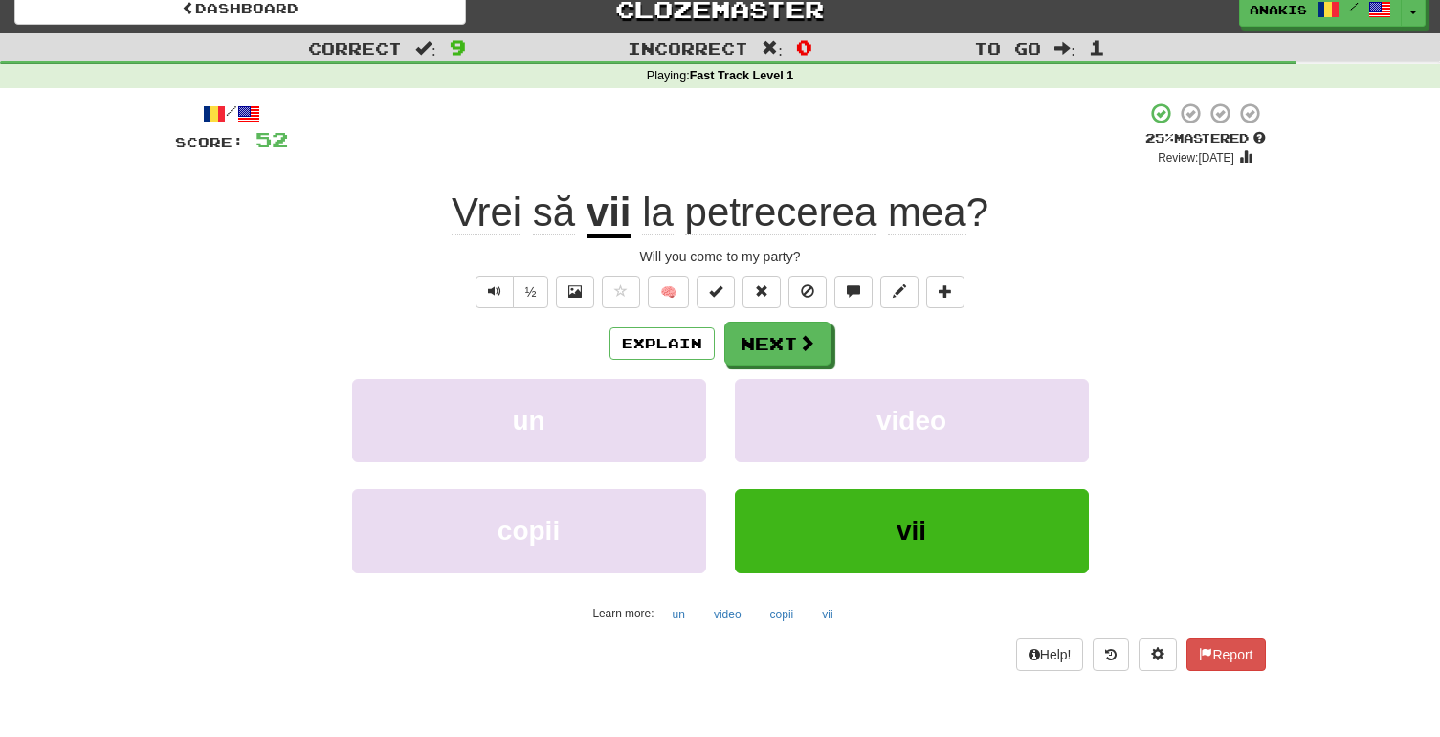
click at [801, 215] on span "petrecerea" at bounding box center [781, 212] width 192 height 46
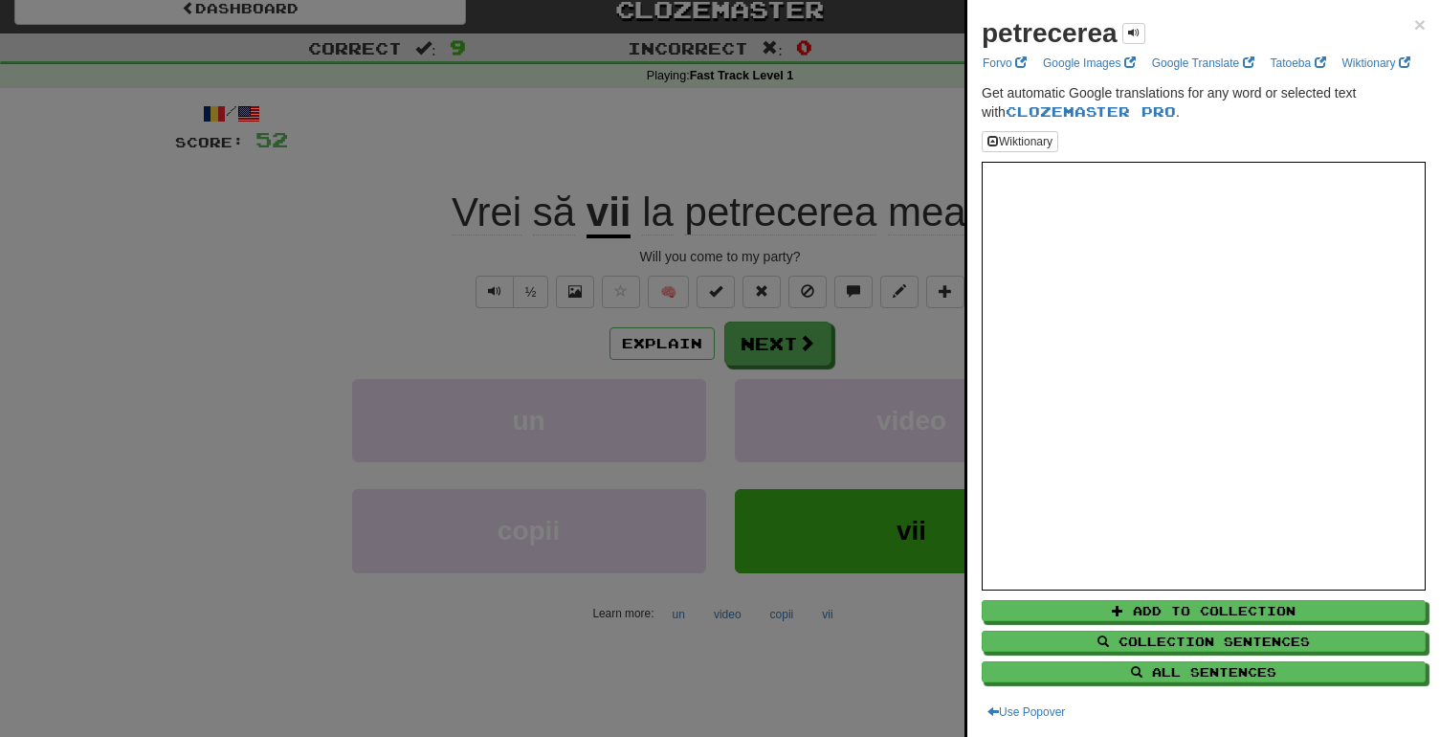
click at [895, 349] on div at bounding box center [720, 368] width 1440 height 737
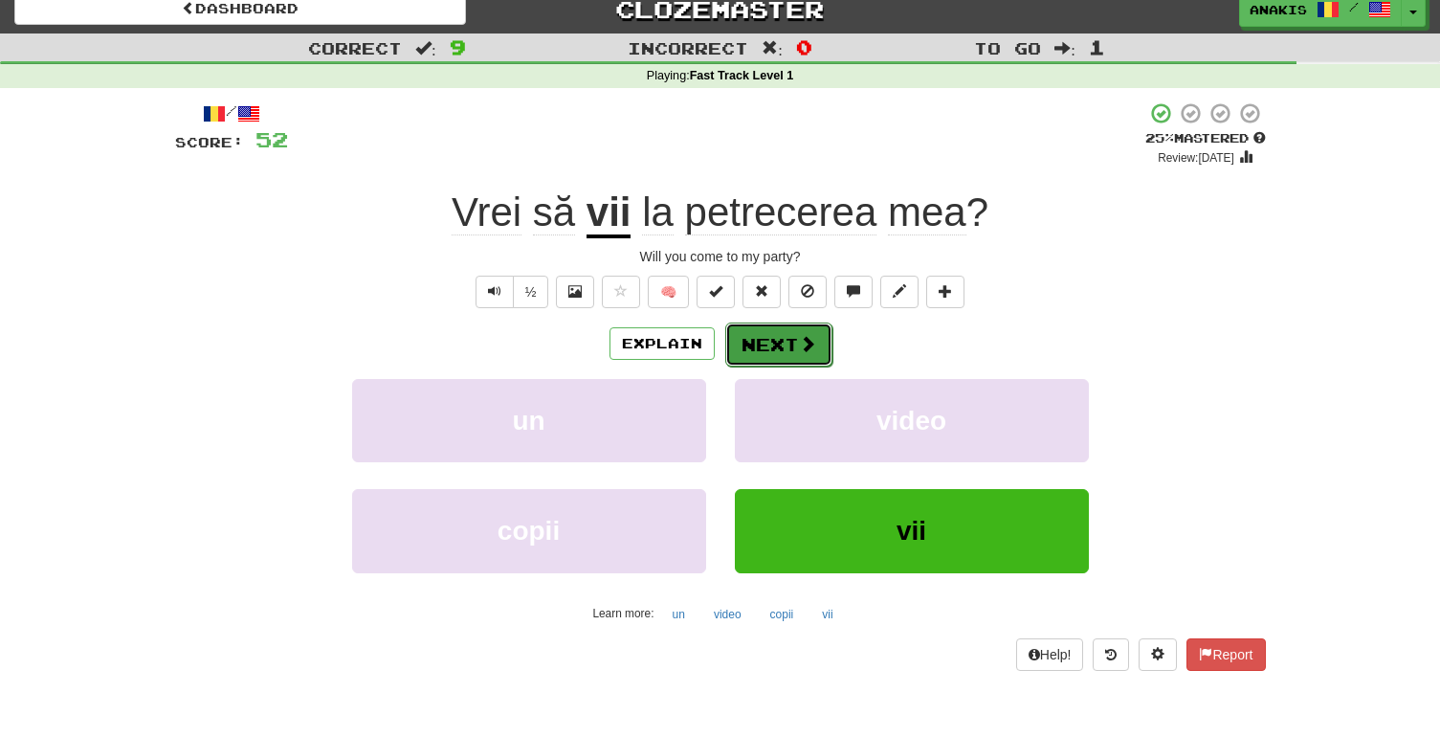
click at [808, 348] on span at bounding box center [807, 343] width 17 height 17
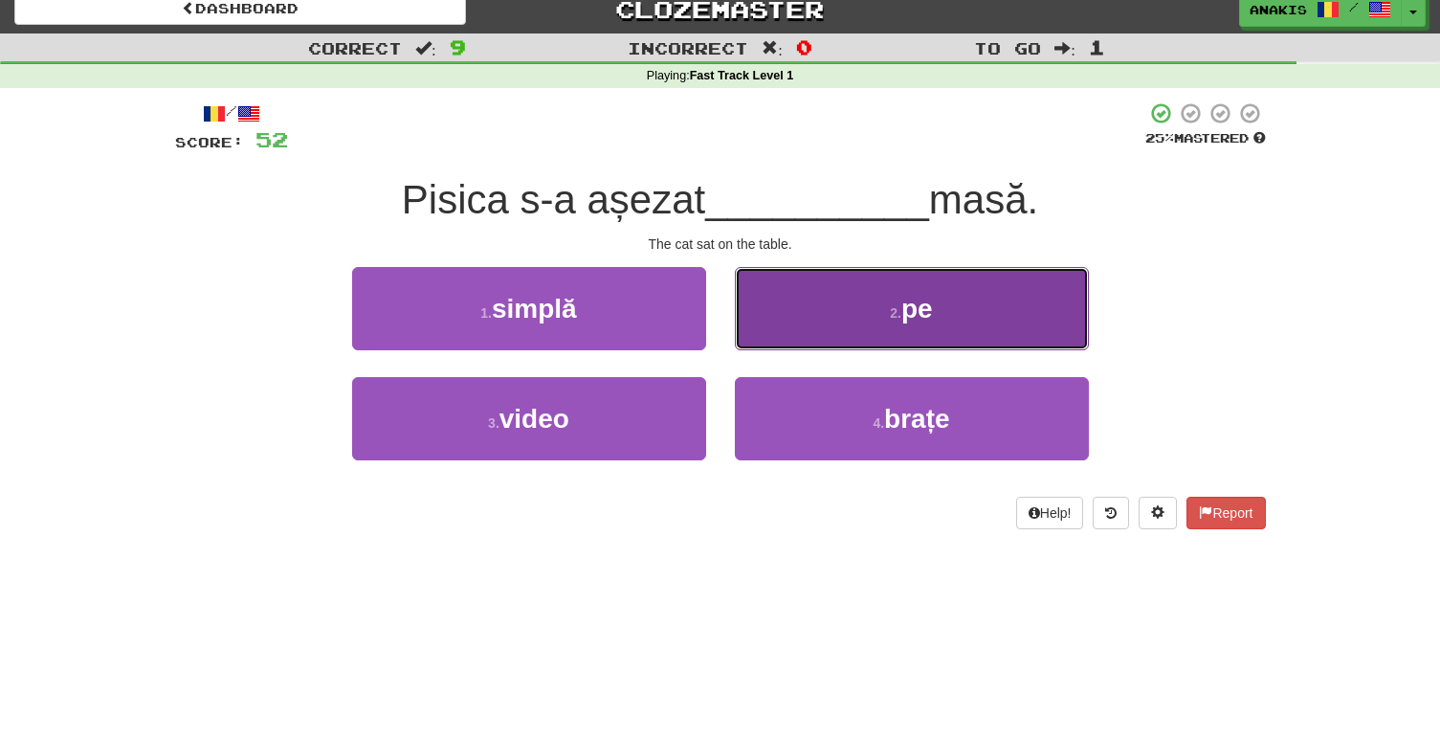
click at [871, 336] on button "2 . pe" at bounding box center [912, 308] width 354 height 83
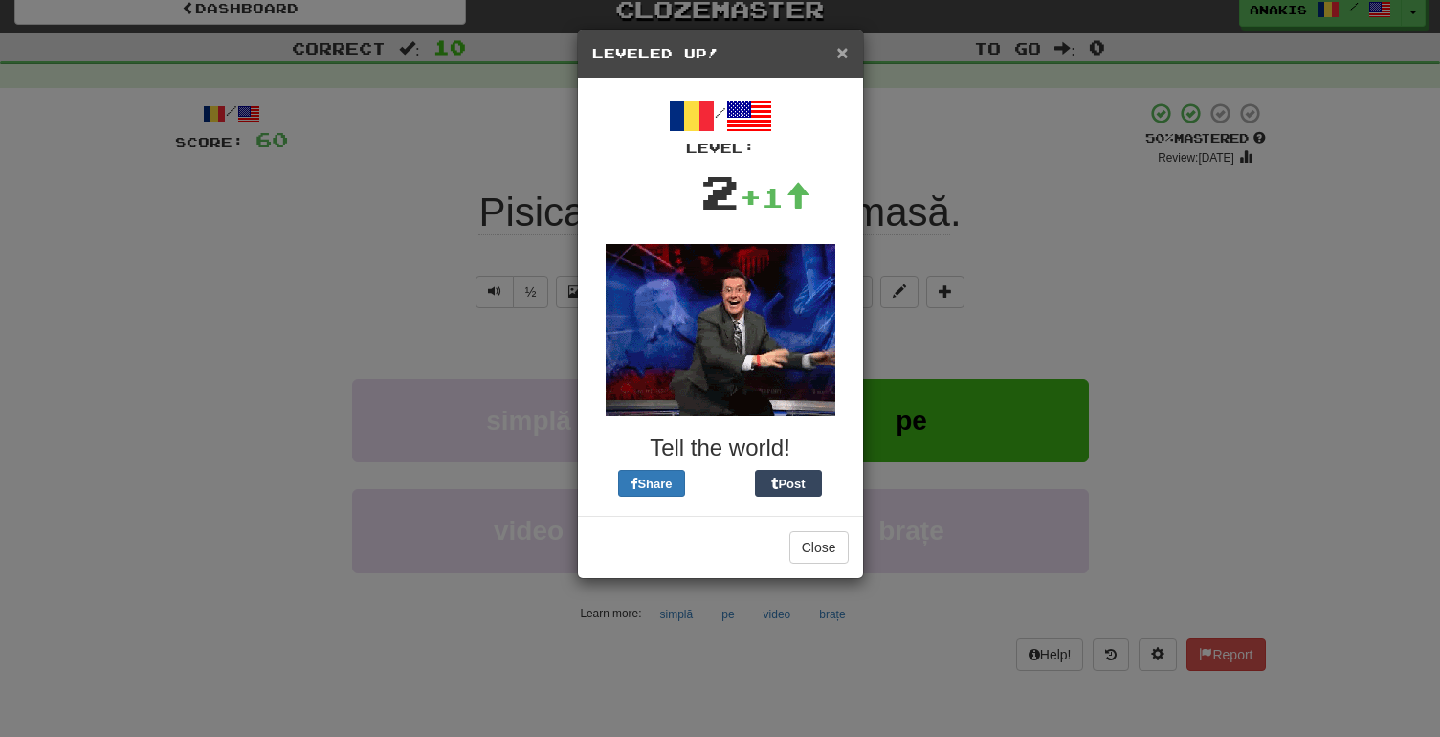
click at [845, 56] on span "×" at bounding box center [841, 52] width 11 height 22
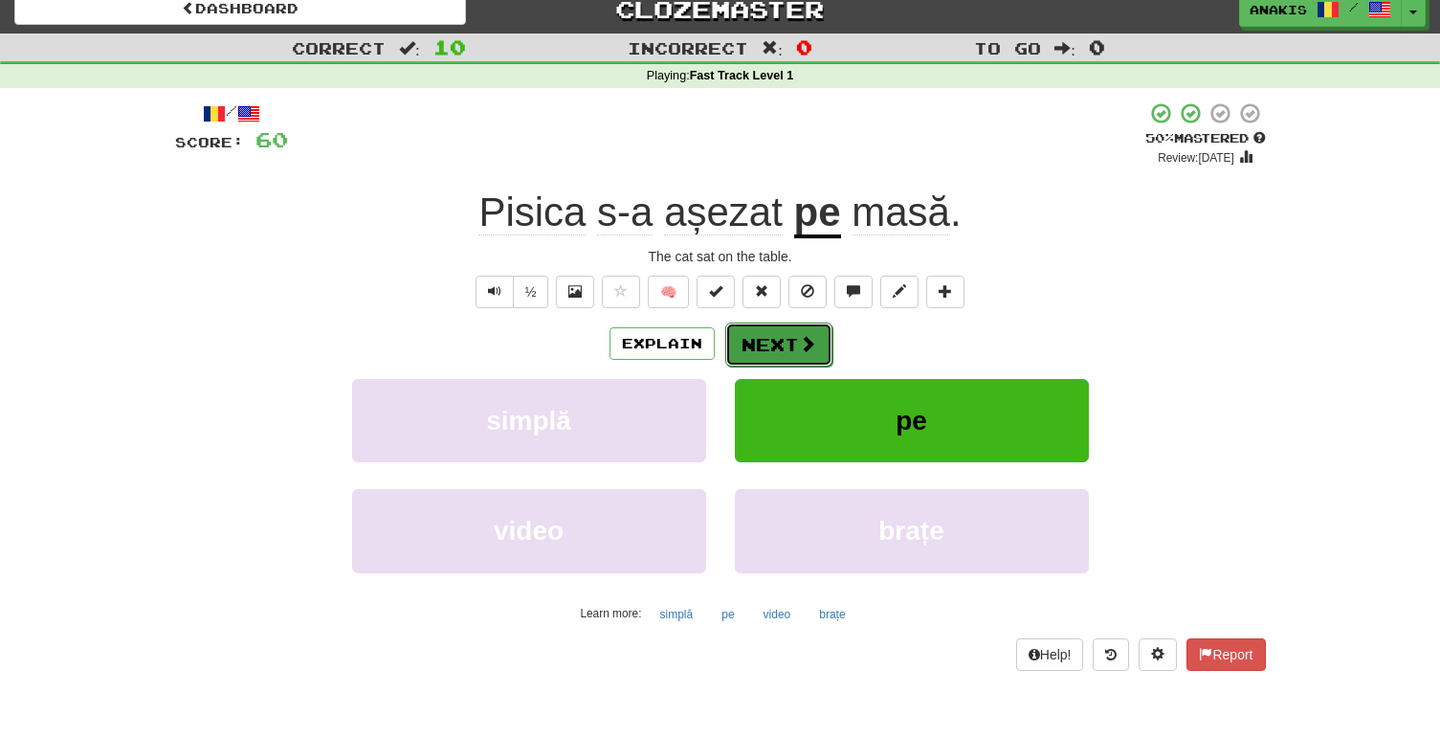
click at [790, 333] on button "Next" at bounding box center [778, 344] width 107 height 44
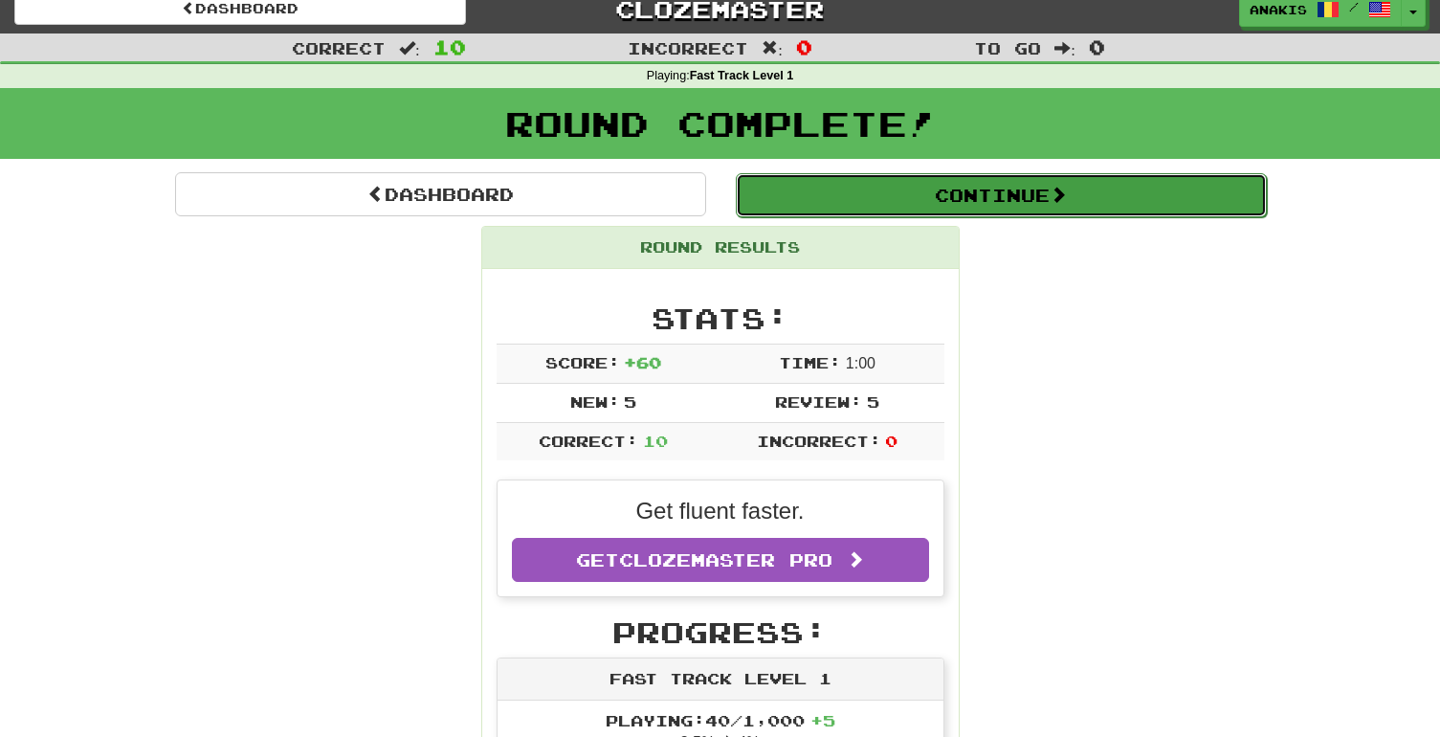
click at [956, 193] on button "Continue" at bounding box center [1001, 195] width 531 height 44
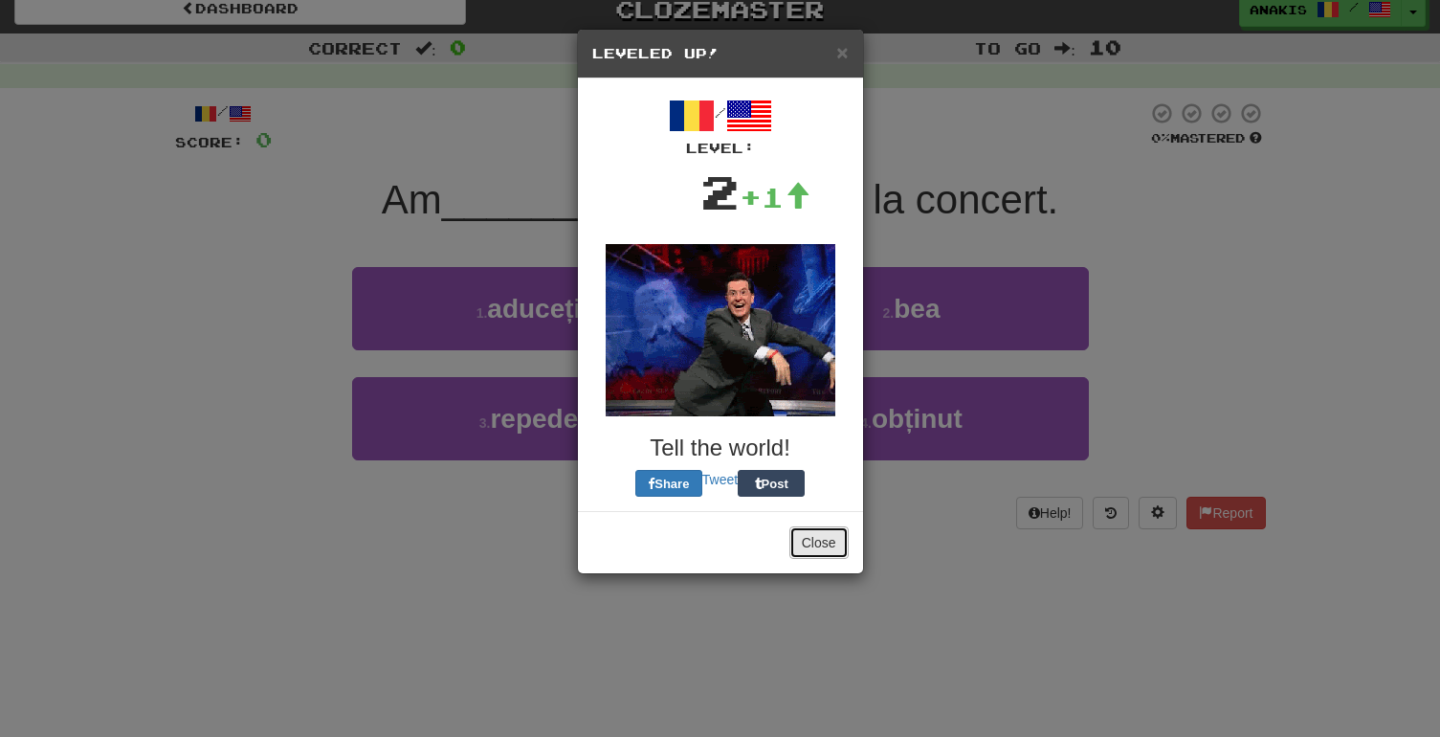
click at [827, 555] on button "Close" at bounding box center [818, 542] width 59 height 33
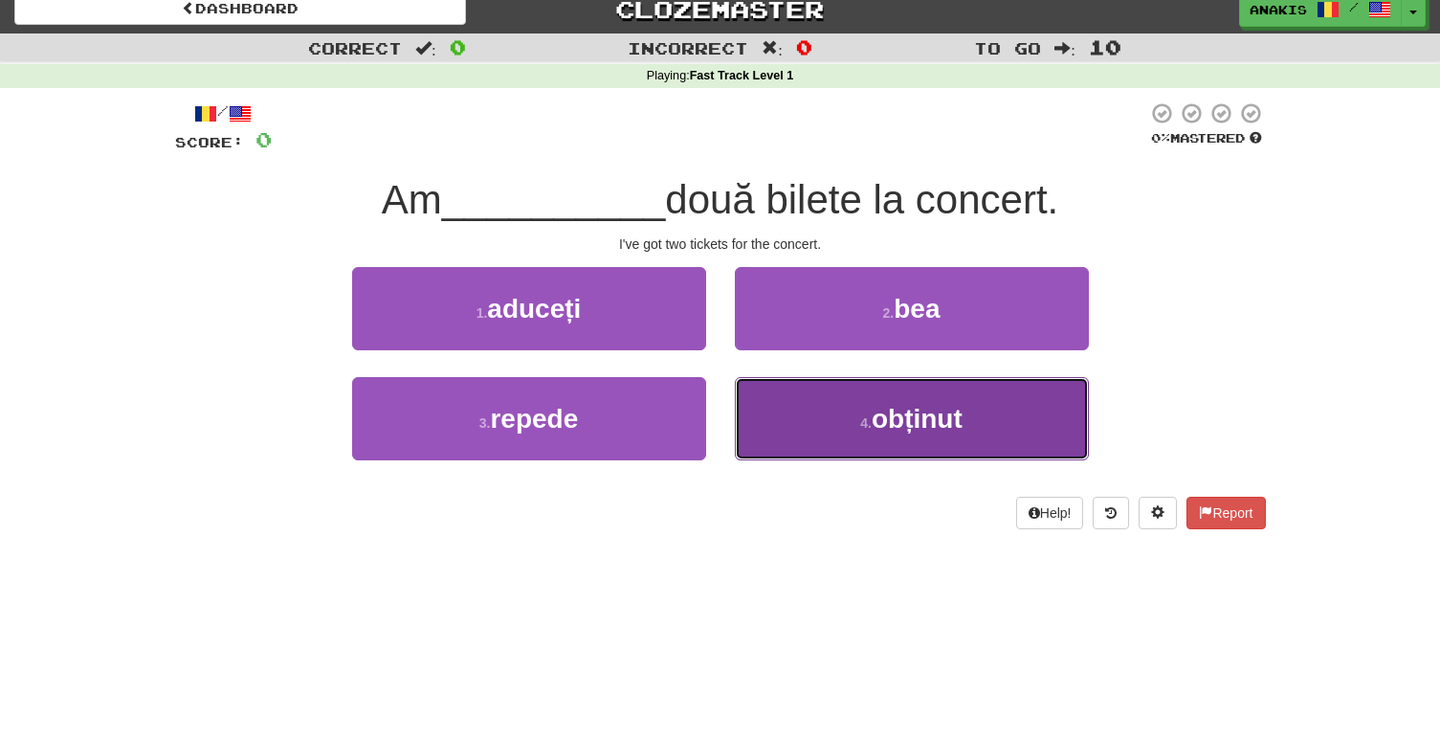
click at [812, 442] on button "4 . obținut" at bounding box center [912, 418] width 354 height 83
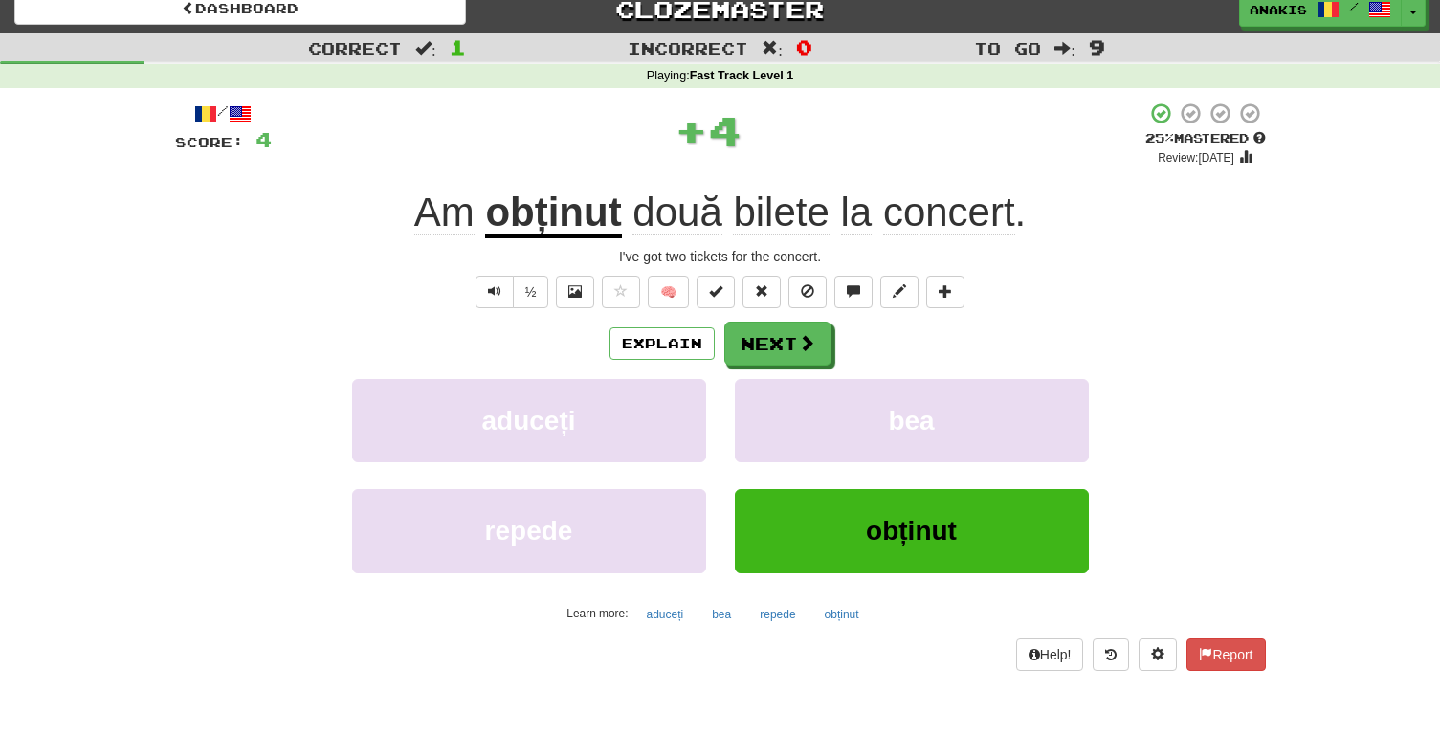
click at [587, 210] on u "obținut" at bounding box center [553, 213] width 136 height 49
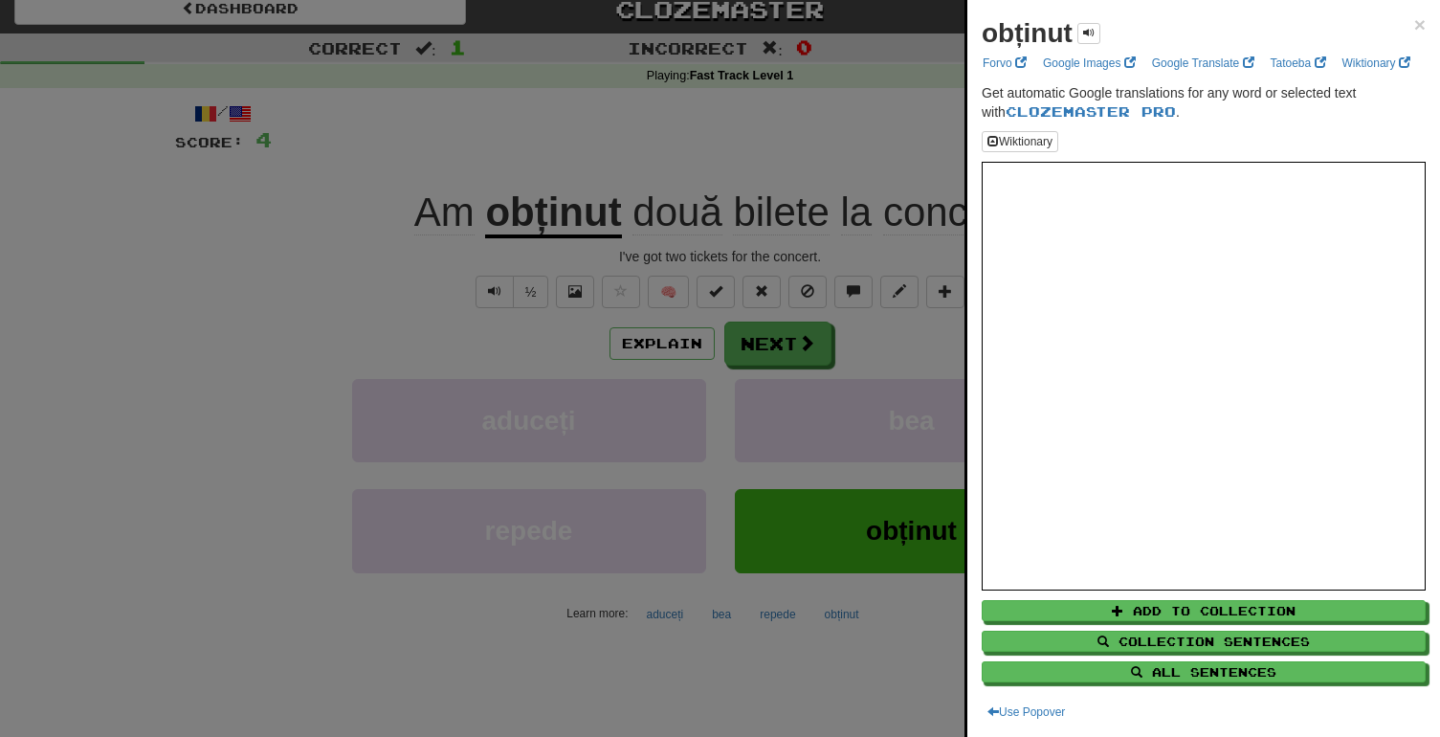
click at [917, 358] on div at bounding box center [720, 368] width 1440 height 737
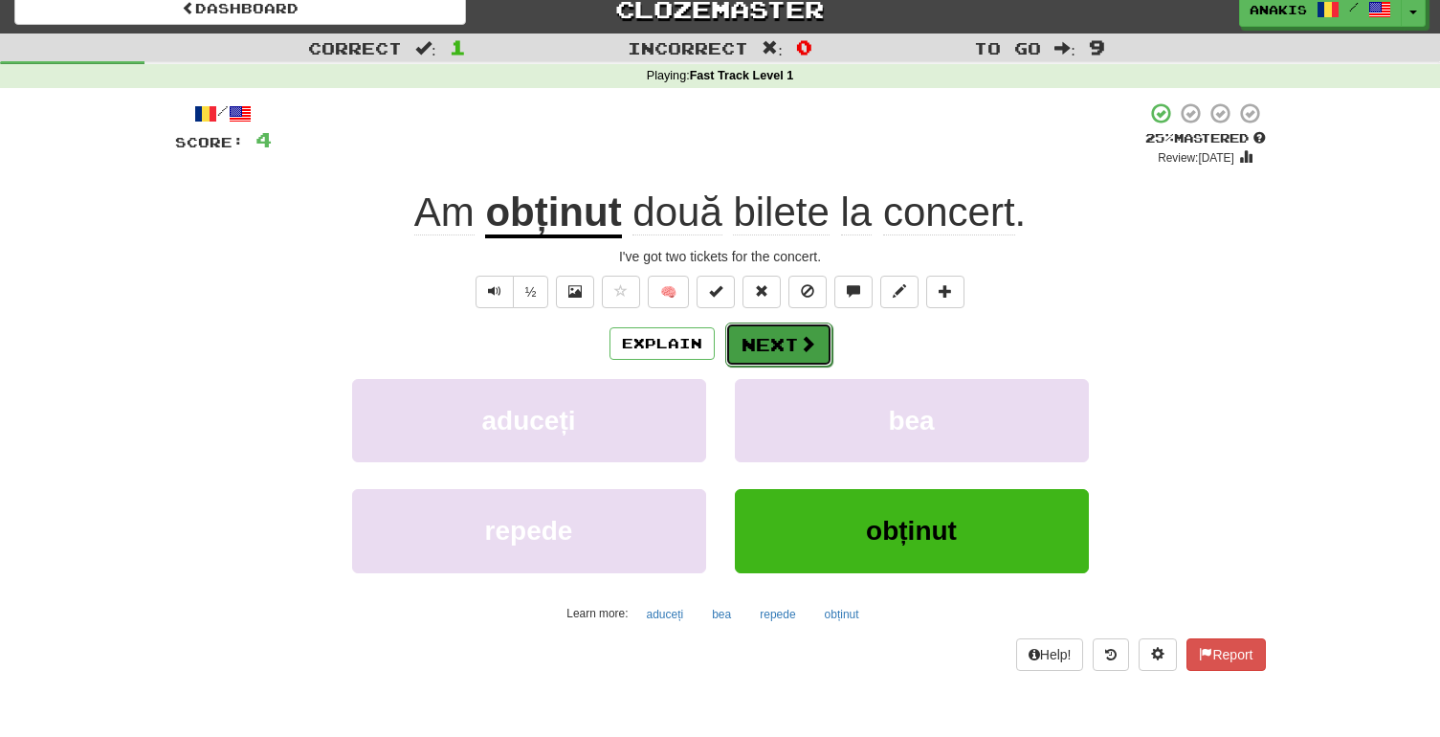
click at [787, 350] on button "Next" at bounding box center [778, 344] width 107 height 44
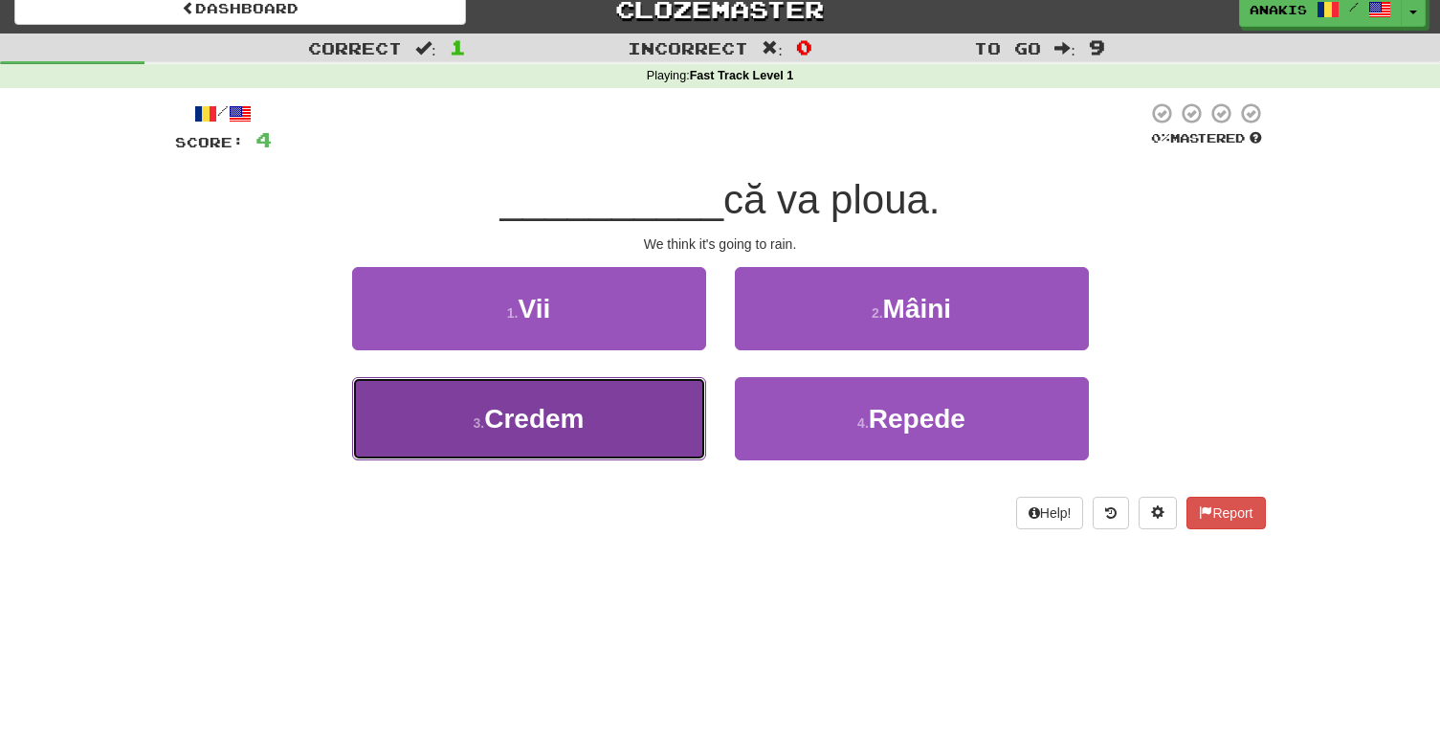
click at [665, 432] on button "3 . Credem" at bounding box center [529, 418] width 354 height 83
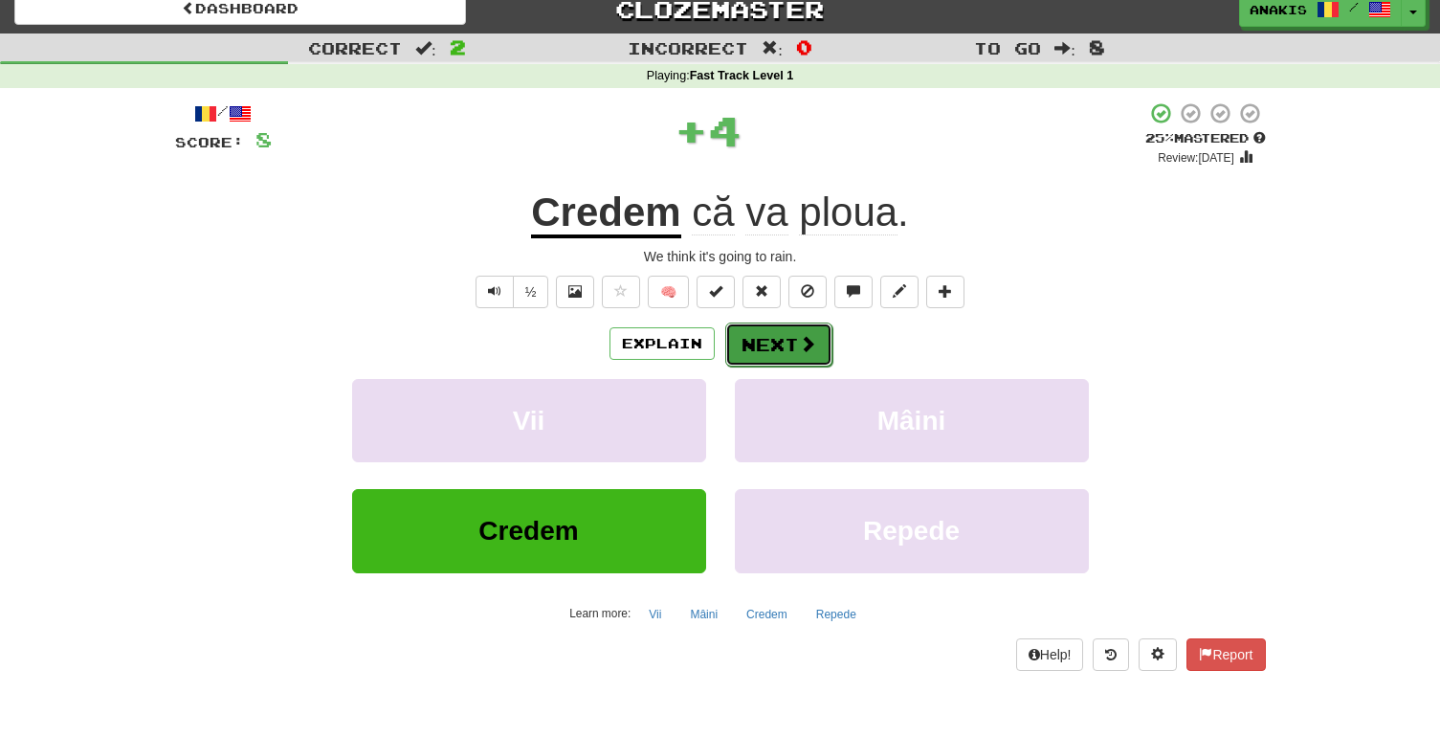
click at [784, 351] on button "Next" at bounding box center [778, 344] width 107 height 44
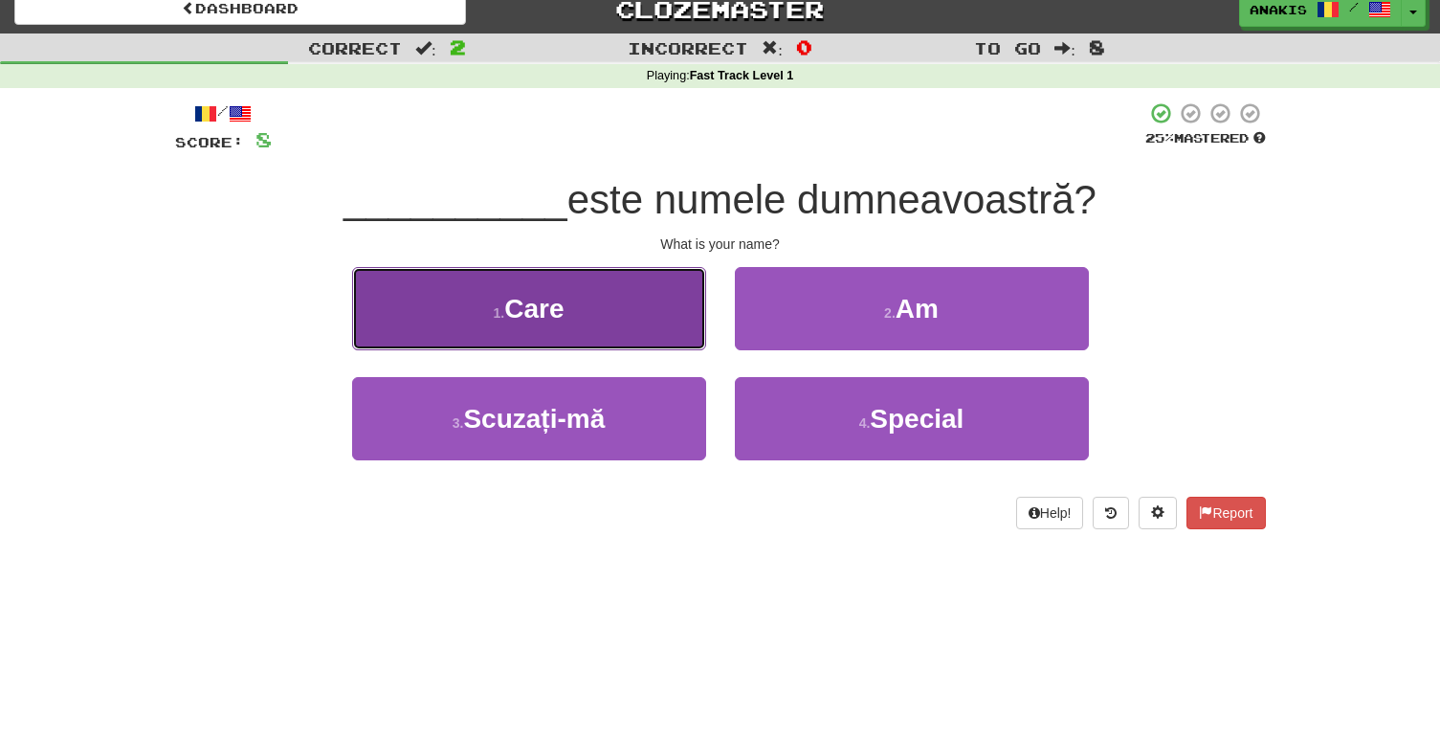
click at [665, 326] on button "1 . Care" at bounding box center [529, 308] width 354 height 83
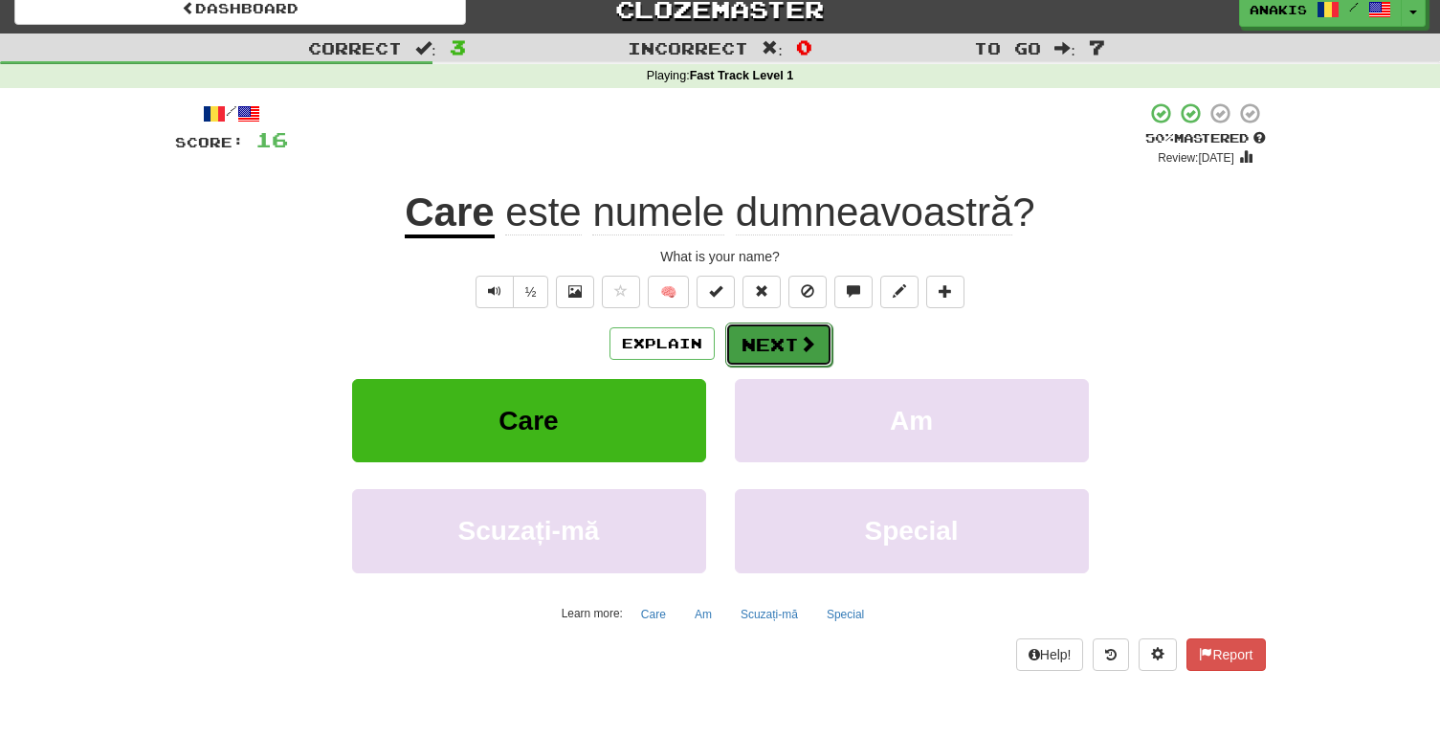
click at [784, 336] on button "Next" at bounding box center [778, 344] width 107 height 44
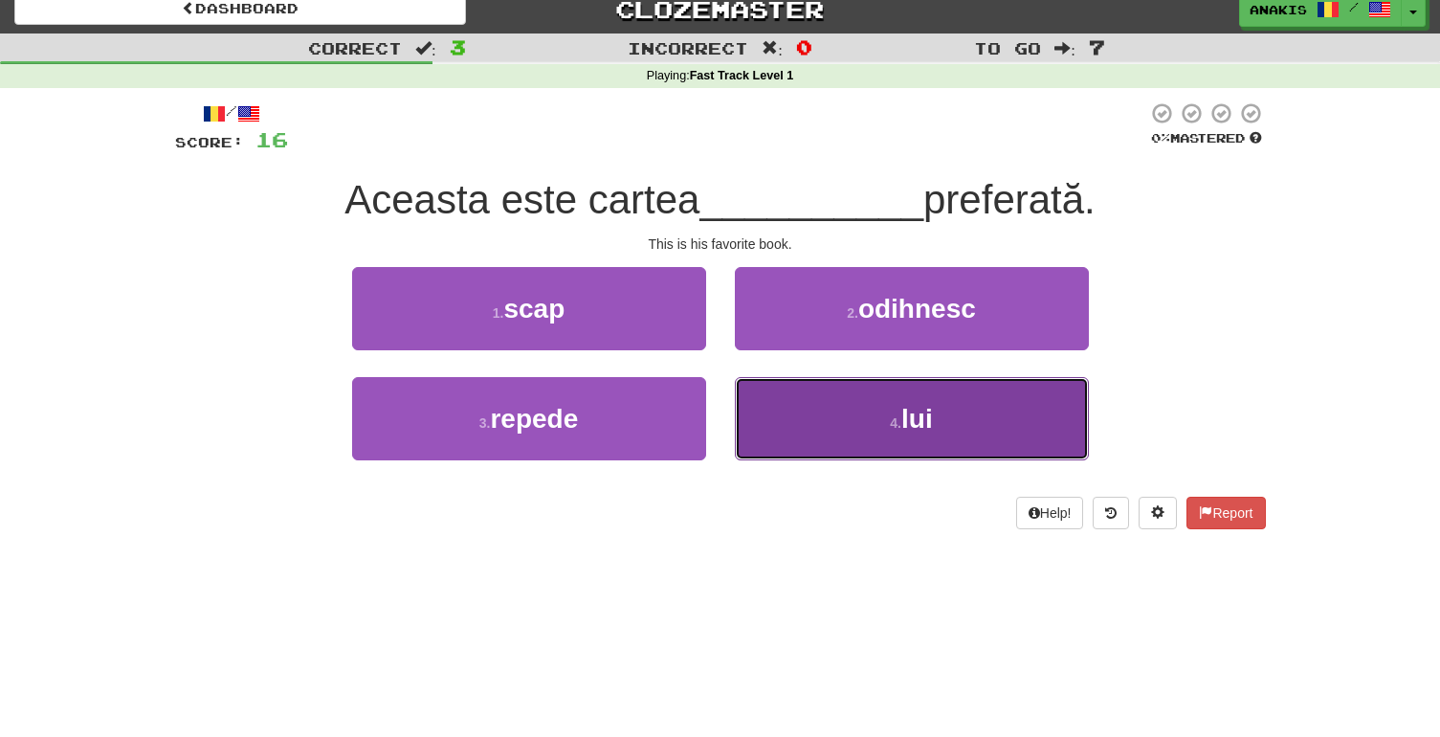
click at [780, 410] on button "4 . lui" at bounding box center [912, 418] width 354 height 83
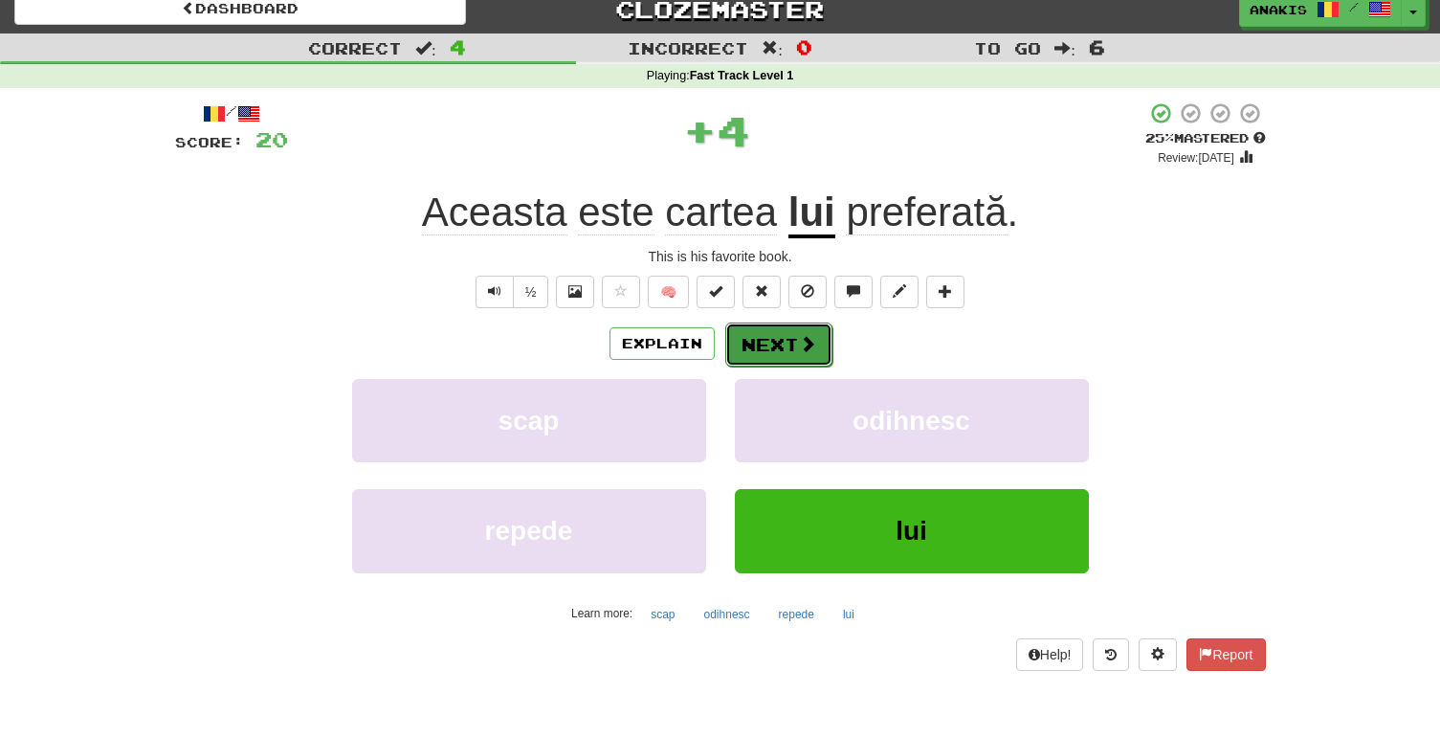
click at [791, 344] on button "Next" at bounding box center [778, 344] width 107 height 44
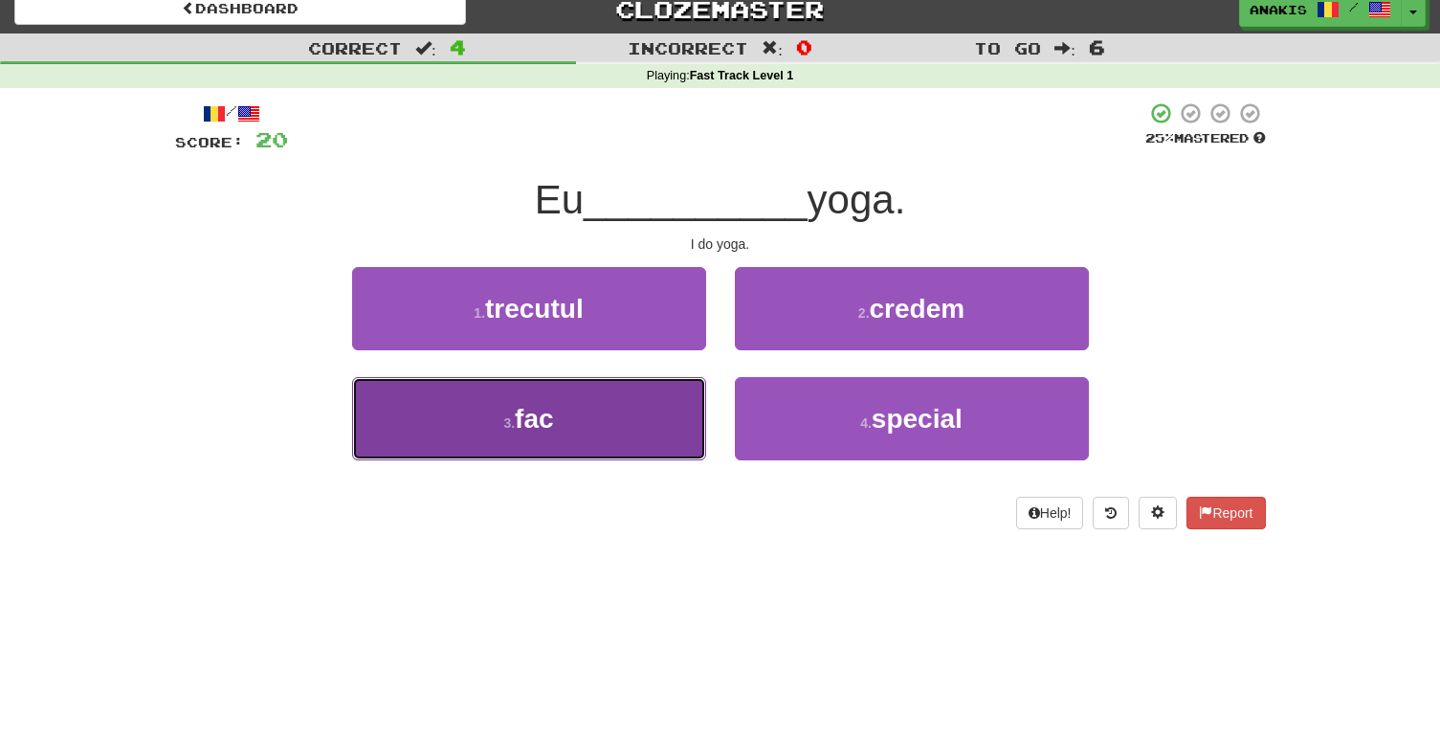
click at [673, 424] on button "3 . fac" at bounding box center [529, 418] width 354 height 83
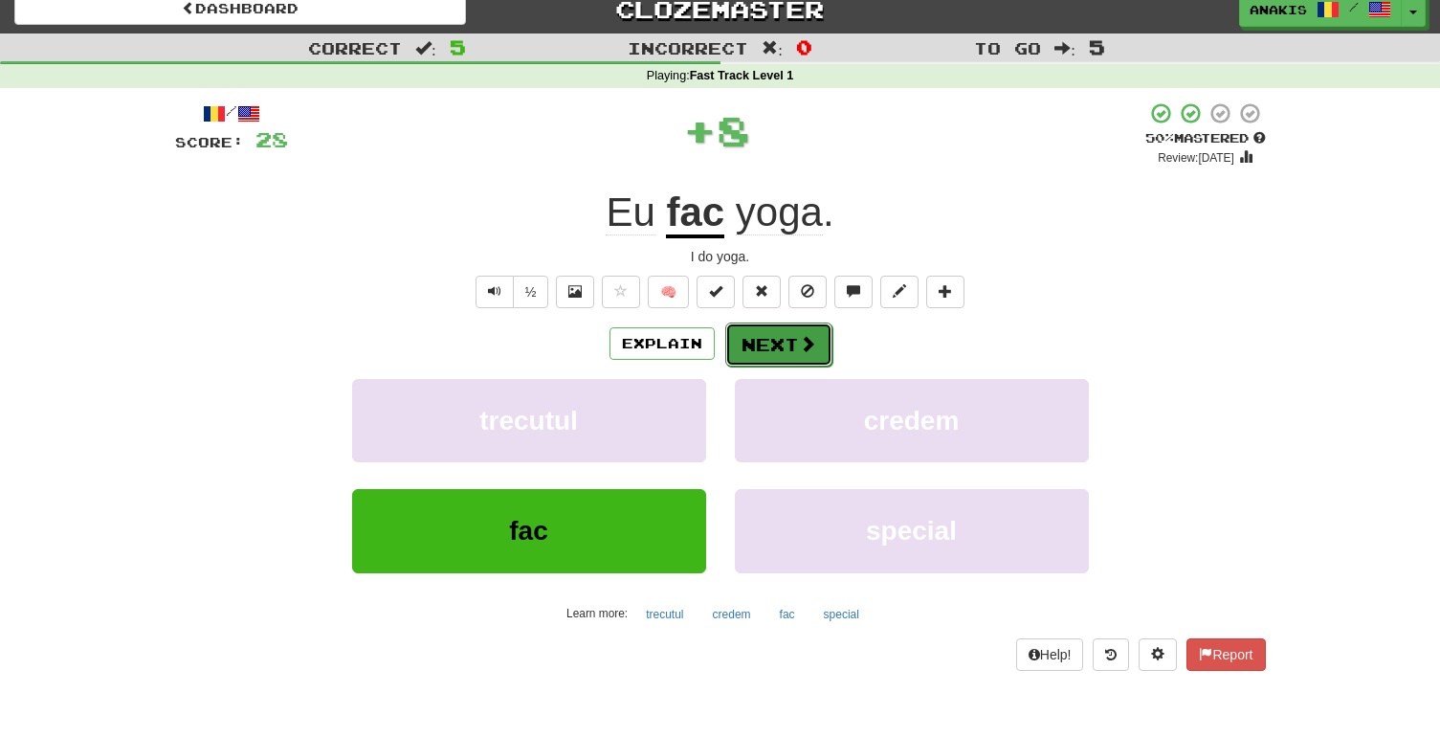
click at [796, 333] on button "Next" at bounding box center [778, 344] width 107 height 44
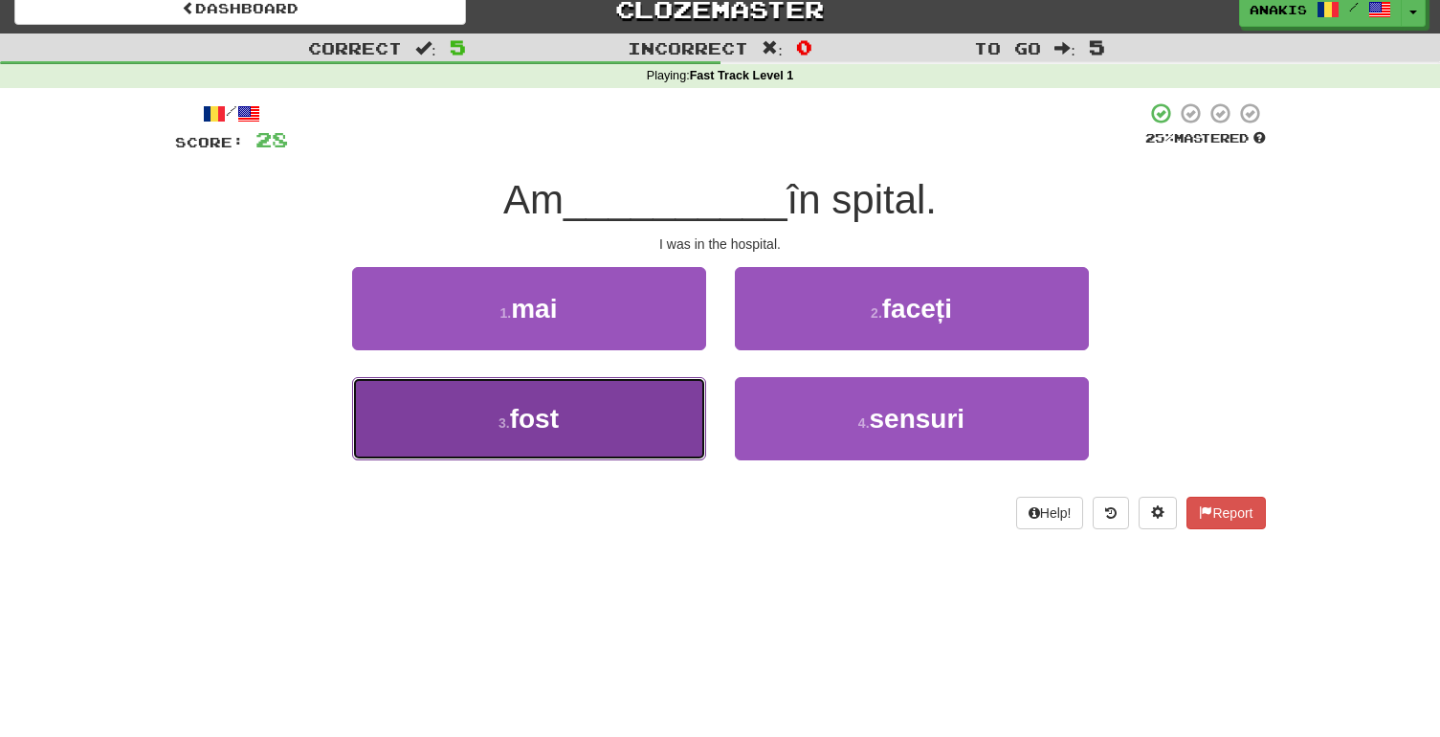
click at [676, 411] on button "3 . fost" at bounding box center [529, 418] width 354 height 83
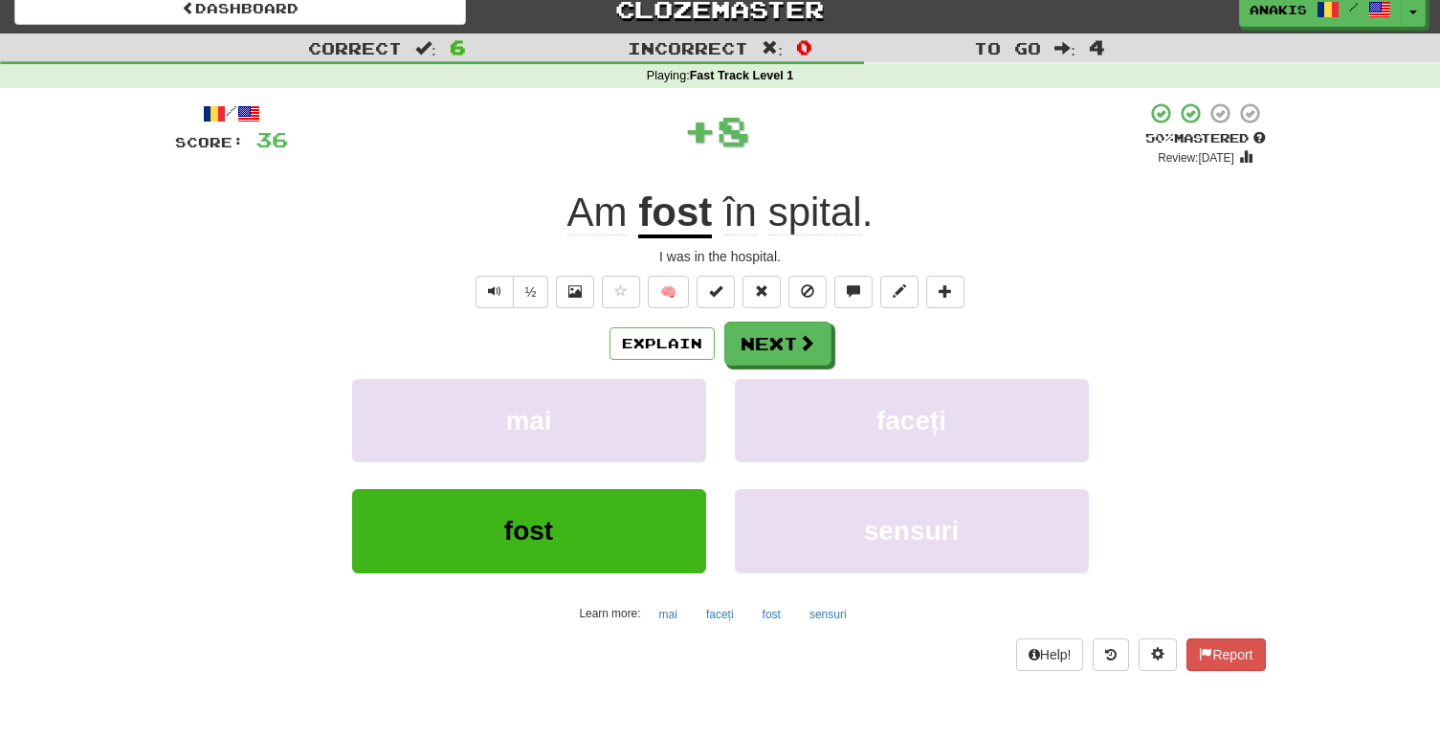
click at [687, 209] on u "fost" at bounding box center [675, 213] width 74 height 49
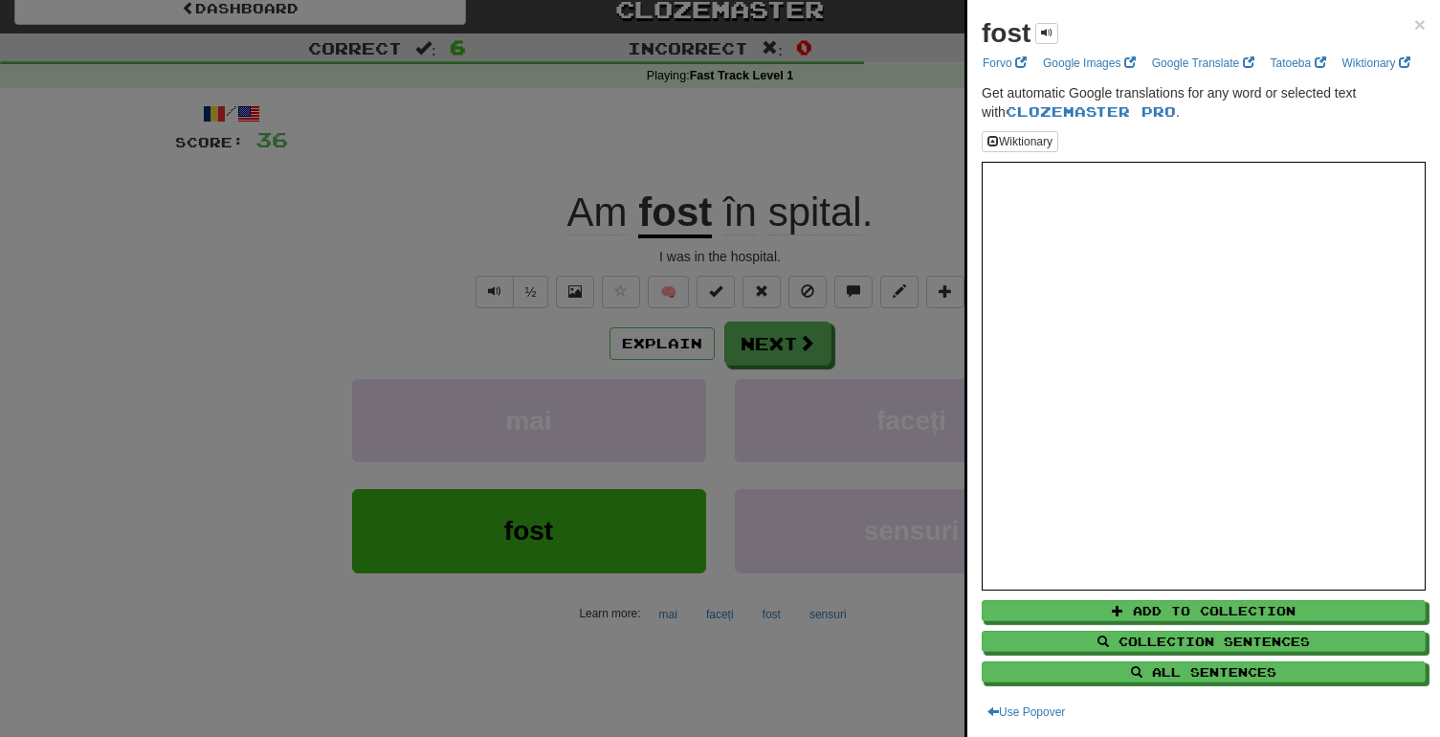
click at [974, 307] on div "fost × Forvo Google Images Google Translate Tatoeba Wiktionary Get automatic Go…" at bounding box center [1203, 368] width 473 height 737
click at [904, 333] on div at bounding box center [720, 368] width 1440 height 737
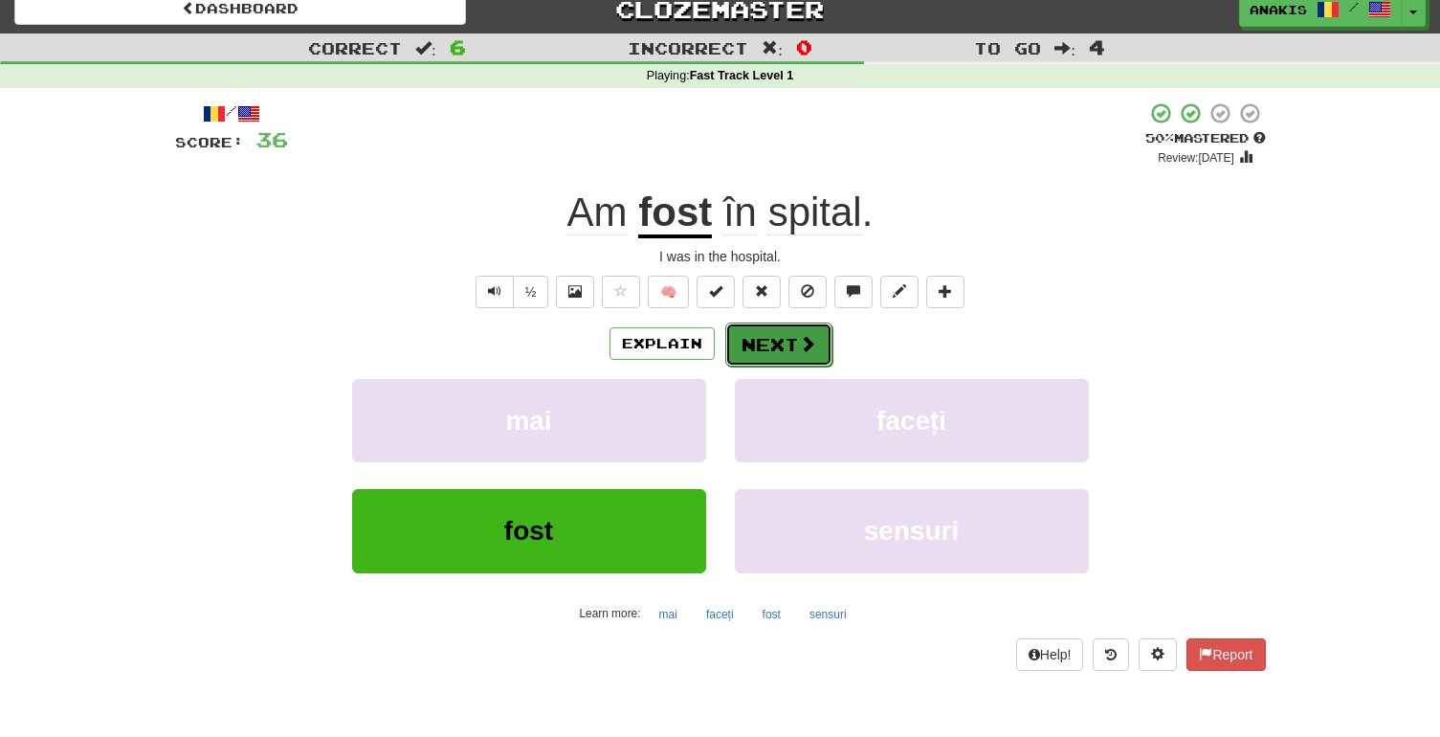
click at [788, 345] on button "Next" at bounding box center [778, 344] width 107 height 44
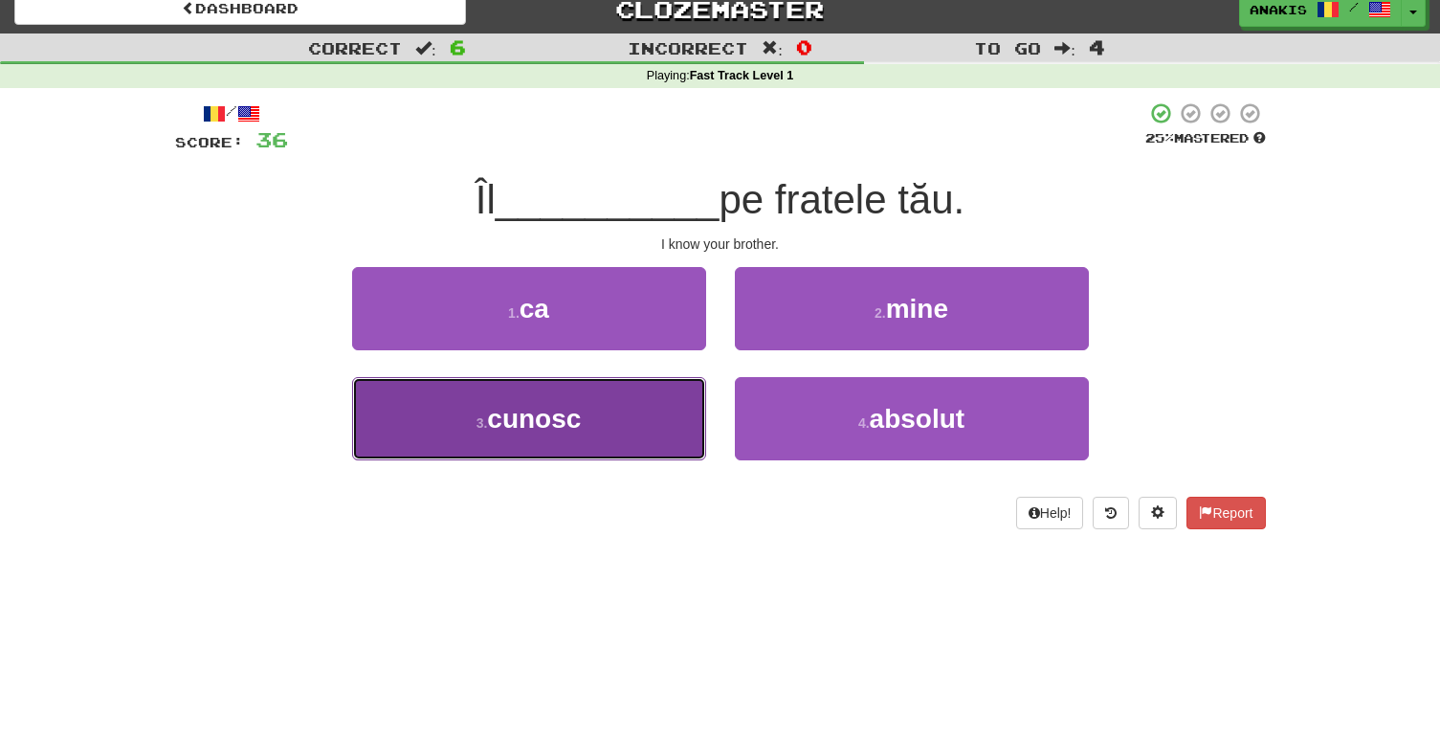
click at [680, 459] on button "3 . cunosc" at bounding box center [529, 418] width 354 height 83
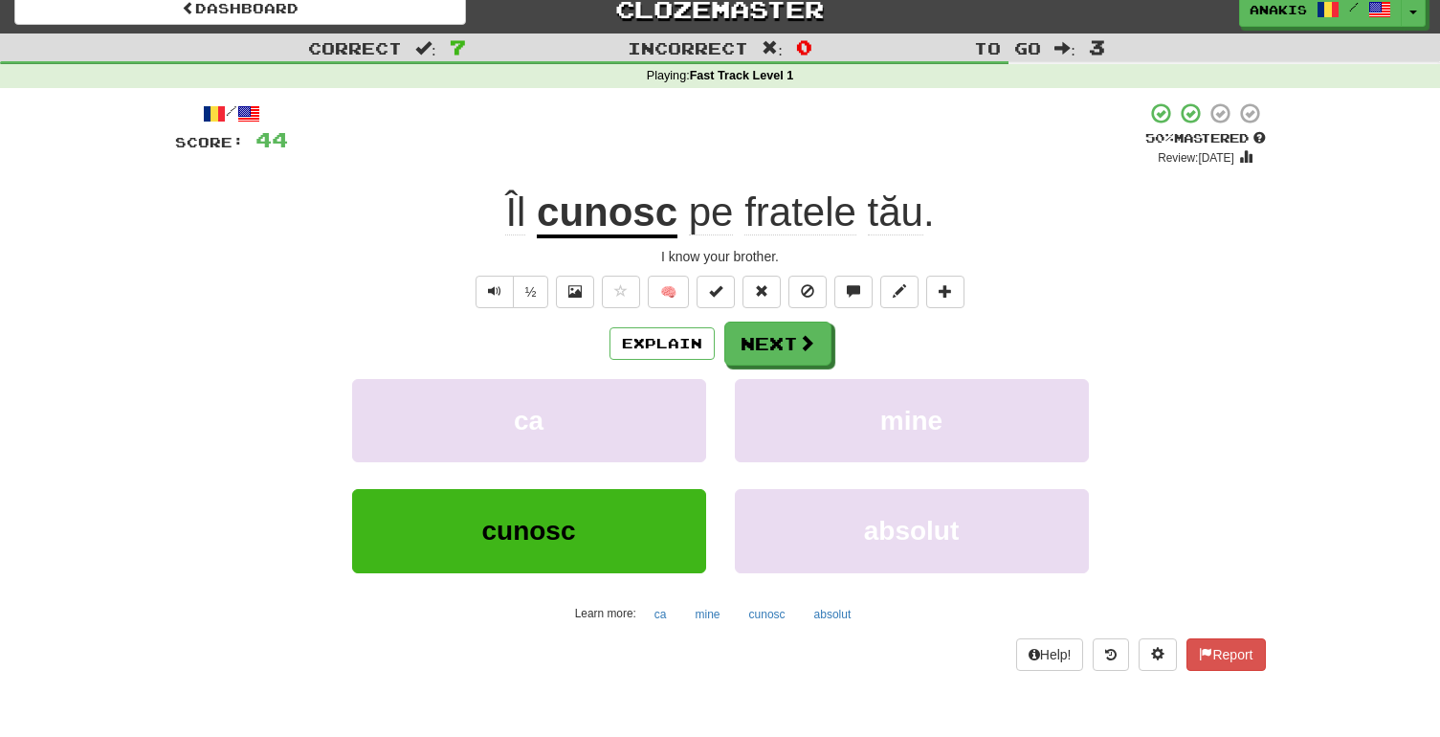
click at [590, 219] on u "cunosc" at bounding box center [607, 213] width 141 height 49
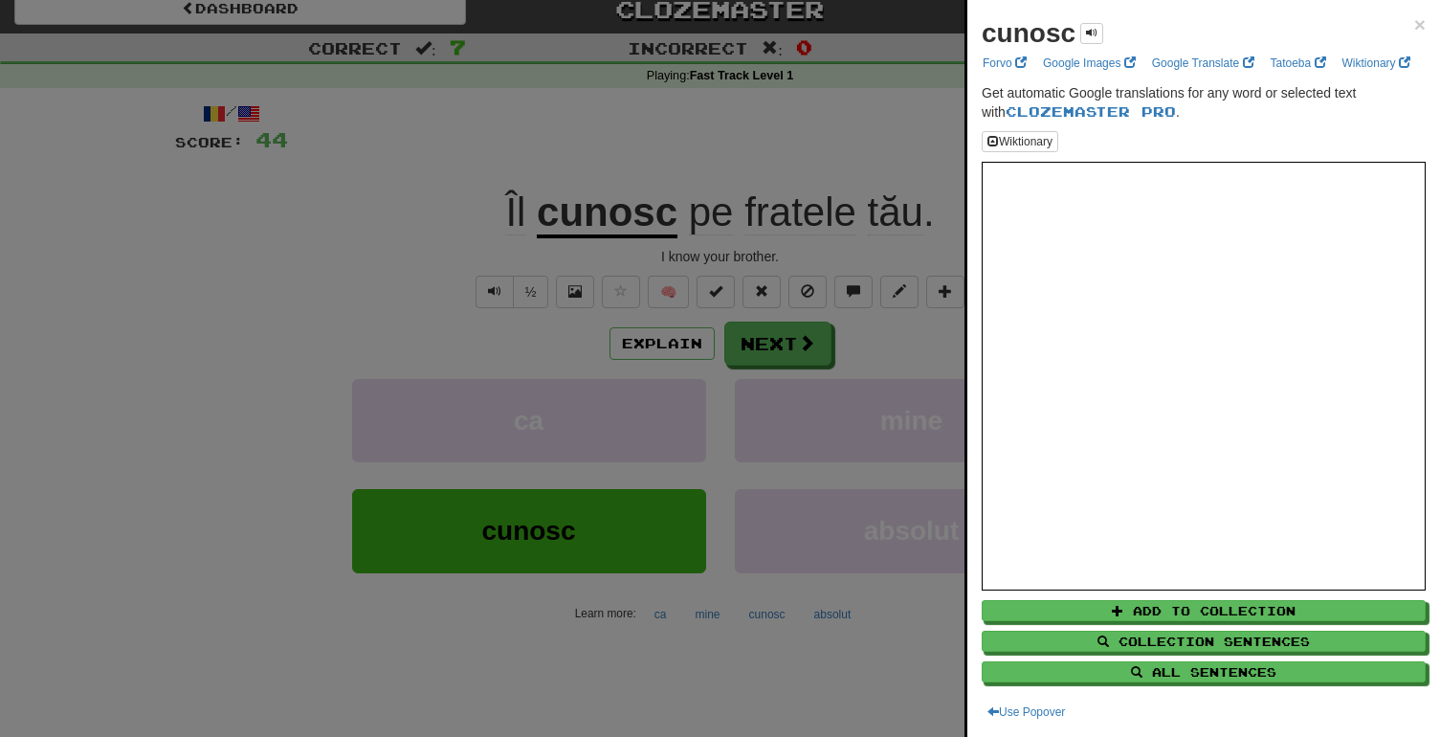
click at [870, 336] on div at bounding box center [720, 368] width 1440 height 737
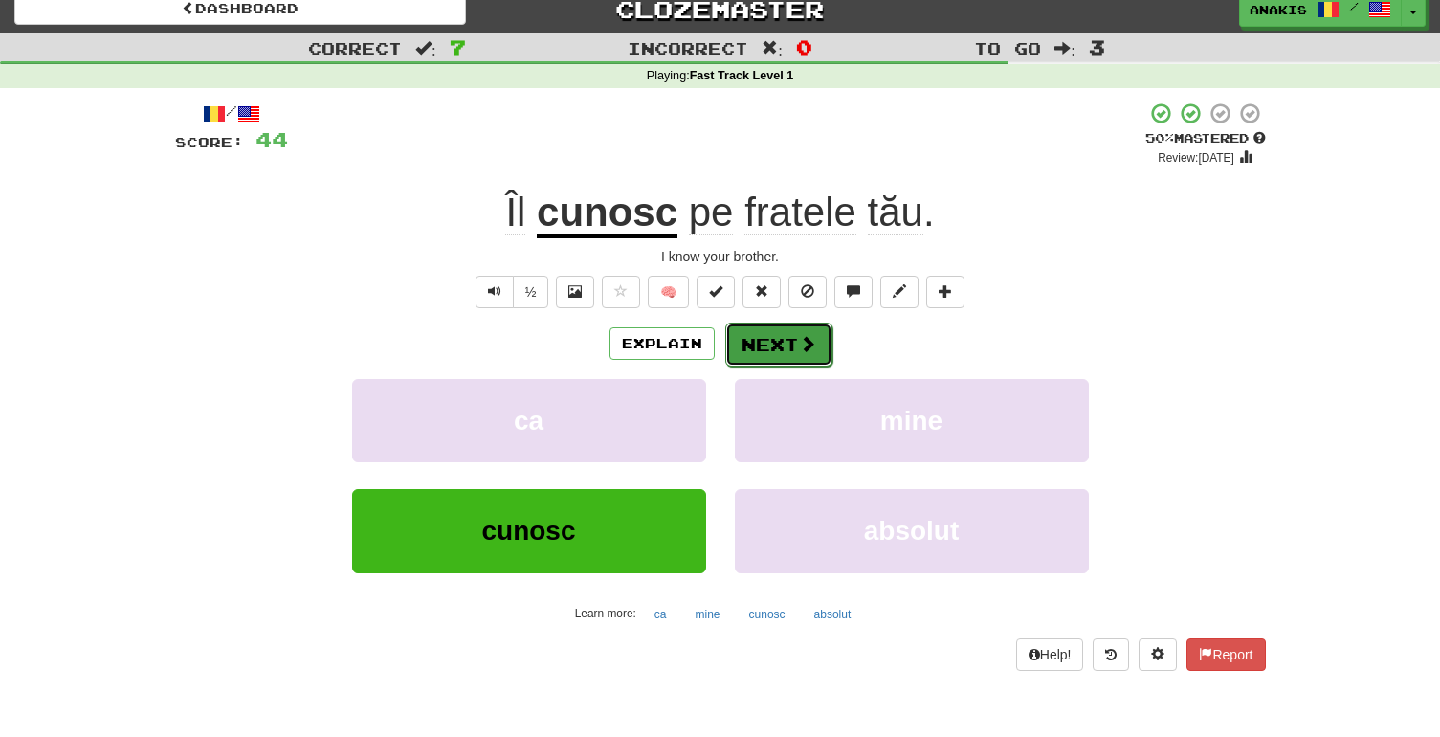
click at [807, 346] on span at bounding box center [807, 343] width 17 height 17
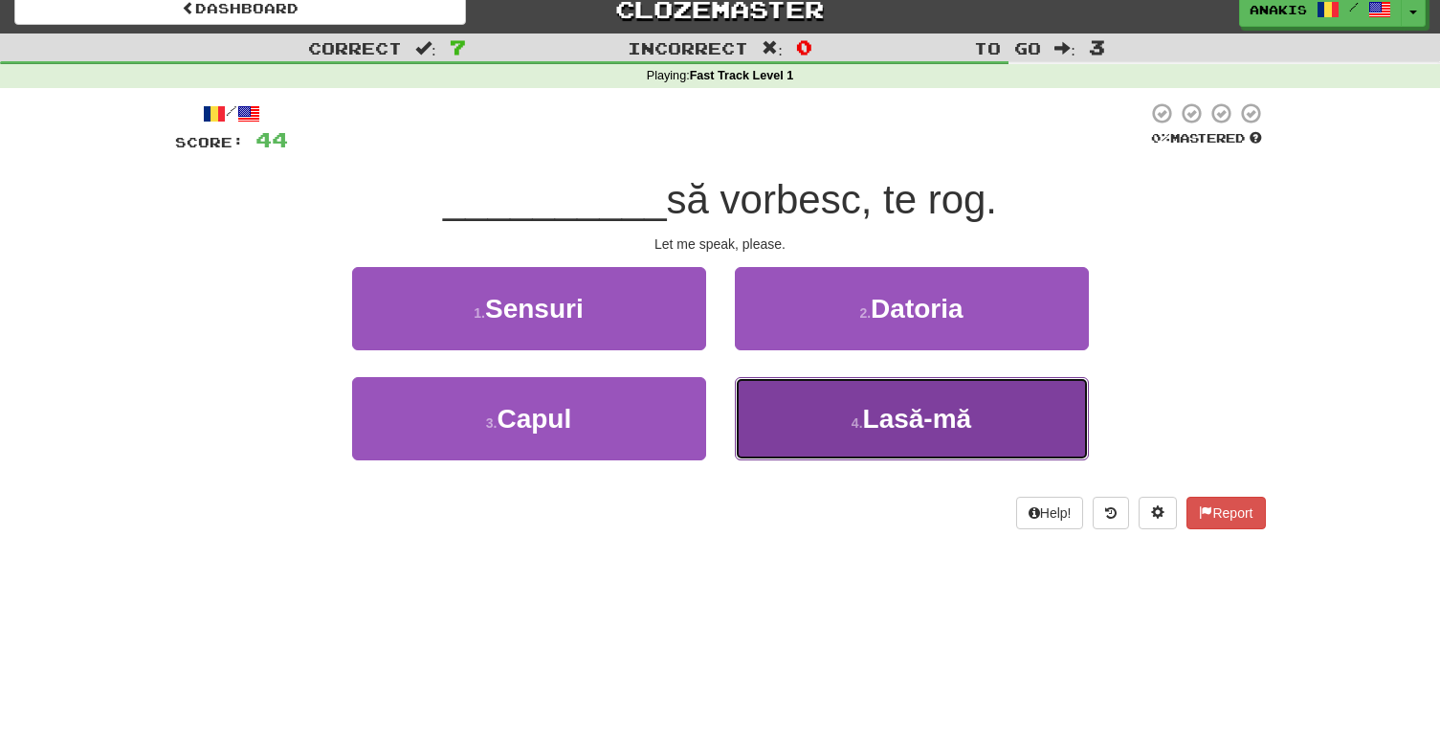
click at [773, 422] on button "4 . Lasă-mă" at bounding box center [912, 418] width 354 height 83
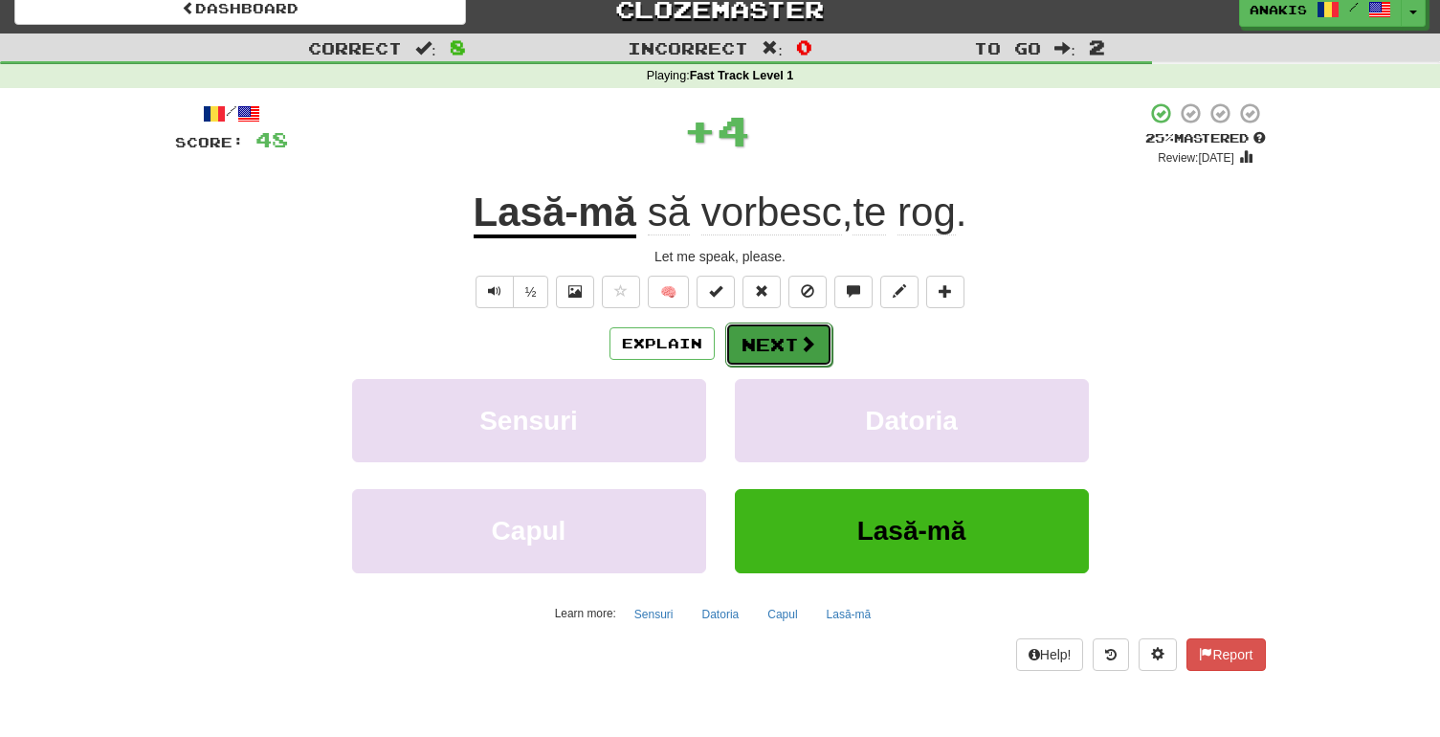
click at [771, 340] on button "Next" at bounding box center [778, 344] width 107 height 44
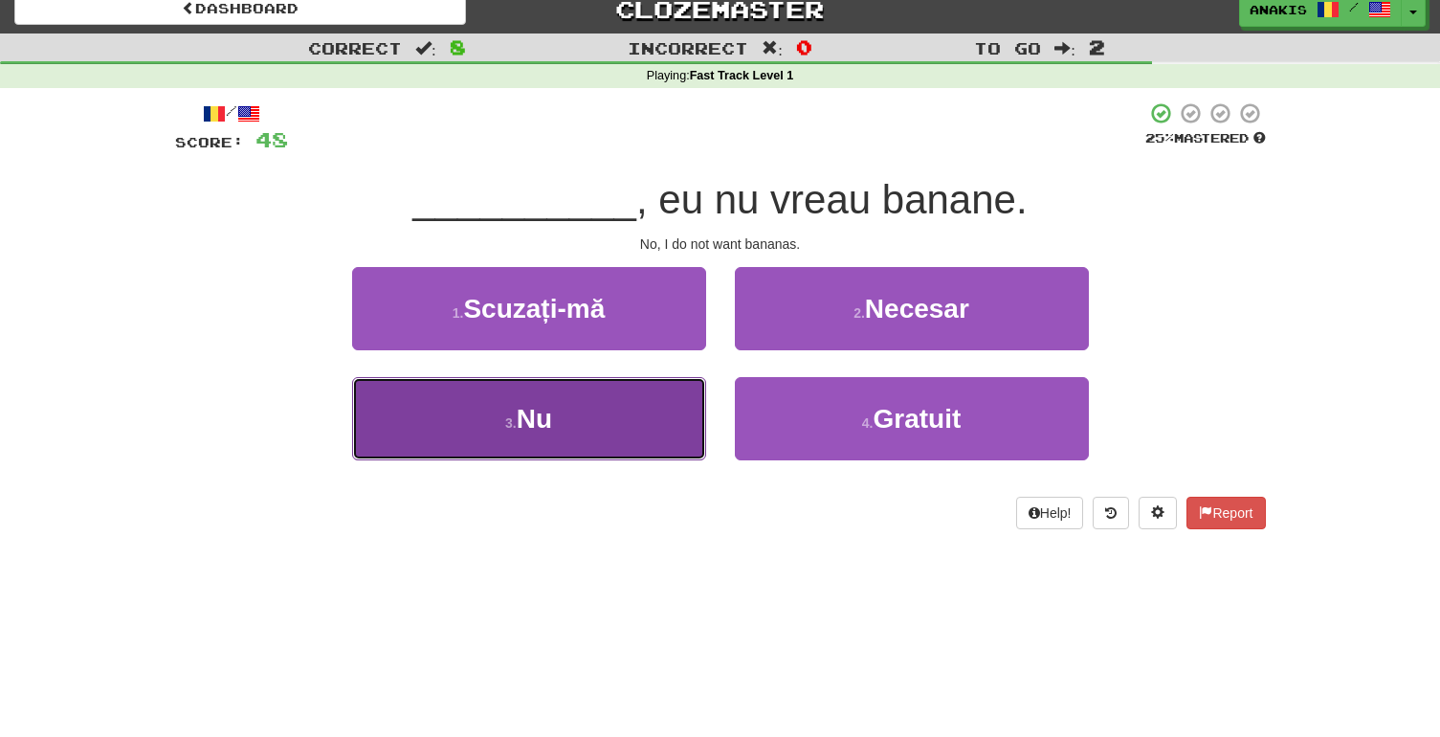
click at [671, 414] on button "3 . Nu" at bounding box center [529, 418] width 354 height 83
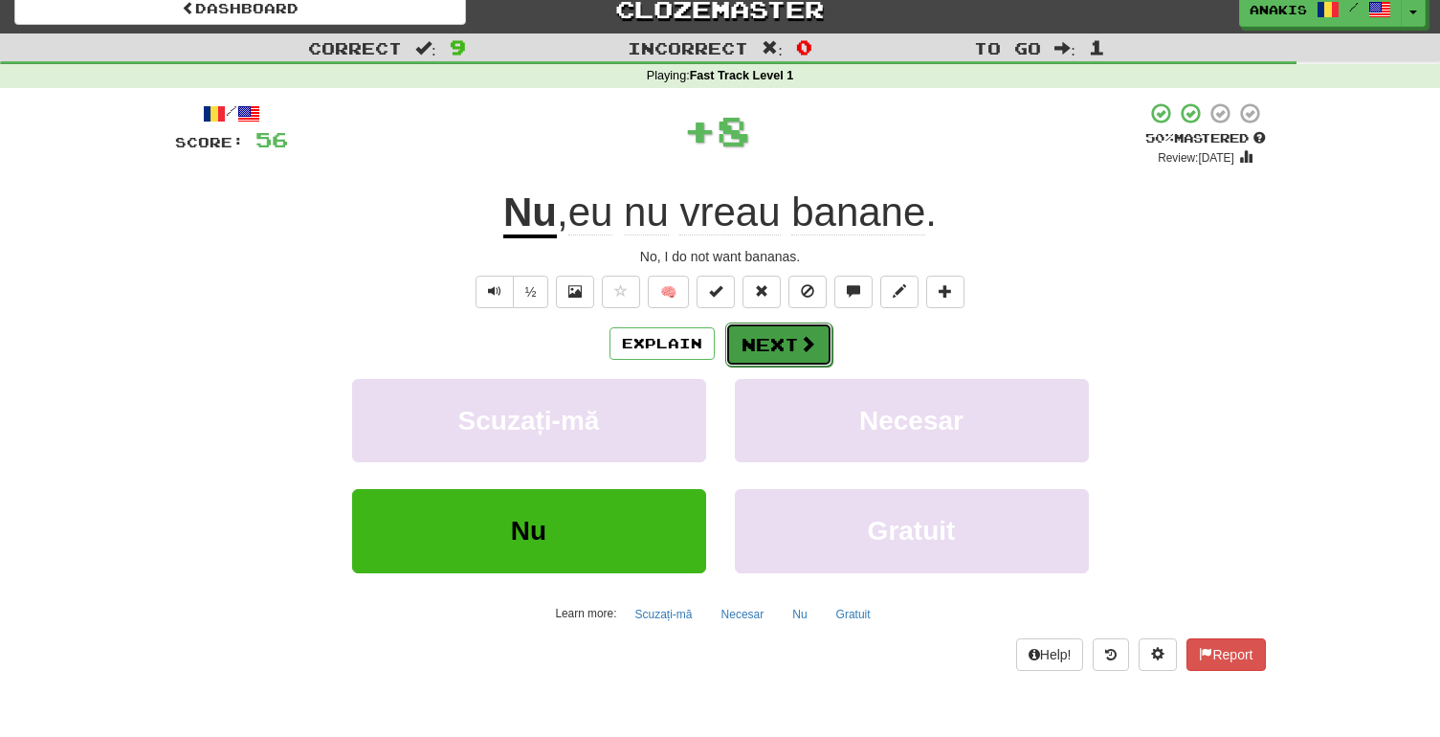
click at [762, 345] on button "Next" at bounding box center [778, 344] width 107 height 44
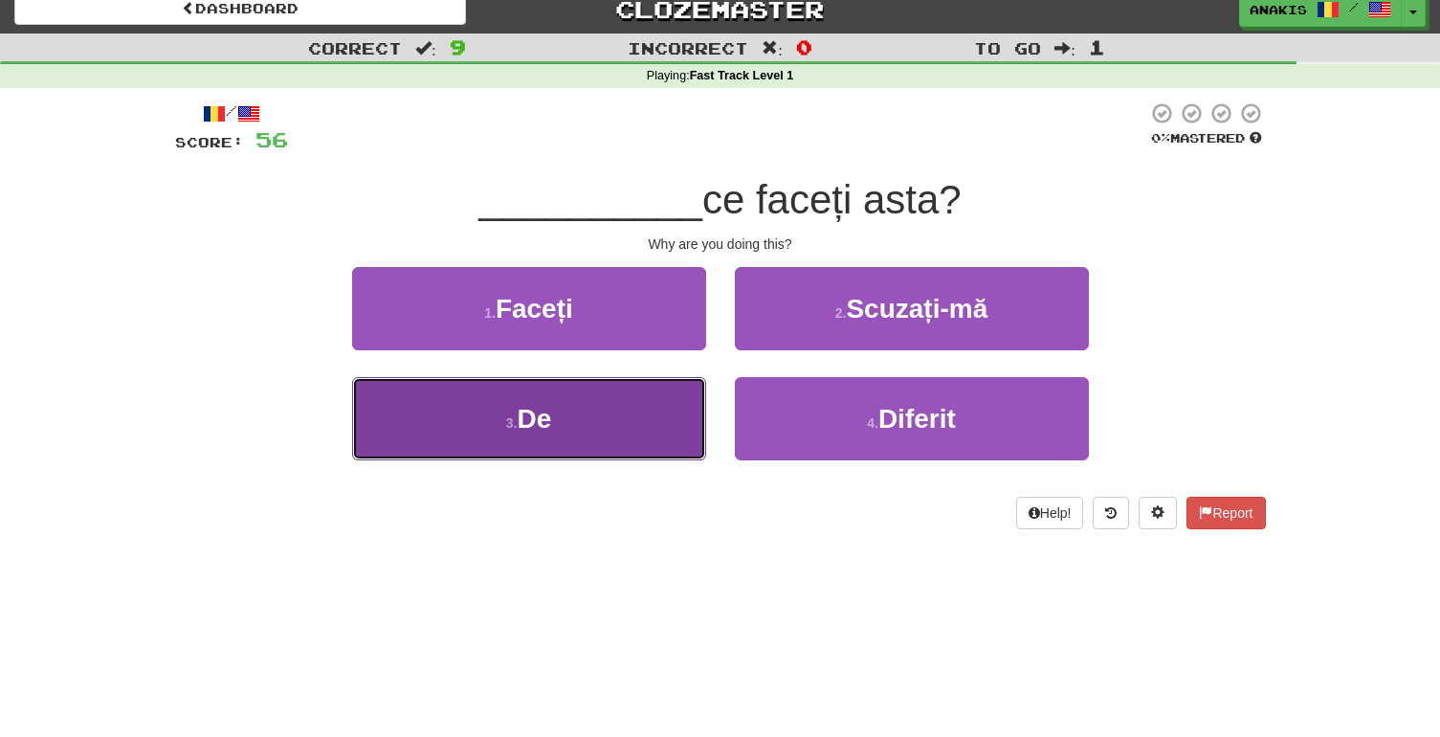
click at [671, 421] on button "3 . De" at bounding box center [529, 418] width 354 height 83
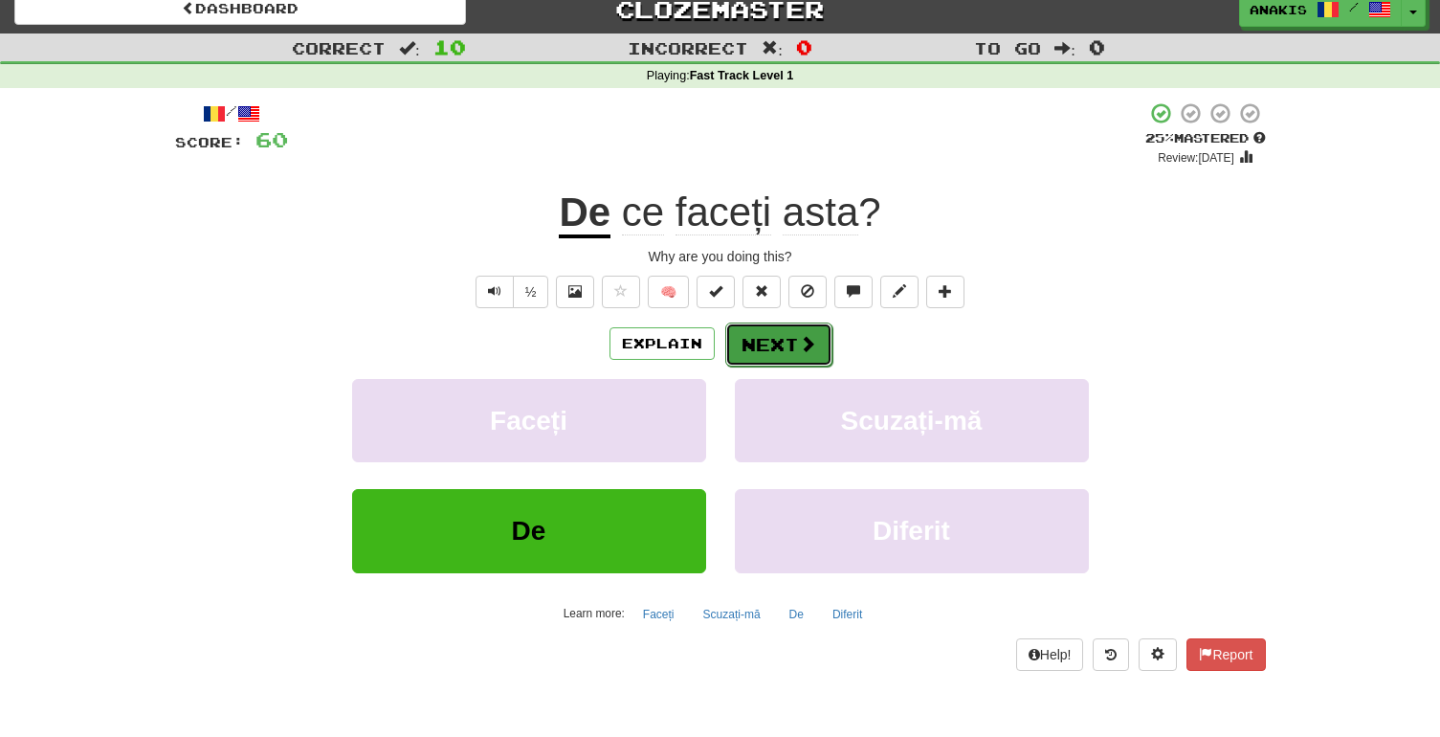
click at [761, 349] on button "Next" at bounding box center [778, 344] width 107 height 44
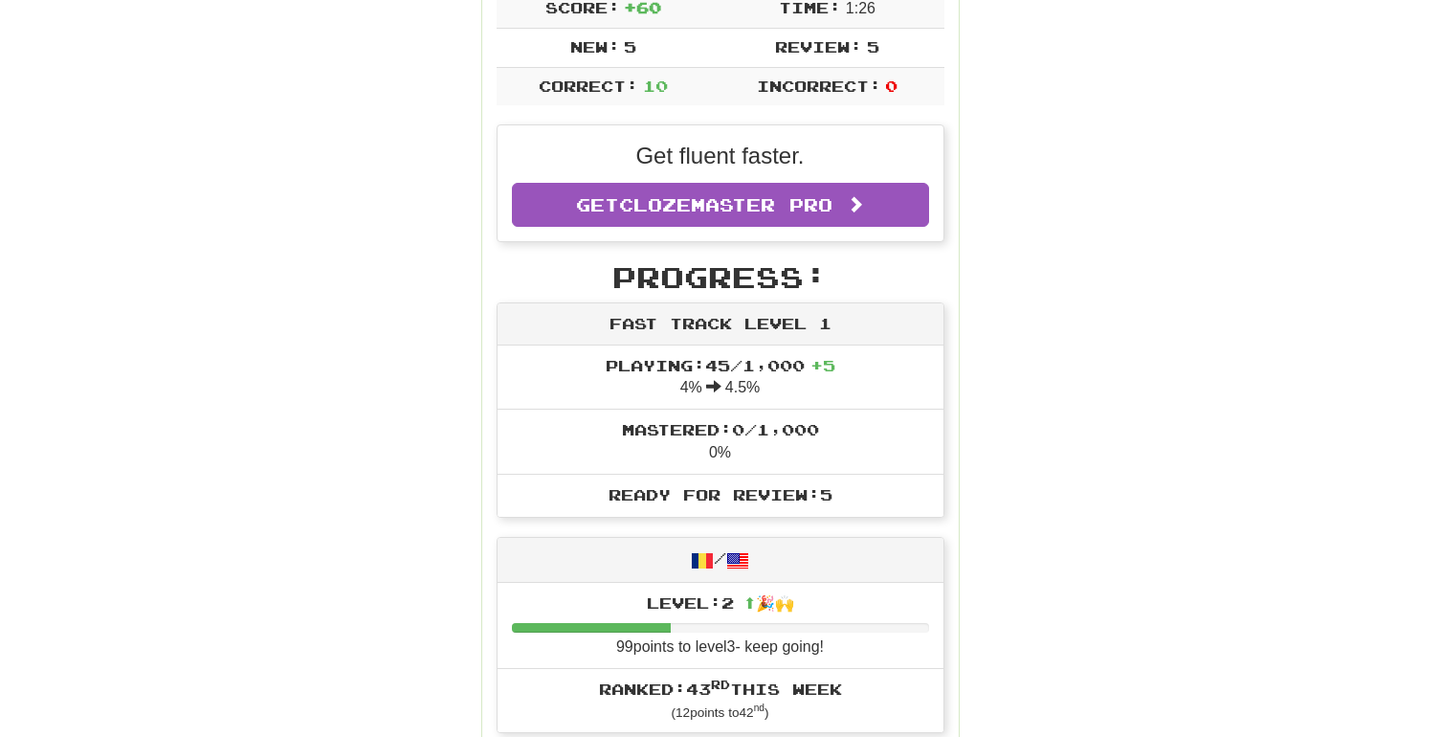
scroll to position [0, 0]
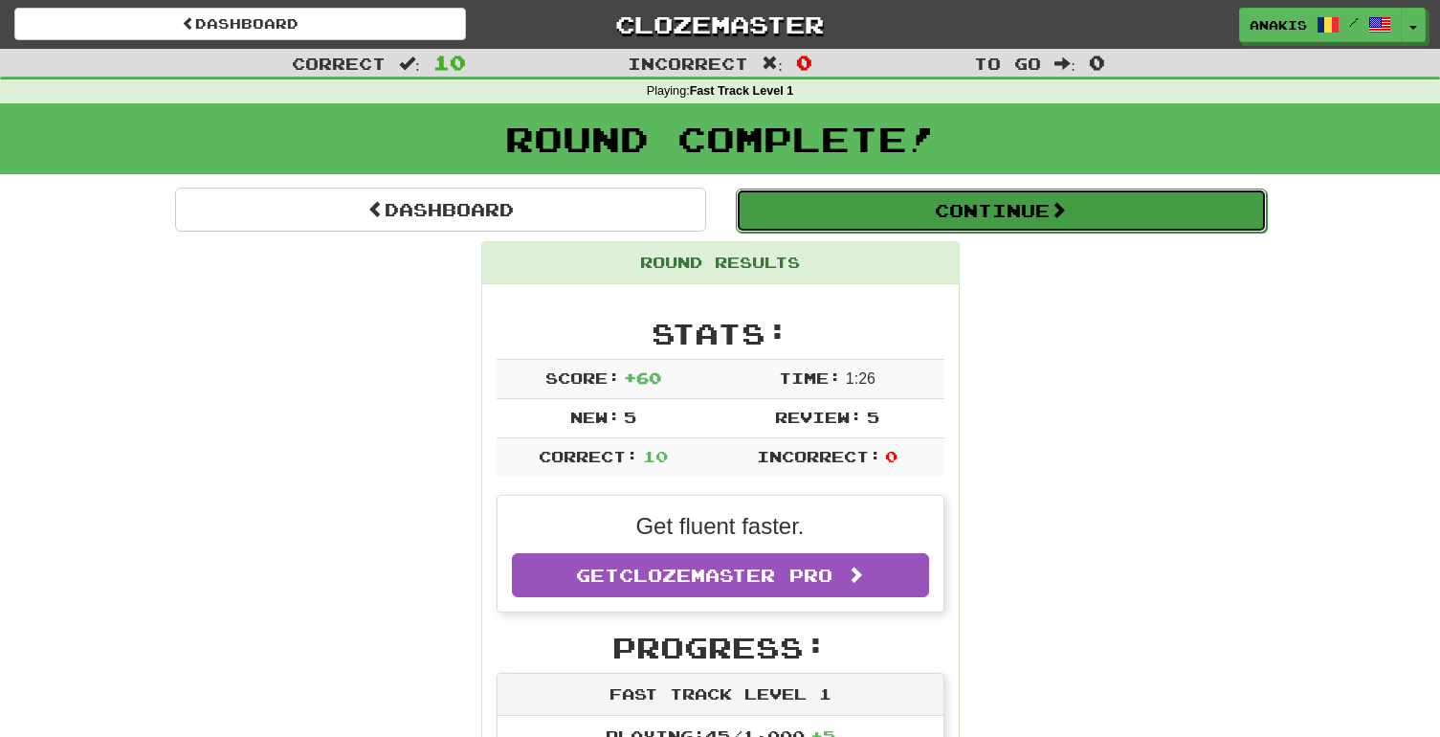
click at [1002, 213] on button "Continue" at bounding box center [1001, 211] width 531 height 44
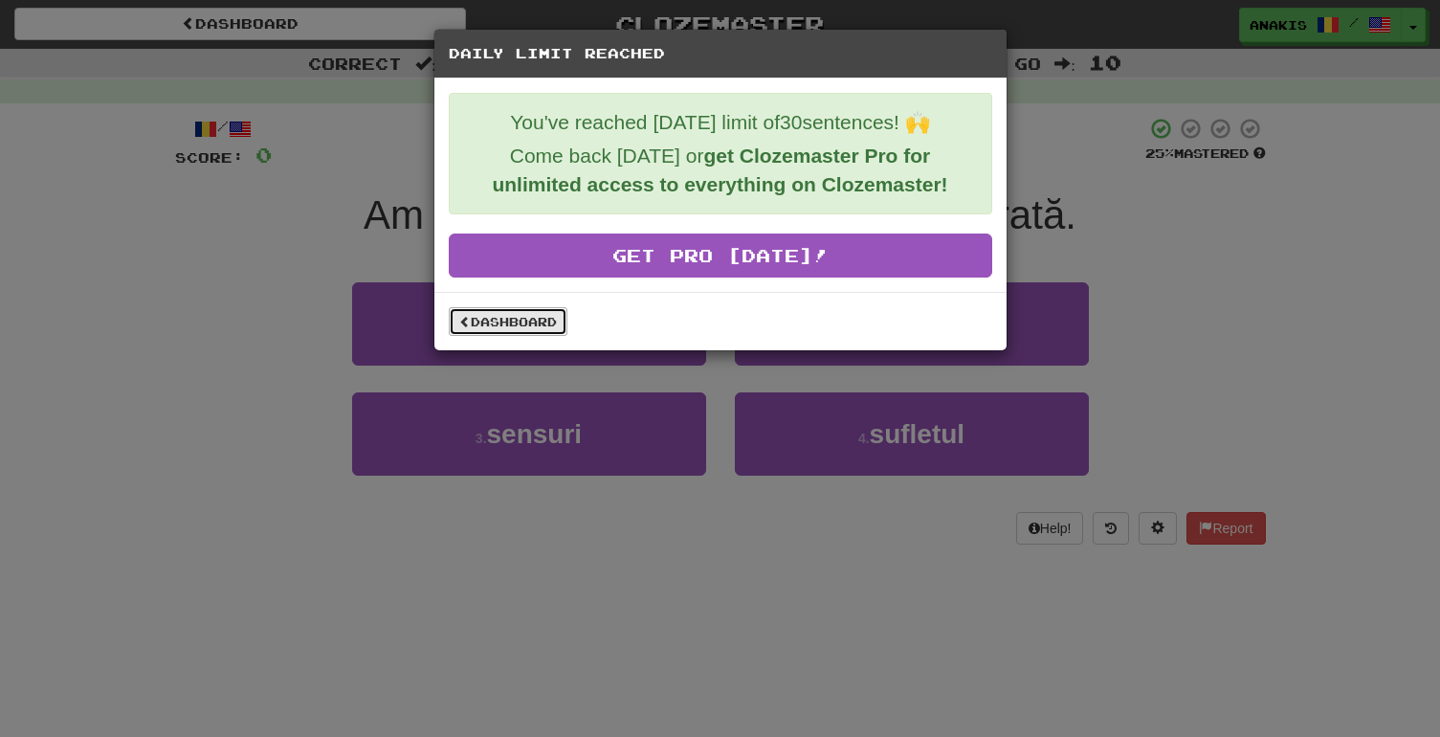
click at [522, 329] on link "Dashboard" at bounding box center [508, 321] width 119 height 29
